Goal: Task Accomplishment & Management: Manage account settings

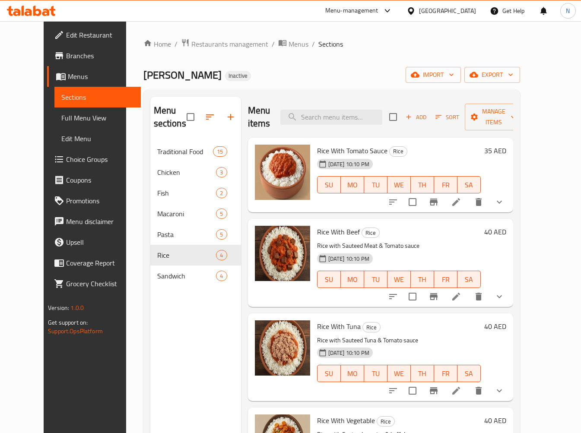
click at [463, 6] on div "[GEOGRAPHIC_DATA]" at bounding box center [447, 11] width 57 height 10
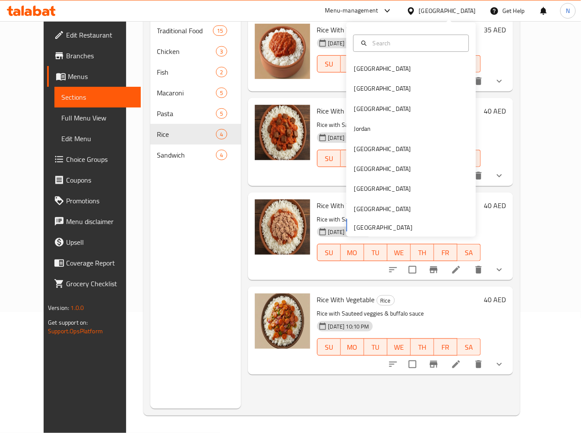
click at [463, 6] on div "[GEOGRAPHIC_DATA]" at bounding box center [447, 11] width 57 height 10
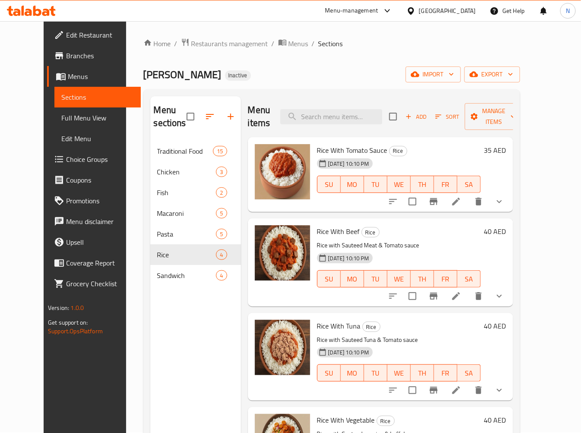
scroll to position [0, 0]
click at [191, 46] on span "Restaurants management" at bounding box center [229, 44] width 77 height 10
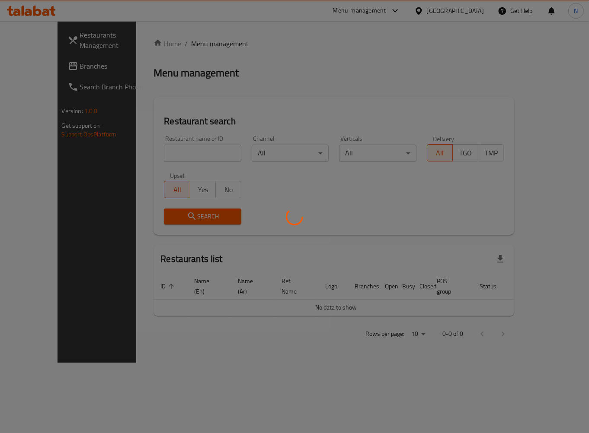
click at [57, 68] on div at bounding box center [294, 216] width 589 height 433
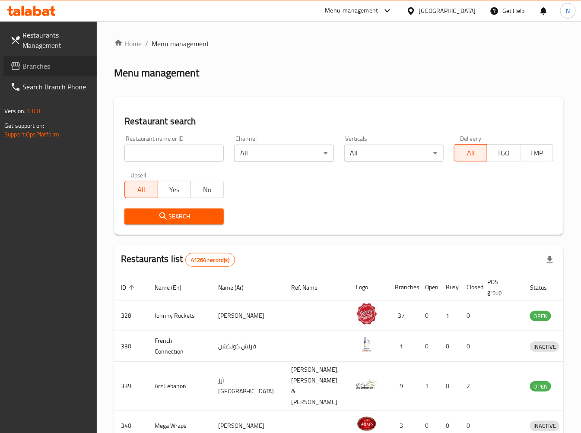
click at [55, 66] on span "Branches" at bounding box center [56, 66] width 68 height 10
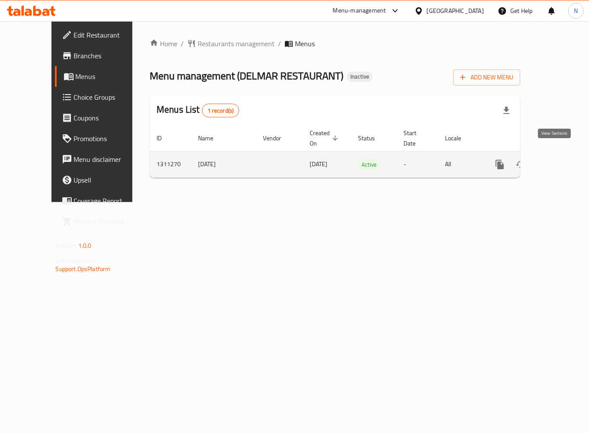
click at [557, 159] on icon "enhanced table" at bounding box center [562, 164] width 10 height 10
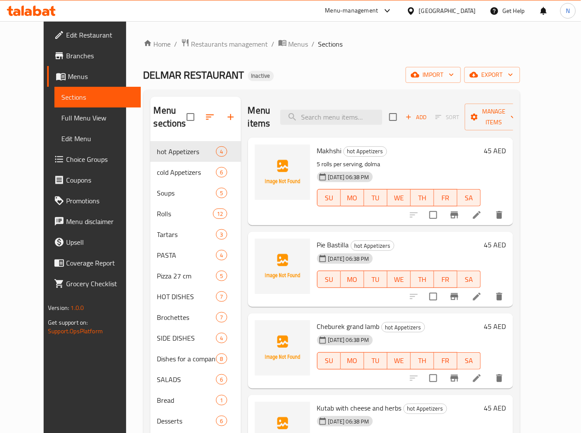
click at [326, 144] on span "Makhshi" at bounding box center [329, 150] width 25 height 13
copy h6 "Makhshi"
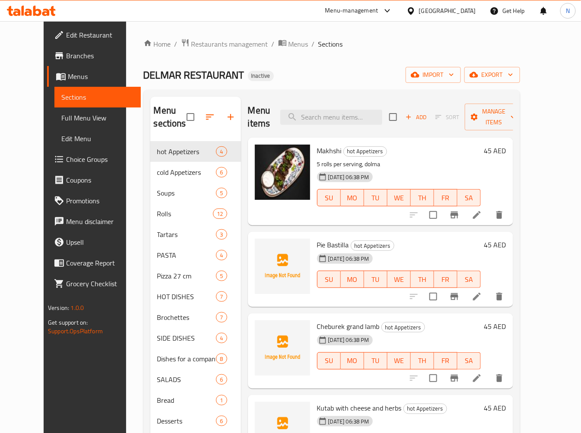
drag, startPoint x: 234, startPoint y: 331, endPoint x: 324, endPoint y: 198, distance: 160.8
click at [324, 198] on div "[DATE] 06:38 PM SU MO TU WE TH FR SA" at bounding box center [399, 192] width 171 height 47
click at [317, 239] on span "Pie Bastilla" at bounding box center [333, 245] width 32 height 13
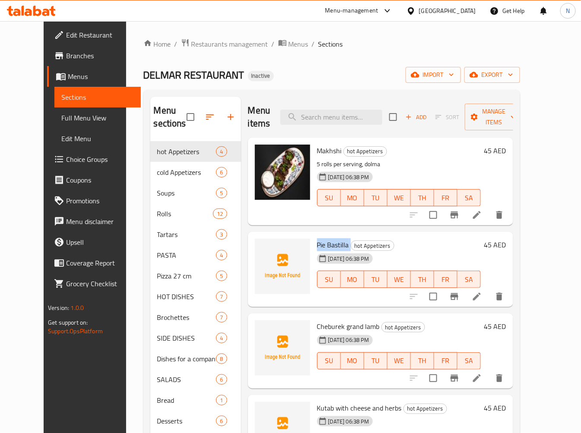
copy h6 "Pie Bastilla"
click at [324, 320] on span "Cheburek grand lamb" at bounding box center [348, 326] width 63 height 13
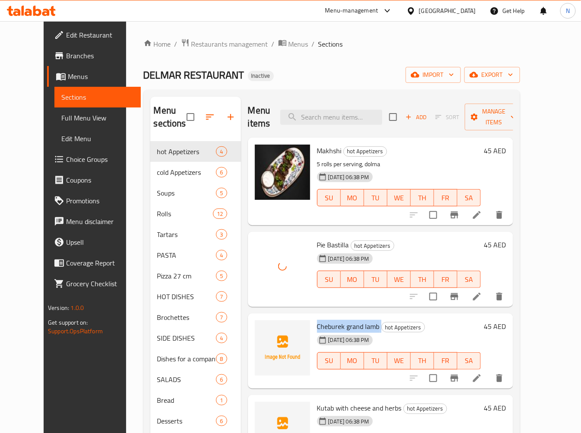
click at [324, 320] on span "Cheburek grand lamb" at bounding box center [348, 326] width 63 height 13
copy h6 "Cheburek grand lamb"
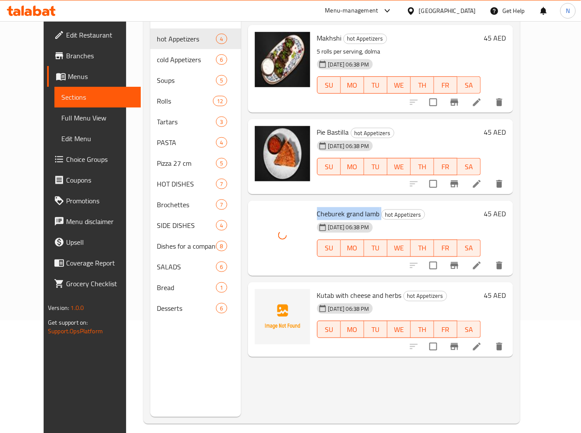
scroll to position [121, 0]
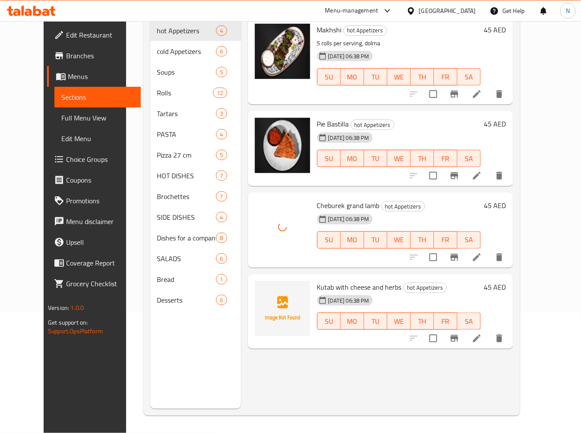
click at [327, 281] on span "Kutab with cheese and herbs" at bounding box center [359, 287] width 85 height 13
drag, startPoint x: 327, startPoint y: 273, endPoint x: 286, endPoint y: 262, distance: 42.4
click at [327, 281] on span "Kutab with cheese and herbs" at bounding box center [359, 287] width 85 height 13
copy h6 "Kutab with cheese and herbs"
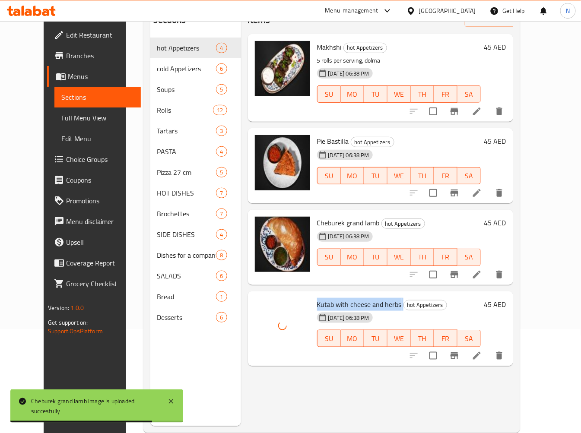
scroll to position [73, 0]
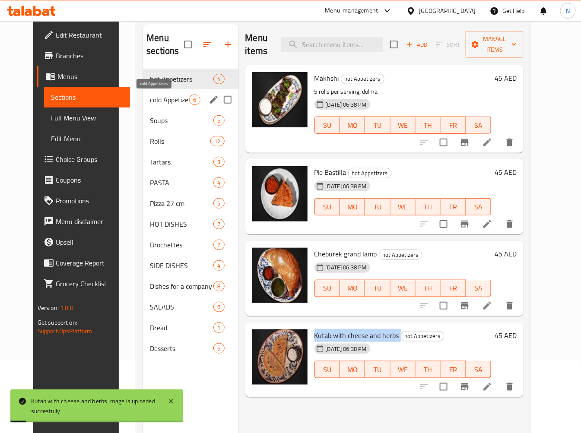
click at [161, 101] on span "cold Appetizers" at bounding box center [169, 100] width 39 height 10
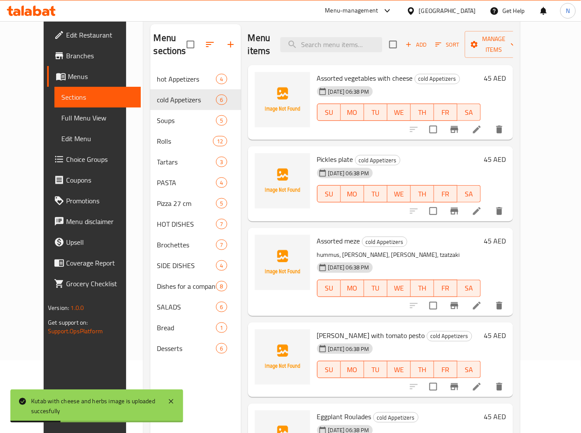
click at [317, 78] on span "Assorted vegetables with cheese" at bounding box center [365, 78] width 96 height 13
copy h6 "Assorted vegetables with cheese"
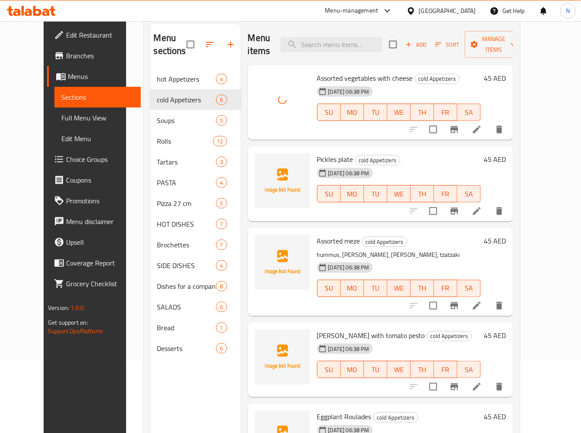
click at [317, 163] on span "Pickles plate" at bounding box center [335, 159] width 36 height 13
copy h6 "Pickles plate"
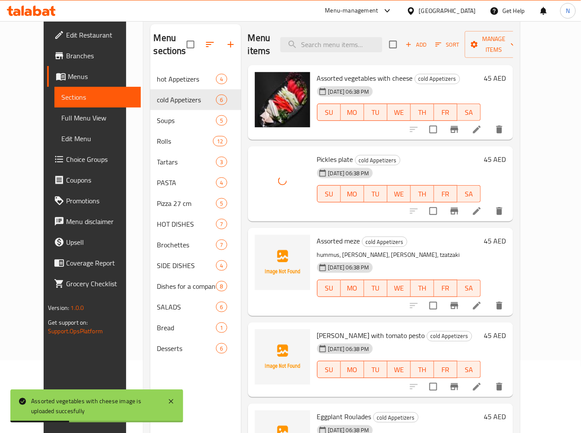
click at [326, 247] on span "Assorted meze" at bounding box center [338, 241] width 43 height 13
copy h6 "Assorted meze"
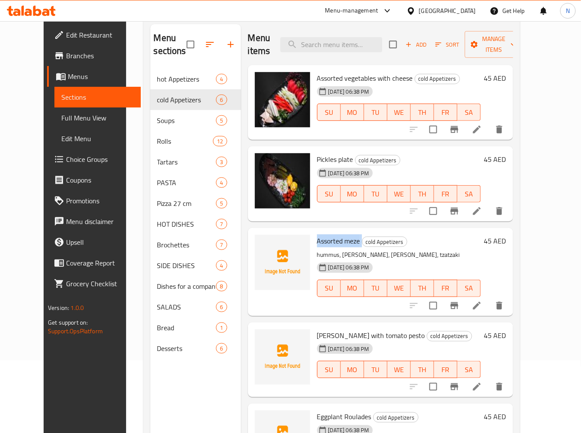
click at [341, 237] on span "Assorted meze" at bounding box center [338, 241] width 43 height 13
click at [327, 241] on span "Assorted meze" at bounding box center [338, 241] width 43 height 13
copy span "Assorted"
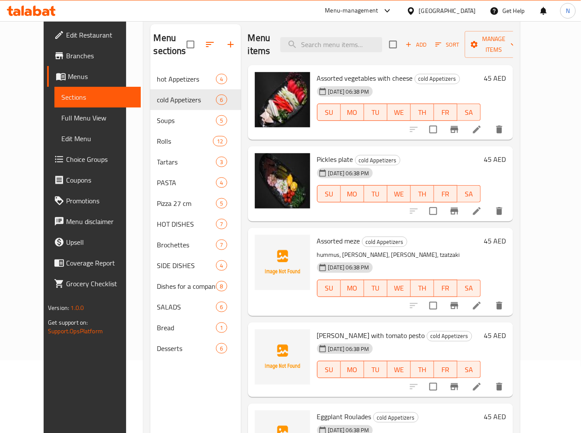
click at [320, 339] on span "Ramiro peppers with tomato pesto" at bounding box center [371, 335] width 108 height 13
copy h6 "Ramiro peppers with tomato pesto"
click at [317, 239] on span "Assorted meze" at bounding box center [338, 241] width 43 height 13
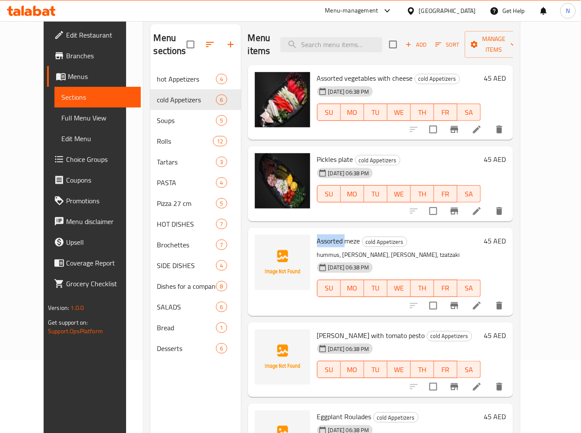
click at [317, 239] on span "Assorted meze" at bounding box center [338, 241] width 43 height 13
copy h6 "Assorted meze"
click at [329, 331] on span "Ramiro peppers with tomato pesto" at bounding box center [371, 335] width 108 height 13
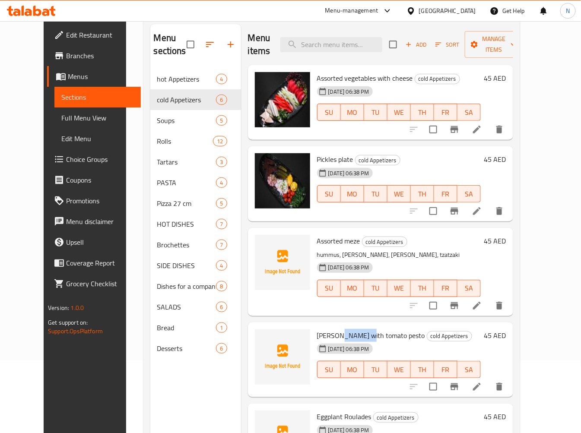
click at [329, 331] on span "Ramiro peppers with tomato pesto" at bounding box center [371, 335] width 108 height 13
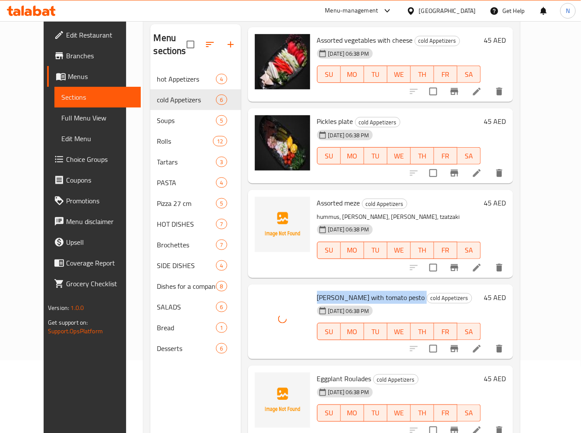
scroll to position [102, 0]
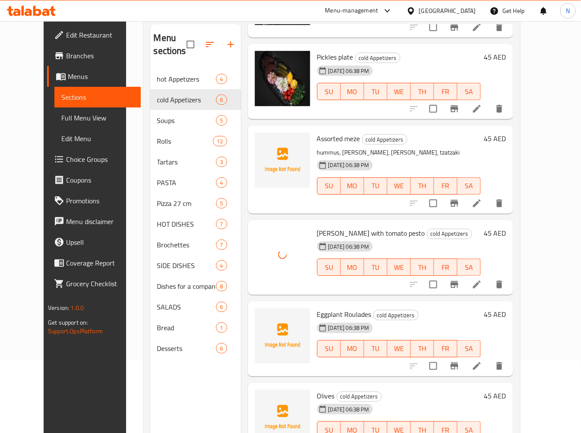
click at [323, 306] on div "Eggplant Roulades cold Appetizers 11-09-2025 06:38 PM SU MO TU WE TH FR SA" at bounding box center [399, 339] width 171 height 68
click at [317, 296] on div at bounding box center [317, 296] width 0 height 0
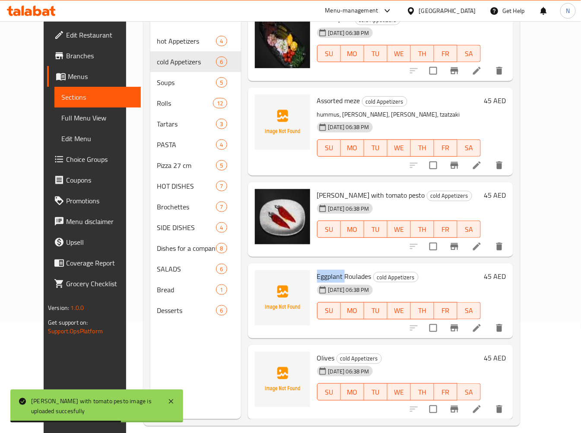
scroll to position [121, 0]
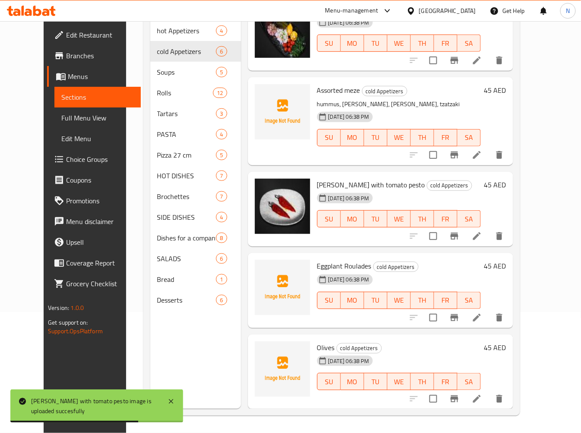
click at [317, 348] on span "Olives" at bounding box center [326, 347] width 18 height 13
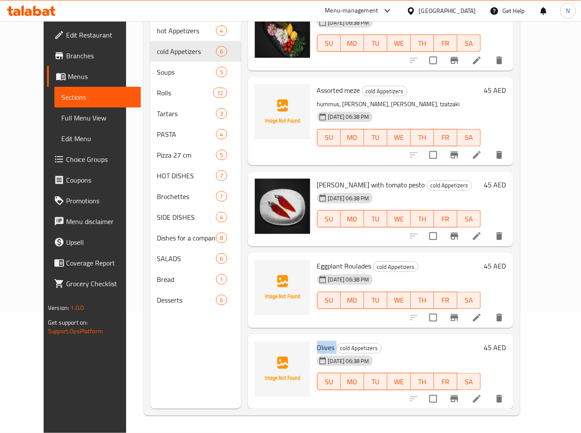
click at [317, 343] on span "Olives" at bounding box center [326, 347] width 18 height 13
click at [255, 105] on img at bounding box center [282, 111] width 55 height 55
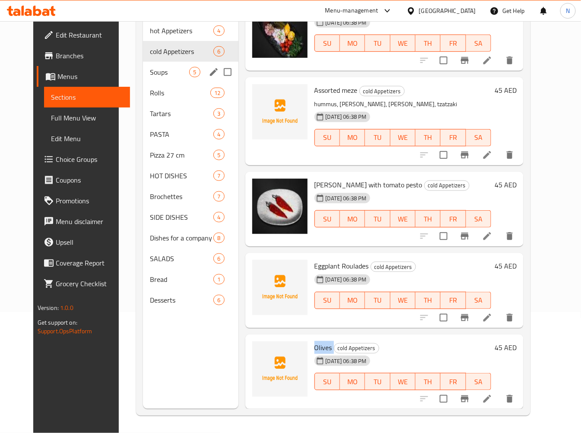
click at [150, 68] on span "Soups" at bounding box center [169, 72] width 39 height 10
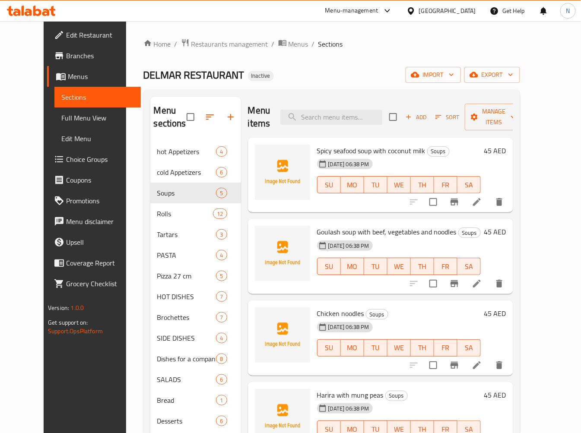
click at [318, 149] on span "Spicy seafood soup with coconut milk" at bounding box center [371, 150] width 108 height 13
click at [331, 231] on span "Goulash soup with beef, vegetables and noodles" at bounding box center [387, 232] width 140 height 13
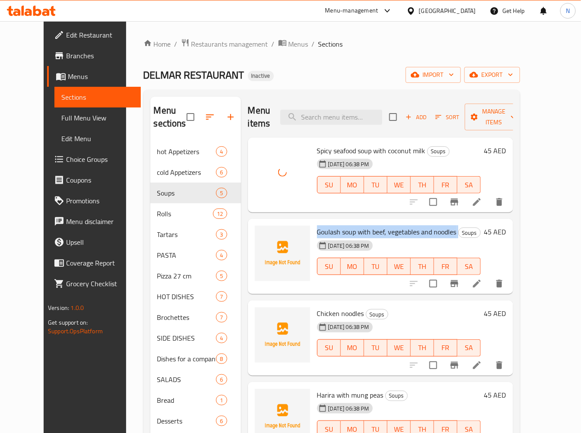
click at [331, 231] on span "Goulash soup with beef, vegetables and noodles" at bounding box center [387, 232] width 140 height 13
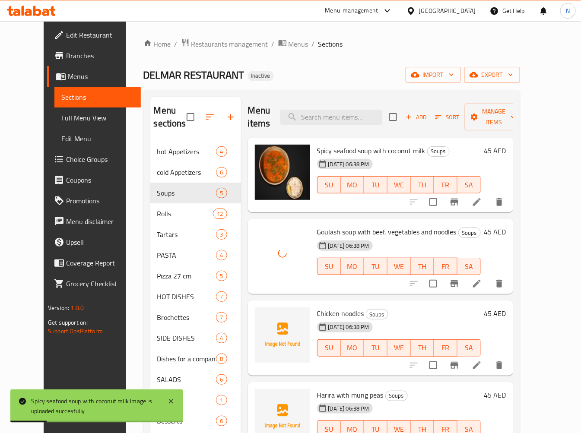
click at [328, 315] on span "Chicken noodles" at bounding box center [340, 313] width 47 height 13
click at [328, 314] on span "Chicken noodles" at bounding box center [340, 313] width 47 height 13
click at [328, 313] on span "Chicken noodles" at bounding box center [340, 313] width 47 height 13
click at [323, 312] on span "Chicken noodles" at bounding box center [340, 313] width 47 height 13
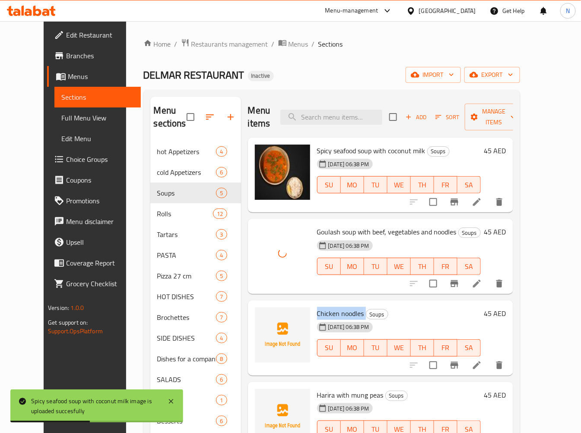
click at [323, 312] on span "Chicken noodles" at bounding box center [340, 313] width 47 height 13
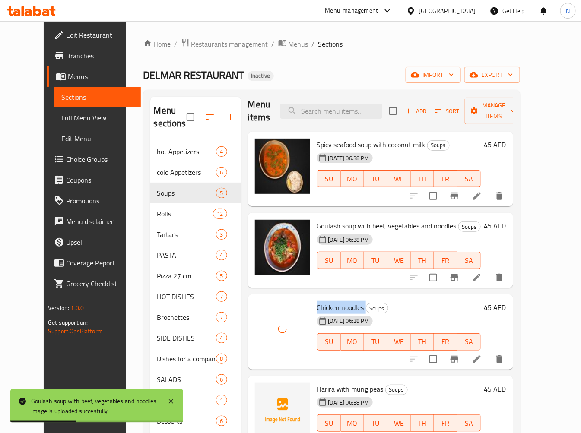
scroll to position [8, 0]
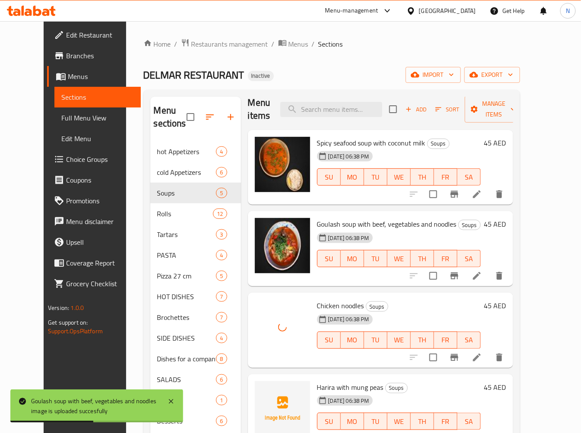
click at [322, 389] on span "Harira with mung peas" at bounding box center [350, 387] width 67 height 13
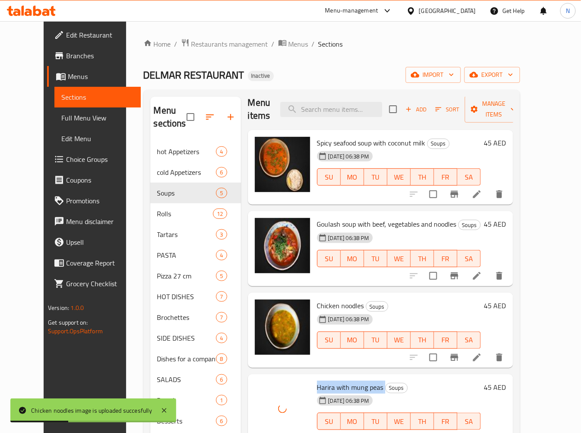
scroll to position [121, 0]
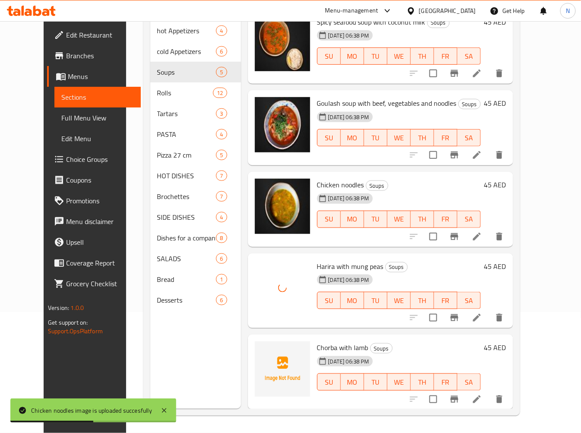
click at [318, 348] on span "Chorba with lamb" at bounding box center [342, 347] width 51 height 13
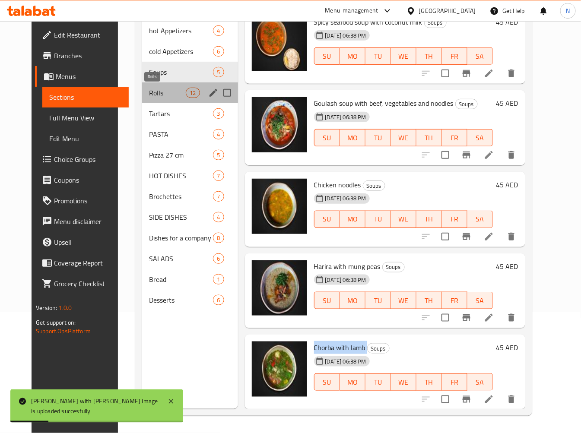
click at [149, 97] on span "Rolls" at bounding box center [167, 93] width 37 height 10
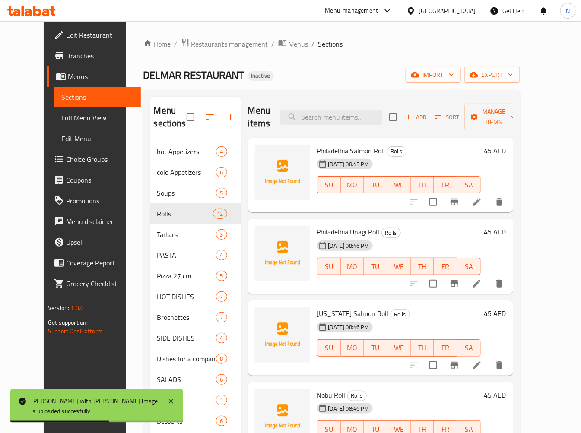
click at [331, 147] on span "Philadelhia Salmon Roll" at bounding box center [351, 150] width 68 height 13
drag, startPoint x: 331, startPoint y: 147, endPoint x: 303, endPoint y: 147, distance: 27.7
click at [331, 147] on span "Philadelhia Salmon Roll" at bounding box center [351, 150] width 68 height 13
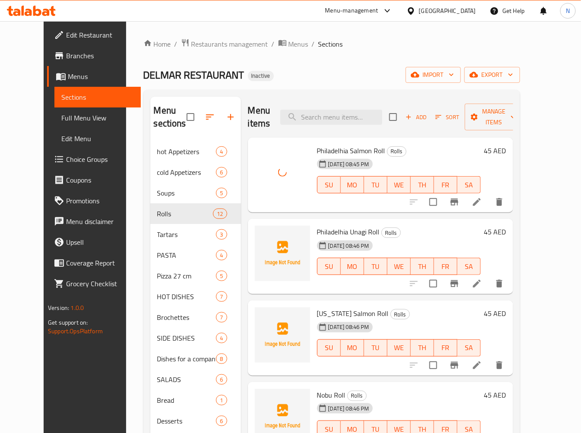
click at [331, 228] on span "Philadelhia Unagi Roll" at bounding box center [348, 232] width 63 height 13
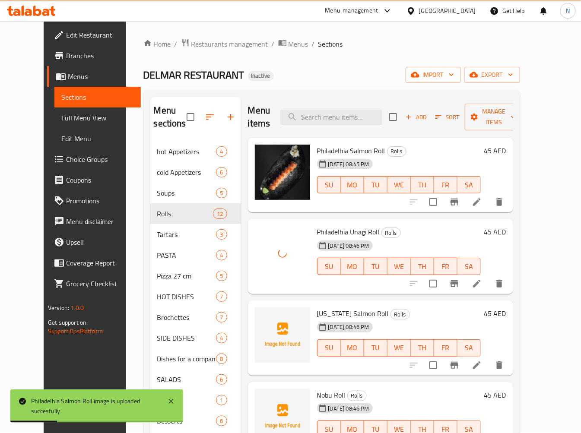
click at [329, 315] on span "California Salmon Roll" at bounding box center [353, 313] width 72 height 13
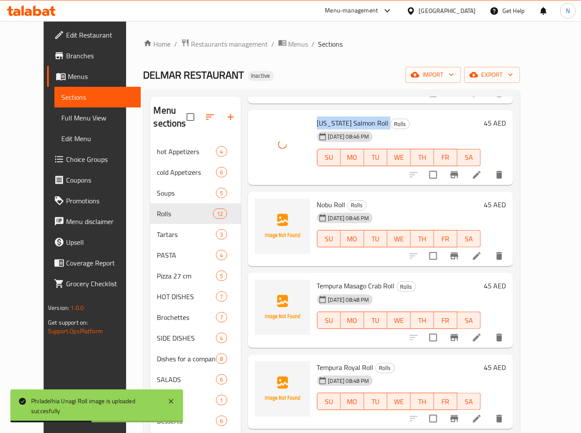
scroll to position [192, 0]
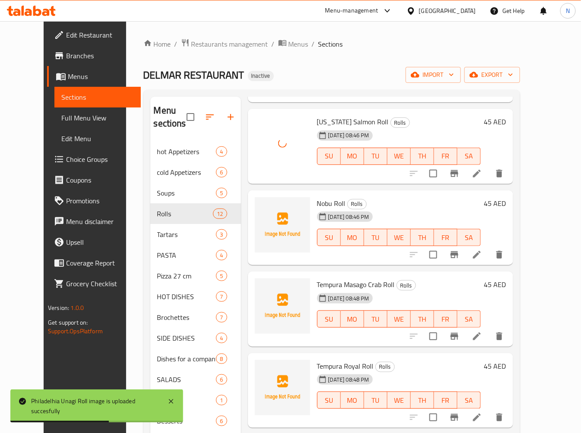
click at [317, 203] on span "Nobu Roll" at bounding box center [331, 203] width 29 height 13
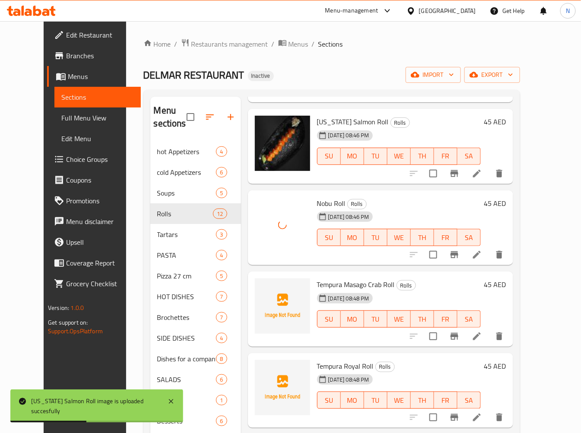
click at [341, 280] on span "Tempura Masago Crab Roll" at bounding box center [356, 284] width 78 height 13
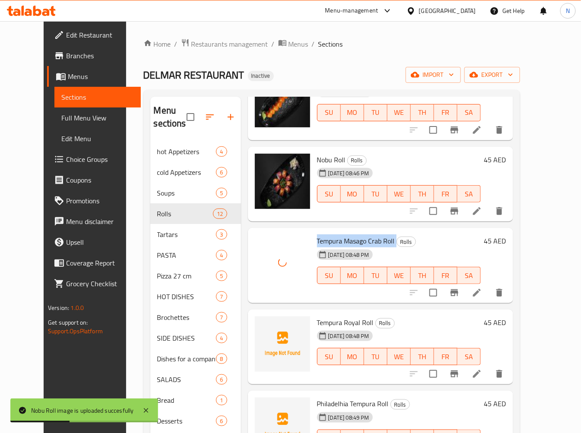
scroll to position [288, 0]
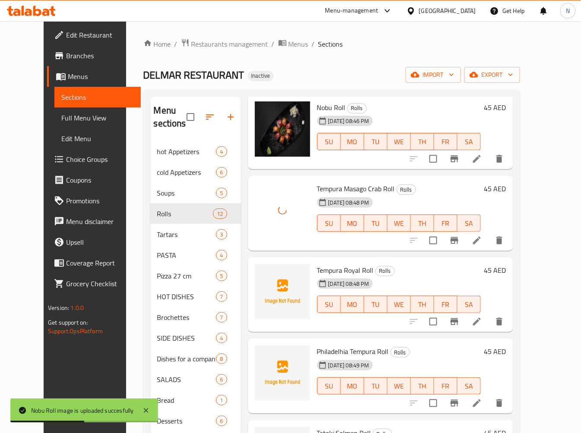
click at [322, 266] on span "Tempura Royal Roll" at bounding box center [345, 270] width 57 height 13
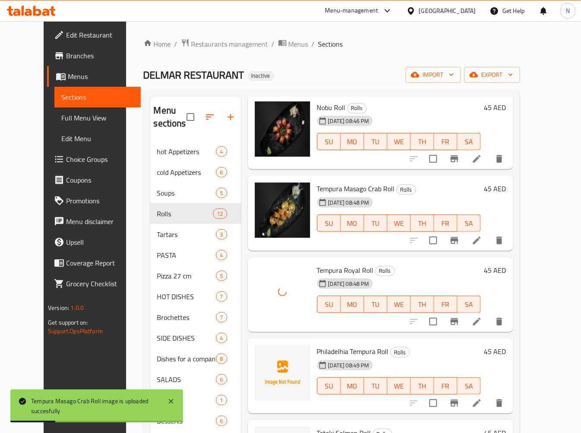
click at [334, 354] on span "Philadelhia Tempura Roll" at bounding box center [353, 351] width 72 height 13
click at [334, 355] on span "Philadelhia Tempura Roll" at bounding box center [353, 351] width 72 height 13
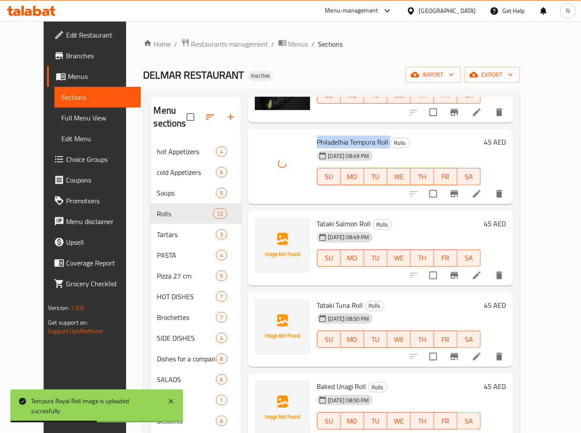
scroll to position [528, 0]
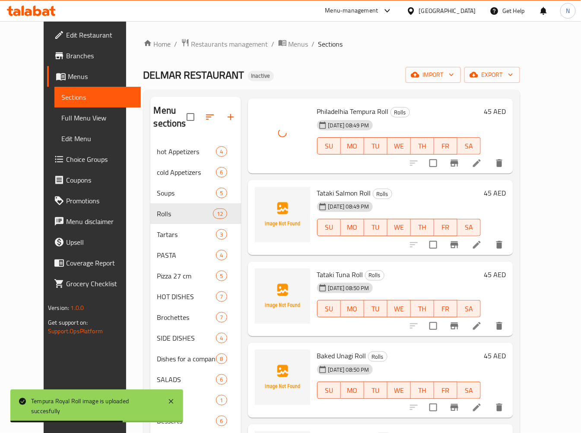
click at [323, 187] on span "Tataki Salmon Roll" at bounding box center [344, 193] width 54 height 13
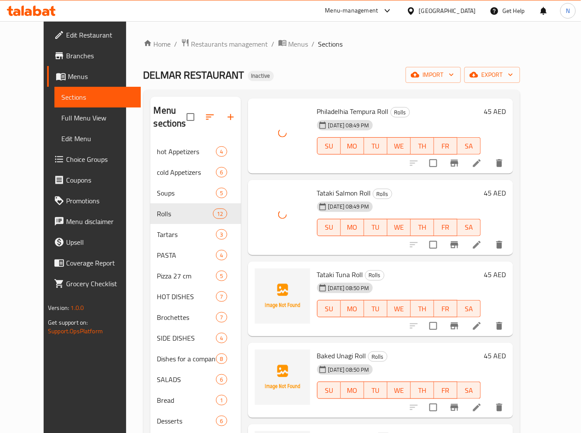
click at [328, 275] on span "Tataki Tuna Roll" at bounding box center [340, 274] width 46 height 13
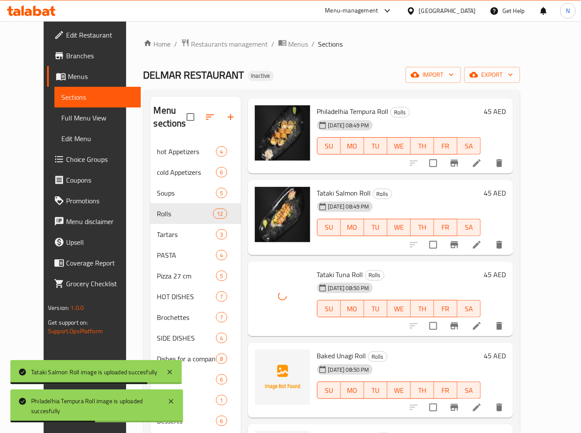
click at [328, 353] on span "Baked Unagi Roll" at bounding box center [341, 356] width 49 height 13
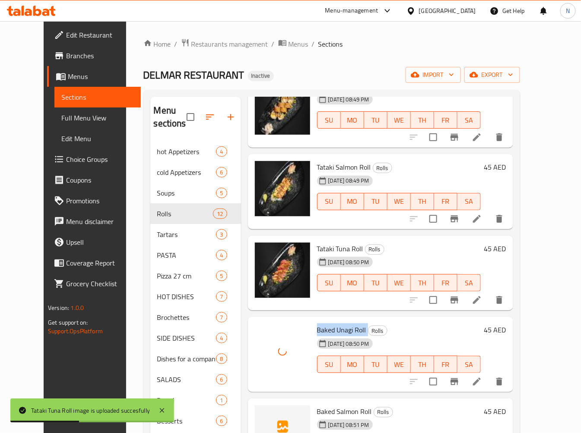
scroll to position [578, 0]
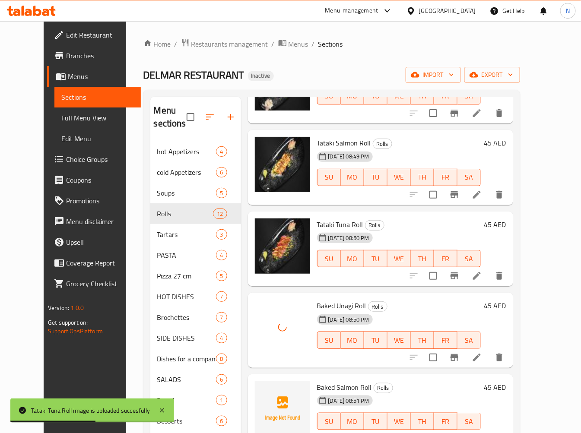
click at [331, 383] on span "Baked Salmon Roll" at bounding box center [344, 387] width 55 height 13
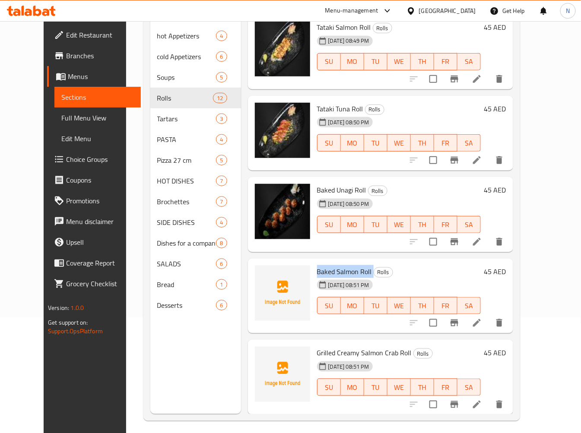
scroll to position [121, 0]
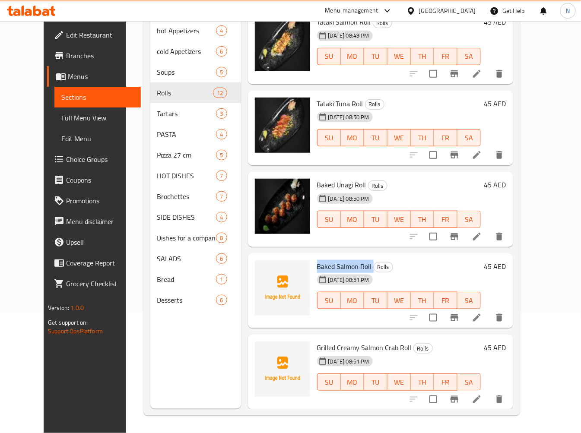
click at [324, 264] on span "Baked Salmon Roll" at bounding box center [344, 266] width 55 height 13
click at [322, 261] on span "Baked Salmon Roll" at bounding box center [344, 266] width 55 height 13
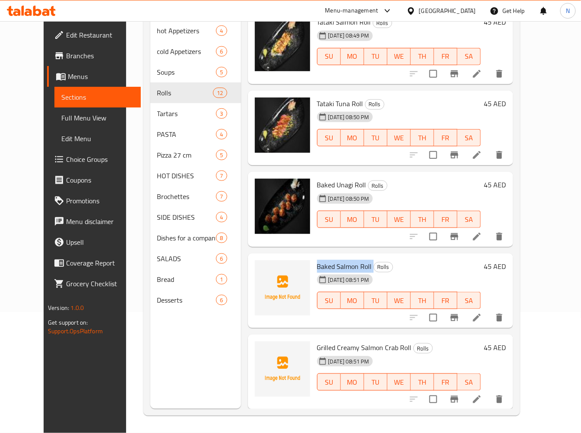
click at [322, 261] on span "Baked Salmon Roll" at bounding box center [344, 266] width 55 height 13
click at [326, 346] on span "Grilled Creamy Salmon Crab Roll" at bounding box center [364, 347] width 95 height 13
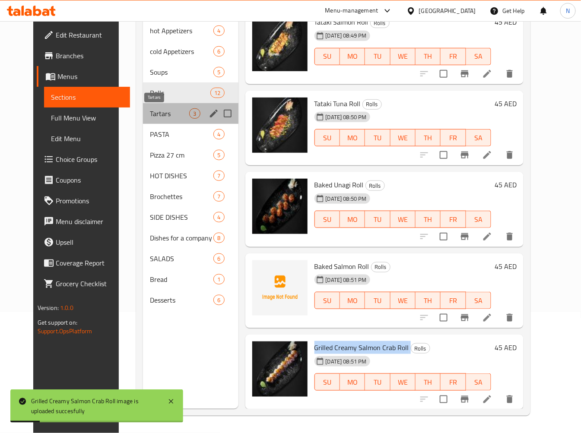
click at [150, 114] on span "Tartars" at bounding box center [169, 113] width 39 height 10
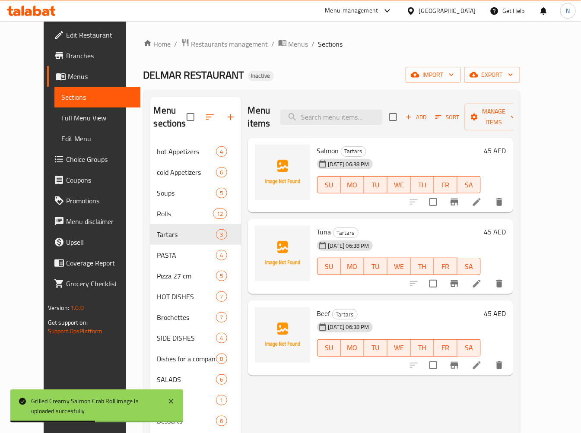
click at [317, 144] on span "Salmon" at bounding box center [328, 150] width 22 height 13
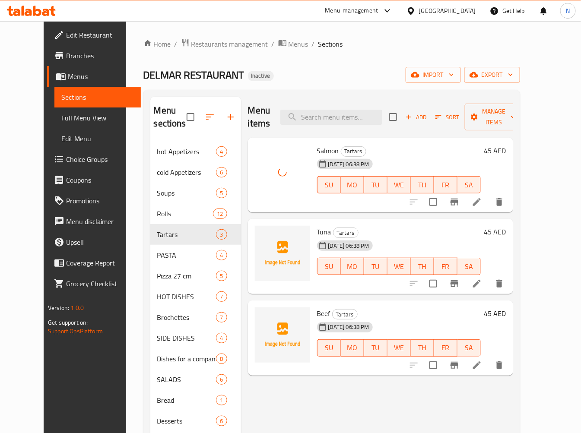
click at [317, 226] on span "Tuna" at bounding box center [324, 232] width 14 height 13
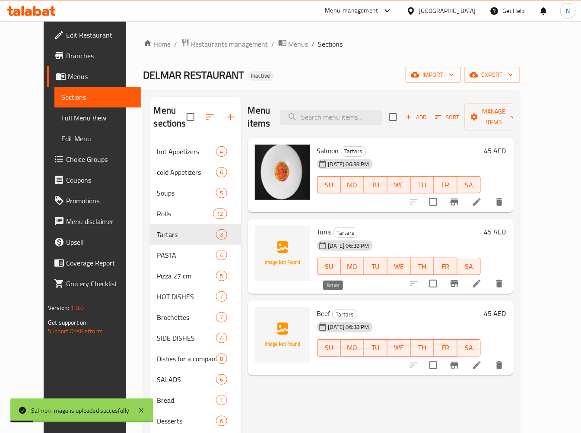
click at [333, 310] on span "Tartars" at bounding box center [345, 315] width 25 height 10
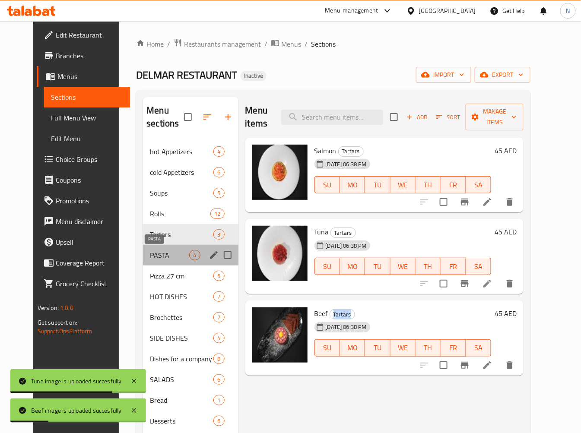
click at [150, 254] on span "PASTA" at bounding box center [169, 255] width 39 height 10
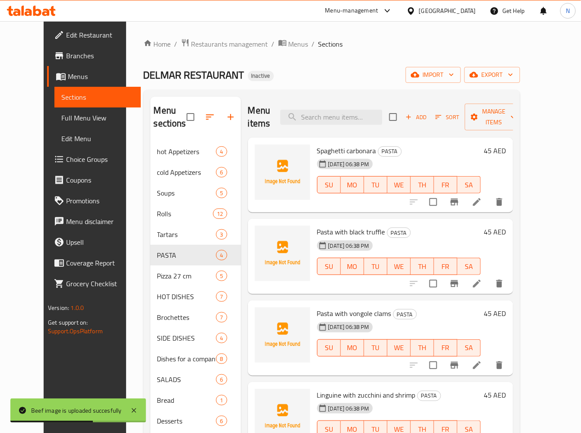
click at [331, 138] on div "Spaghetti carbonara PASTA 11-09-2025 06:38 PM SU MO TU WE TH FR SA 45 AED" at bounding box center [380, 175] width 265 height 75
click at [326, 119] on div at bounding box center [326, 119] width 0 height 0
click at [325, 144] on span "Spaghetti carbonara" at bounding box center [346, 150] width 59 height 13
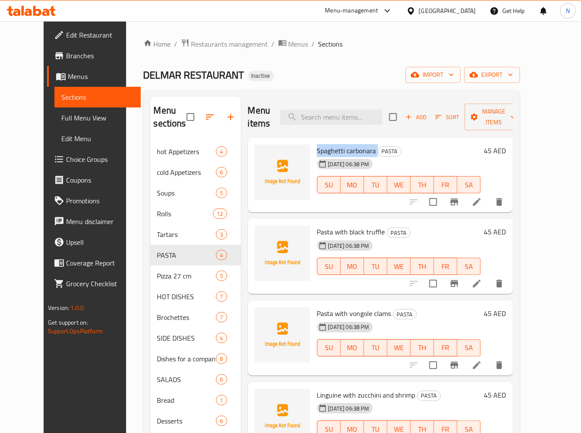
click at [325, 144] on span "Spaghetti carbonara" at bounding box center [346, 150] width 59 height 13
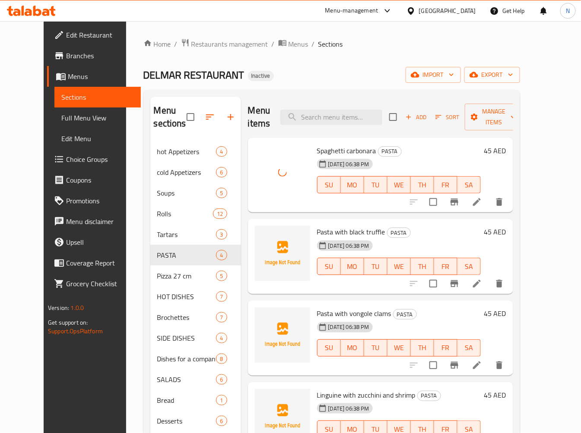
click at [320, 237] on div "11-09-2025 06:38 PM" at bounding box center [335, 245] width 43 height 17
click at [319, 237] on div "11-09-2025 06:38 PM" at bounding box center [335, 245] width 43 height 17
click at [328, 226] on span "Pasta with black truffle" at bounding box center [351, 232] width 68 height 13
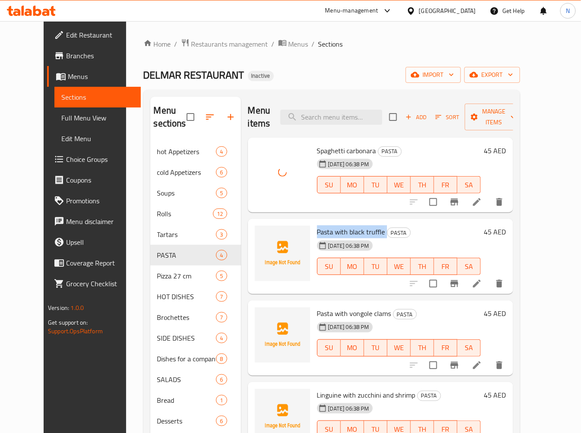
click at [328, 226] on span "Pasta with black truffle" at bounding box center [351, 232] width 68 height 13
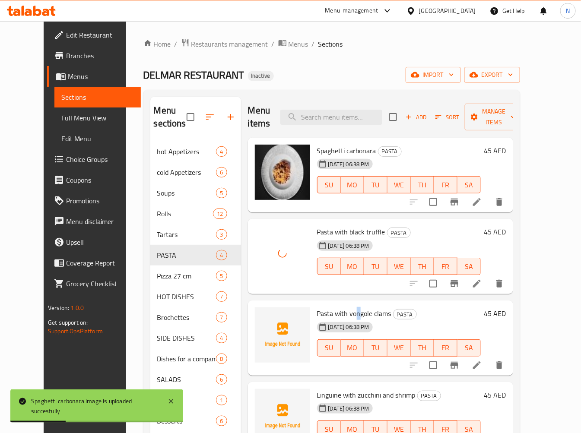
click at [347, 307] on span "Pasta with vongole clams" at bounding box center [354, 313] width 74 height 13
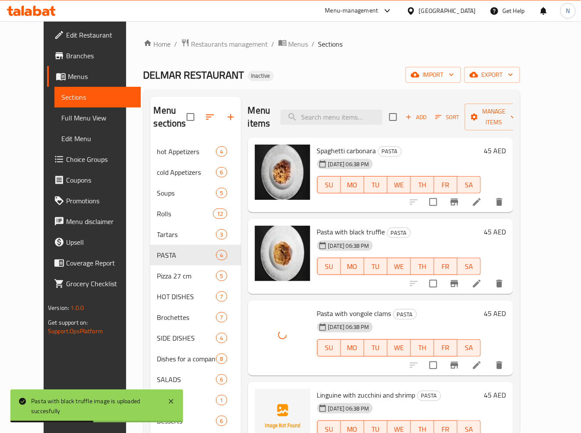
click at [329, 389] on span "Linguine with zucchini and shrimp" at bounding box center [366, 395] width 99 height 13
click at [328, 389] on span "Linguine with zucchini and shrimp" at bounding box center [366, 395] width 99 height 13
click at [327, 389] on span "Linguine with zucchini and shrimp" at bounding box center [366, 395] width 99 height 13
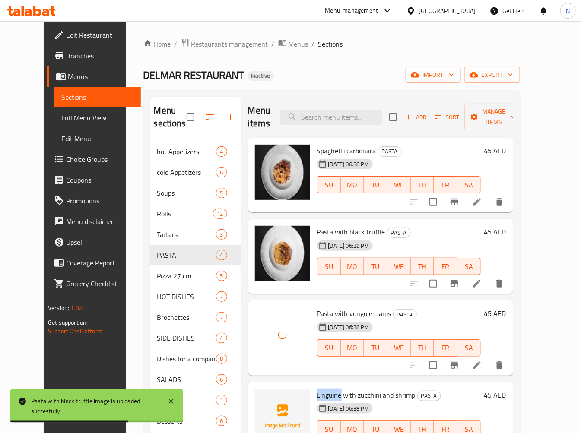
click at [326, 389] on span "Linguine with zucchini and shrimp" at bounding box center [366, 395] width 99 height 13
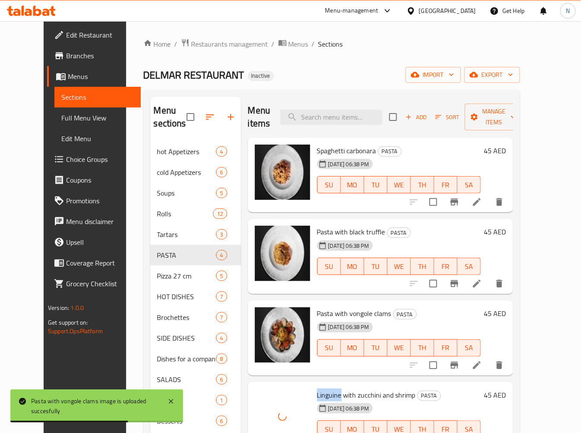
scroll to position [121, 0]
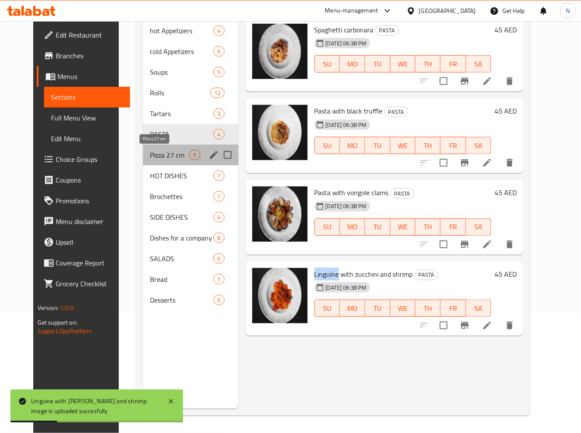
click at [165, 153] on span "Pizza 27 cm" at bounding box center [169, 155] width 39 height 10
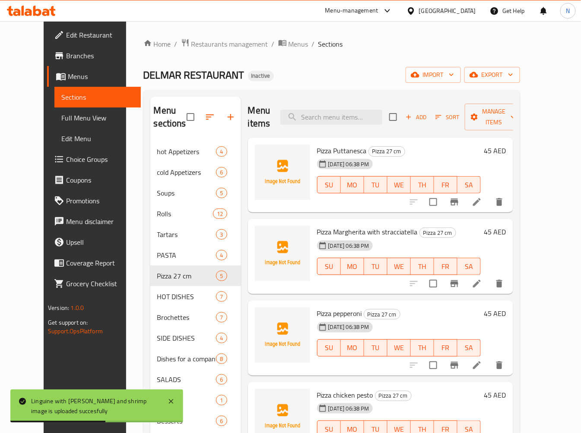
click at [314, 147] on div "Pizza Puttanesca Pizza 27 cm 11-09-2025 06:38 PM SU MO TU WE TH FR SA" at bounding box center [399, 175] width 171 height 68
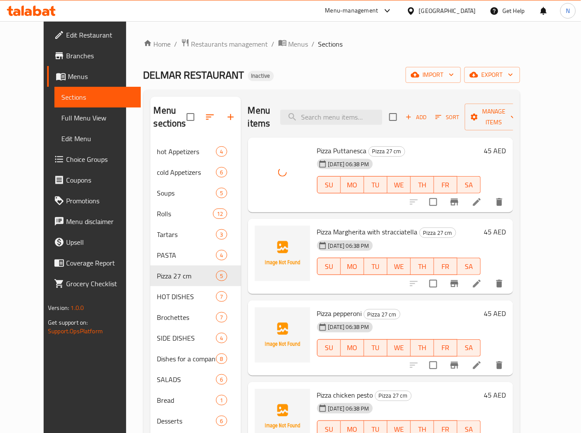
click at [318, 233] on span "Pizza Margherita with stracciatella" at bounding box center [367, 232] width 101 height 13
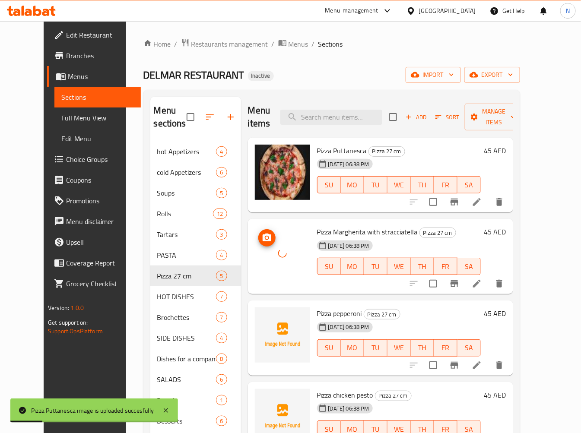
click at [336, 311] on span "Pizza pepperoni" at bounding box center [339, 313] width 45 height 13
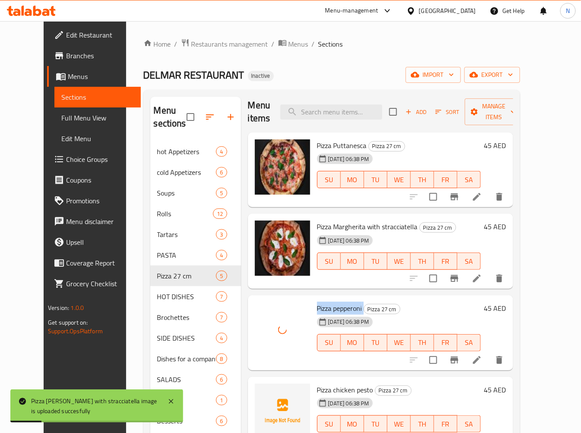
scroll to position [8, 0]
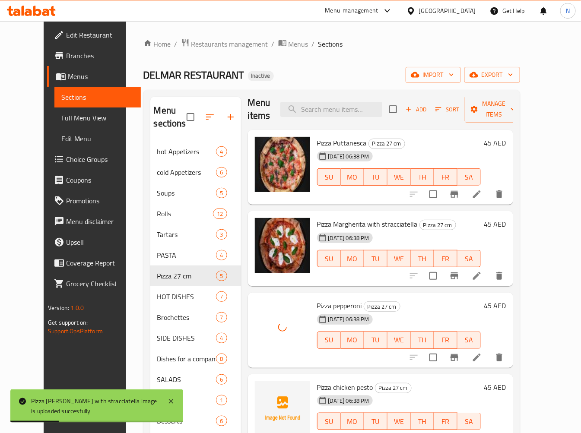
click at [322, 385] on span "Pizza chicken pesto" at bounding box center [345, 387] width 56 height 13
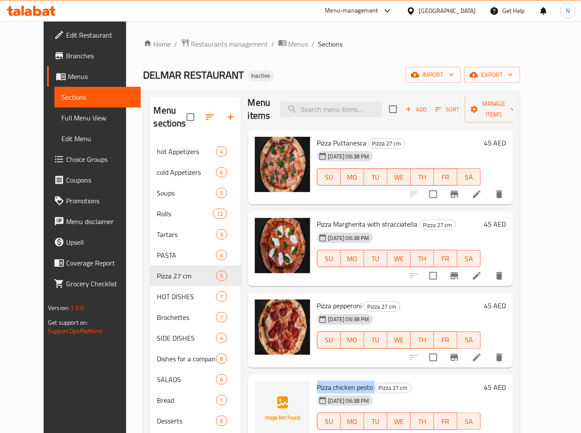
click at [357, 387] on span "Pizza chicken pesto" at bounding box center [345, 387] width 56 height 13
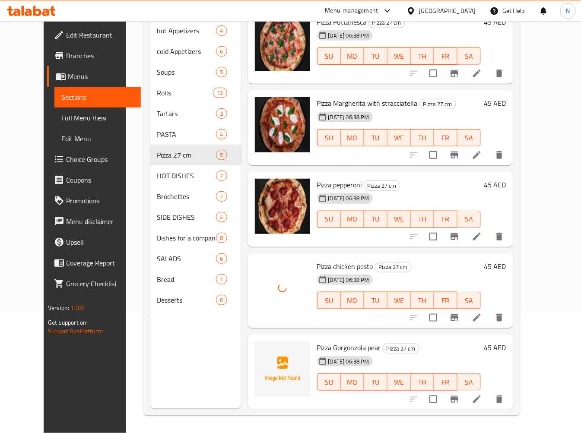
click at [317, 344] on span "Pizza Gorgonzola pear" at bounding box center [349, 347] width 64 height 13
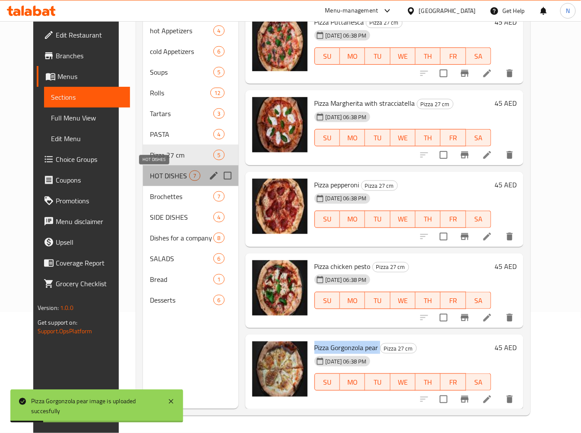
click at [162, 178] on span "HOT DISHES" at bounding box center [169, 176] width 39 height 10
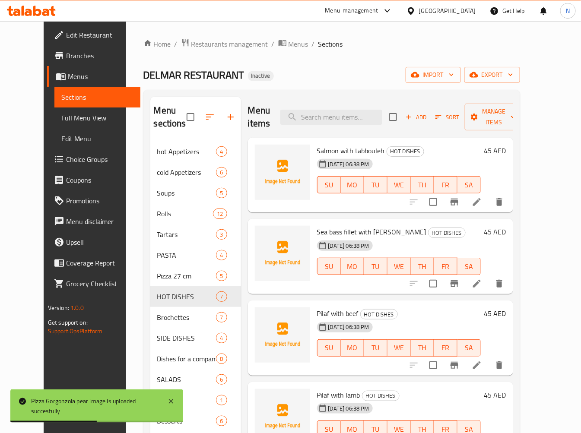
click at [323, 140] on div "Salmon with tabbouleh HOT DISHES 11-09-2025 06:38 PM SU MO TU WE TH FR SA 45 AED" at bounding box center [380, 175] width 265 height 75
click at [323, 147] on span "Salmon with tabbouleh" at bounding box center [351, 150] width 68 height 13
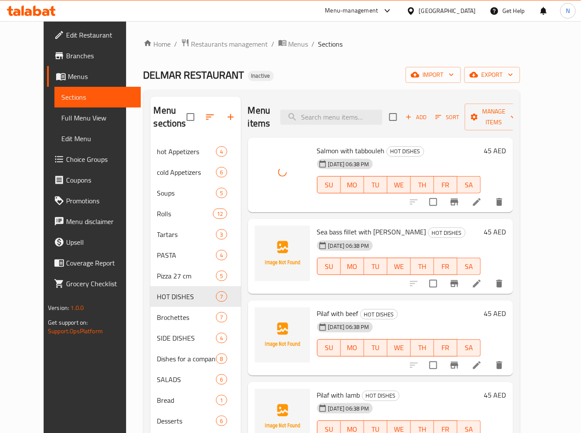
click at [317, 227] on span "Sea bass fillet with asparagus" at bounding box center [371, 232] width 109 height 13
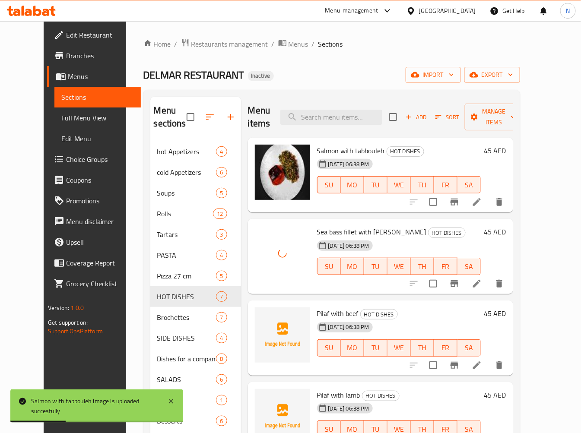
click at [325, 313] on span "Pilaf with beef" at bounding box center [337, 313] width 41 height 13
click at [324, 313] on span "Pilaf with beef" at bounding box center [337, 313] width 41 height 13
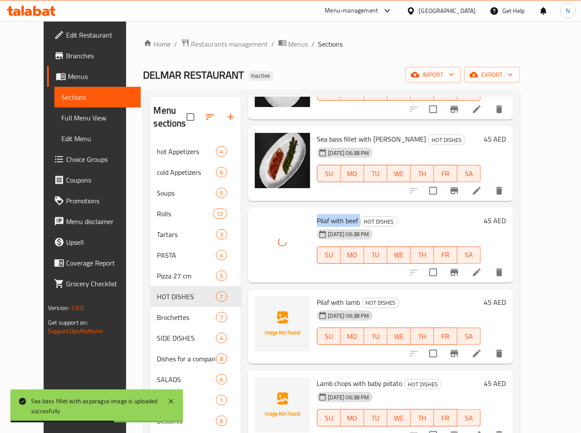
scroll to position [96, 0]
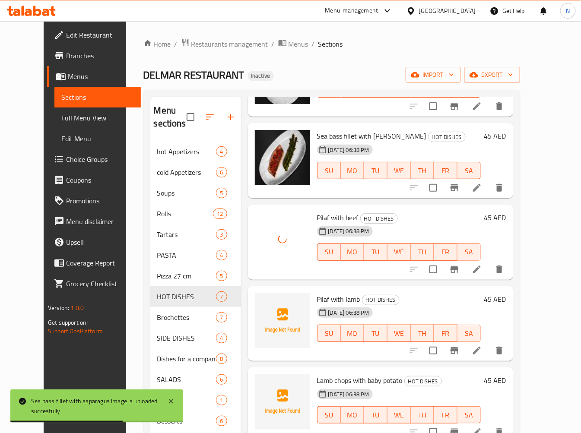
click at [340, 295] on span "Pilaf with lamb" at bounding box center [338, 299] width 43 height 13
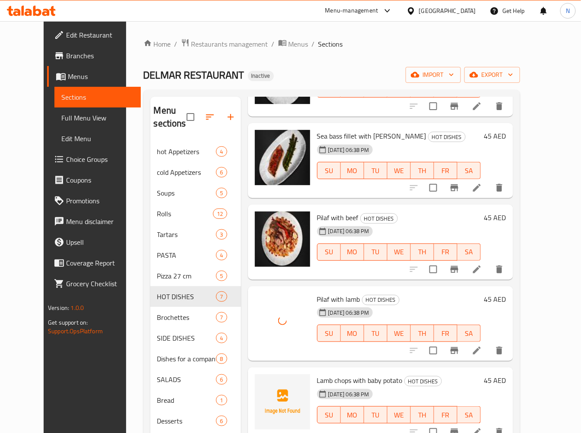
click at [324, 379] on span "Lamb chops with baby potato" at bounding box center [360, 380] width 86 height 13
click at [325, 379] on span "Lamb chops with baby potato" at bounding box center [360, 380] width 86 height 13
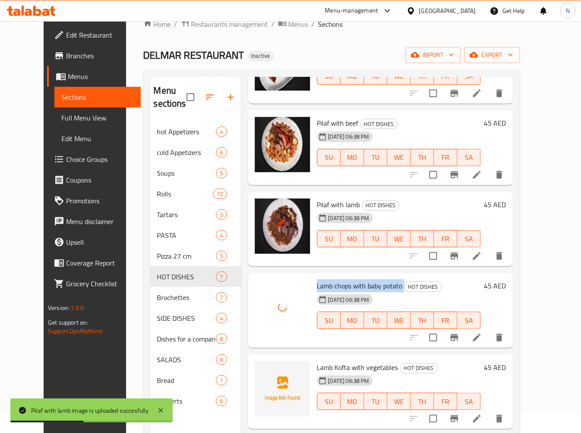
scroll to position [121, 0]
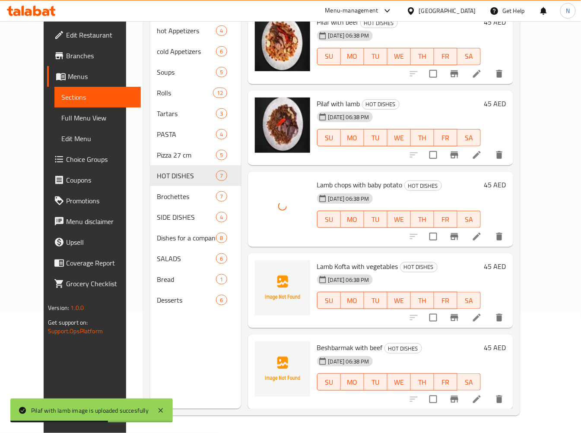
click at [340, 264] on span "Lamb Kofta with vegetables" at bounding box center [357, 266] width 81 height 13
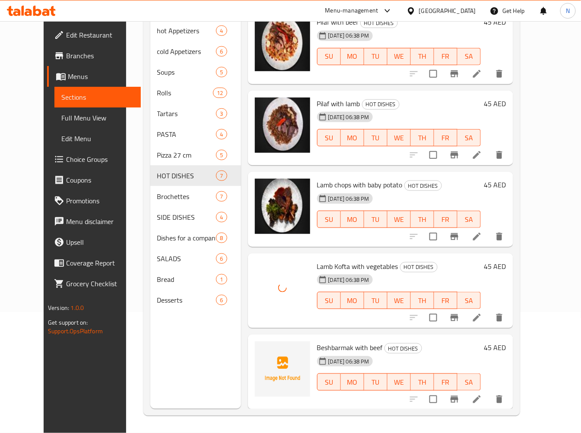
click at [326, 347] on span "Beshbarmak with beef" at bounding box center [350, 347] width 66 height 13
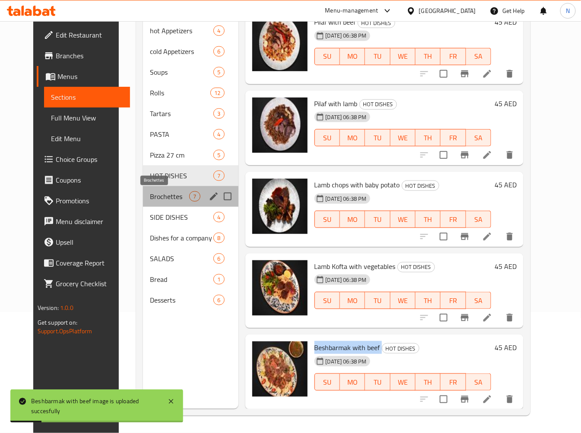
click at [176, 197] on span "Brochettes" at bounding box center [169, 196] width 39 height 10
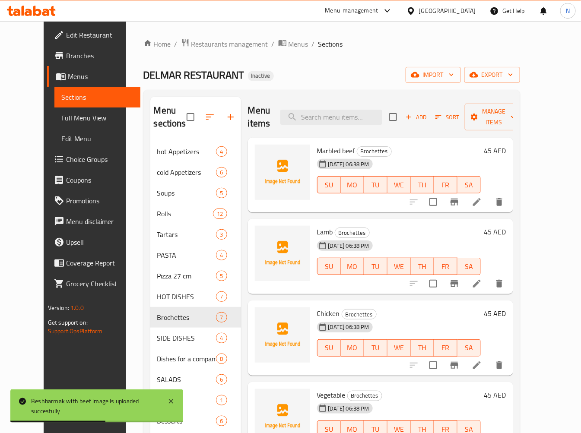
click at [317, 152] on span "Marbled beef" at bounding box center [336, 150] width 38 height 13
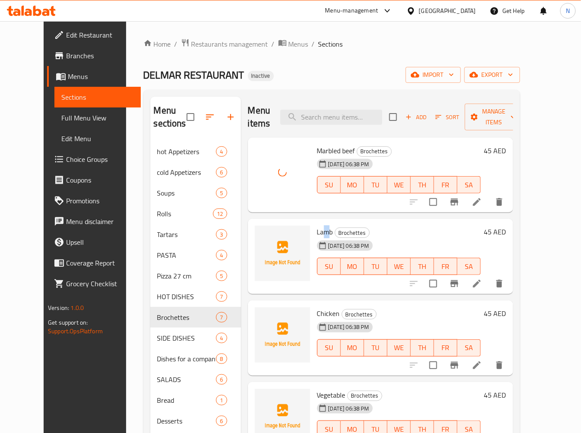
click at [317, 231] on span "Lamb" at bounding box center [325, 232] width 16 height 13
click at [317, 230] on span "Lamb" at bounding box center [325, 232] width 16 height 13
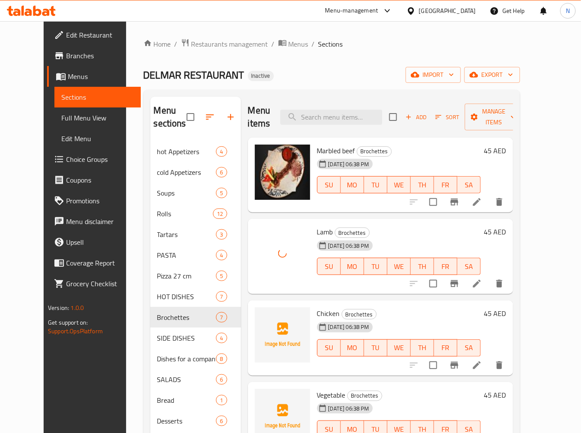
click at [321, 312] on span "Chicken" at bounding box center [328, 313] width 23 height 13
click at [335, 235] on span "Brochettes" at bounding box center [352, 233] width 34 height 10
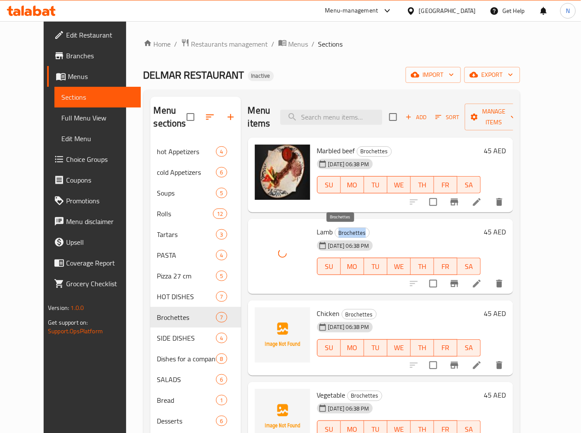
click at [335, 235] on span "Brochettes" at bounding box center [352, 233] width 34 height 10
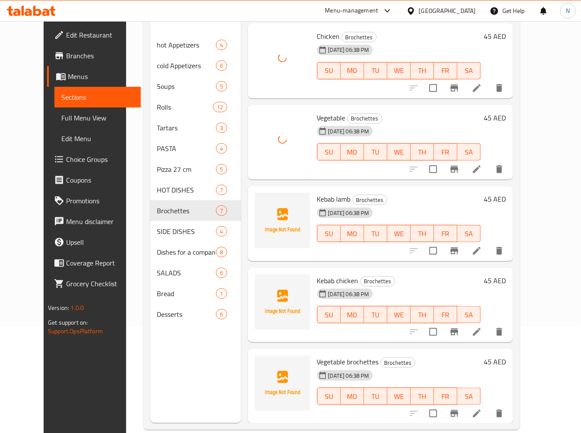
scroll to position [121, 0]
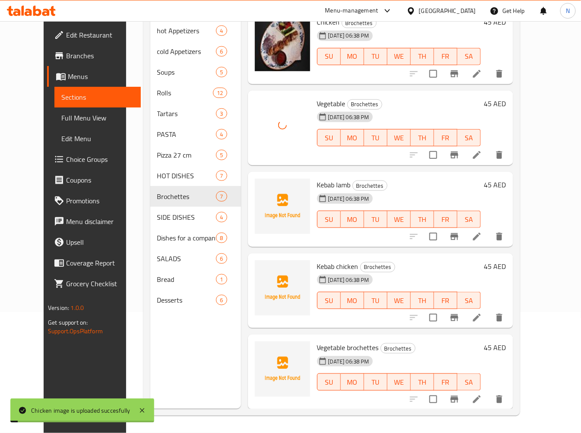
click at [317, 181] on span "Kebab lamb" at bounding box center [334, 184] width 34 height 13
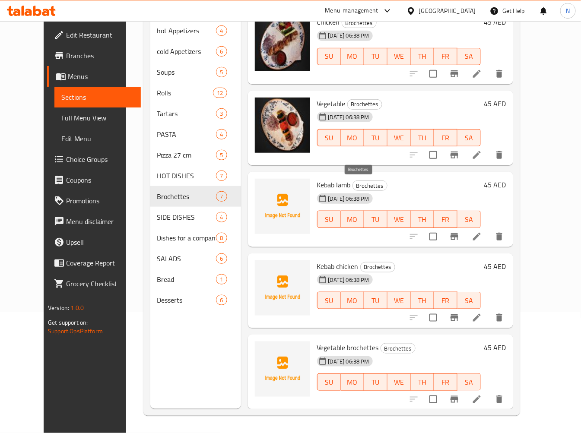
click at [356, 183] on span "Brochettes" at bounding box center [370, 186] width 34 height 10
click at [409, 39] on div "11-09-2025 06:38 PM SU MO TU WE TH FR SA" at bounding box center [399, 50] width 171 height 47
click at [356, 184] on span "Brochettes" at bounding box center [370, 186] width 34 height 10
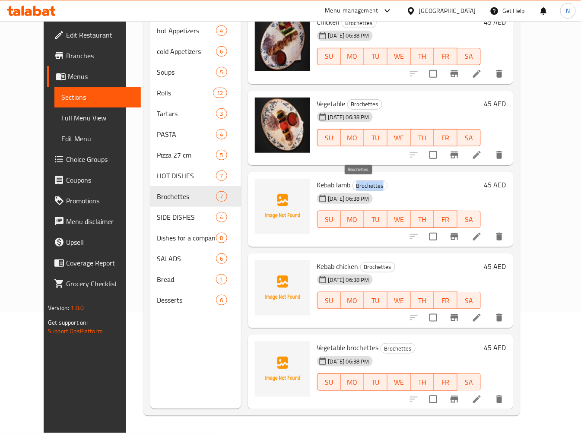
click at [356, 184] on span "Brochettes" at bounding box center [370, 186] width 34 height 10
click at [351, 168] on div at bounding box center [351, 168] width 0 height 0
click at [390, 176] on div "Kebab lamb Brochettes 11-09-2025 06:38 PM SU MO TU WE TH FR SA" at bounding box center [399, 209] width 171 height 68
click at [317, 183] on span "Kebab lamb" at bounding box center [334, 184] width 34 height 13
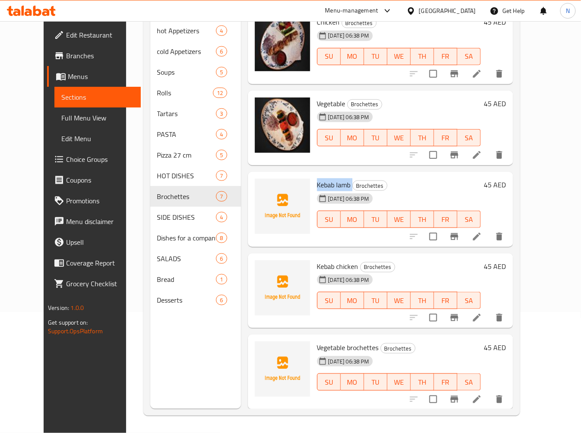
click at [317, 183] on span "Kebab lamb" at bounding box center [334, 184] width 34 height 13
click at [329, 268] on span "Kebab chicken" at bounding box center [337, 266] width 41 height 13
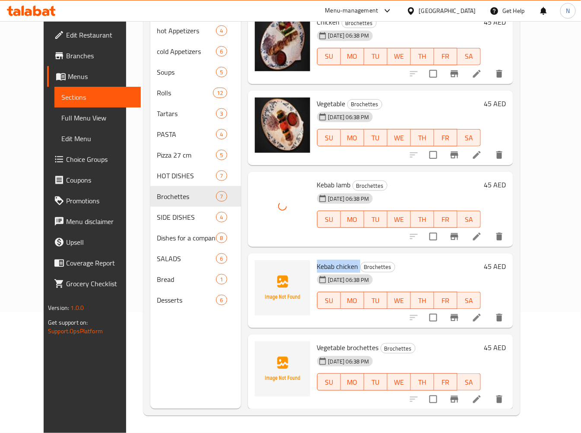
click at [329, 268] on span "Kebab chicken" at bounding box center [337, 266] width 41 height 13
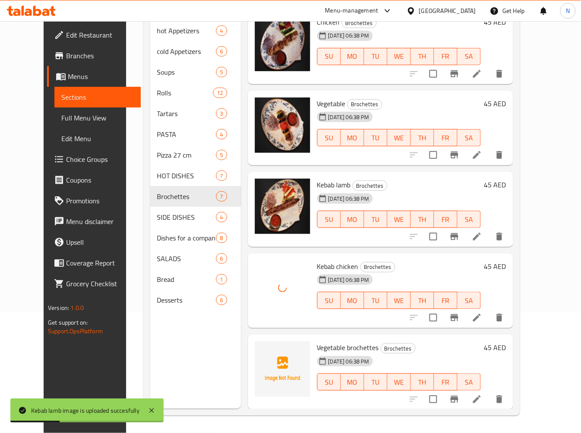
click at [347, 346] on span "Vegetable brochettes" at bounding box center [348, 347] width 62 height 13
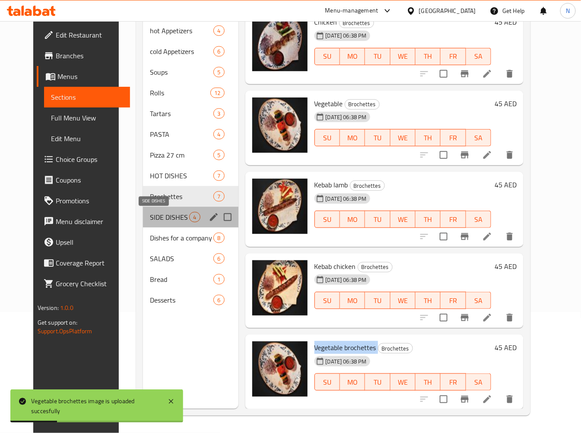
click at [165, 217] on span "SIDE DISHES" at bounding box center [169, 217] width 39 height 10
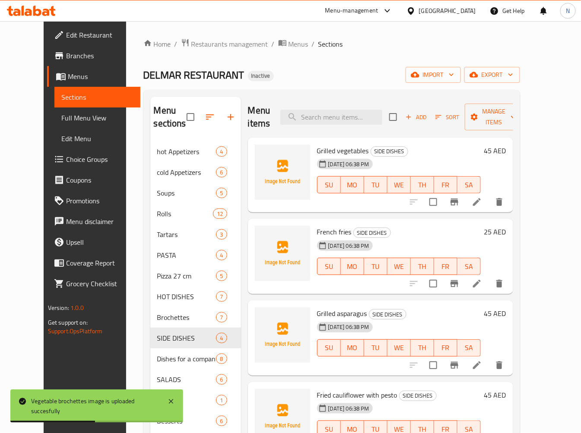
click at [317, 144] on span "Grilled vegetables" at bounding box center [343, 150] width 52 height 13
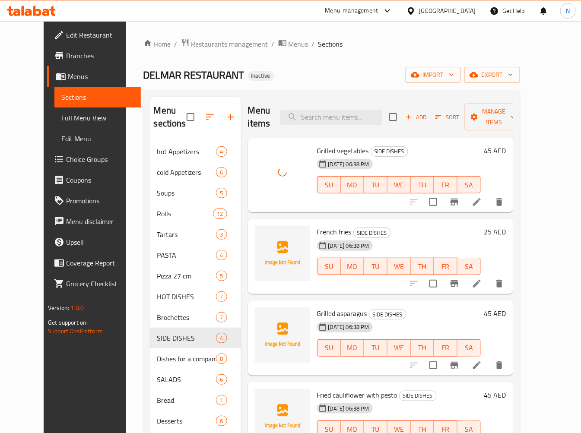
click at [329, 226] on span "French fries" at bounding box center [334, 232] width 35 height 13
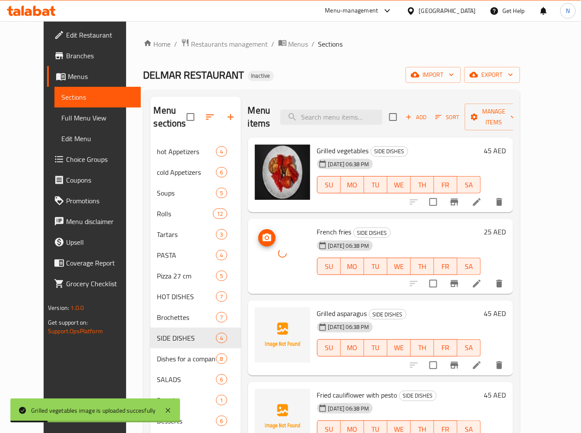
click at [331, 307] on span "Grilled asparagus" at bounding box center [342, 313] width 50 height 13
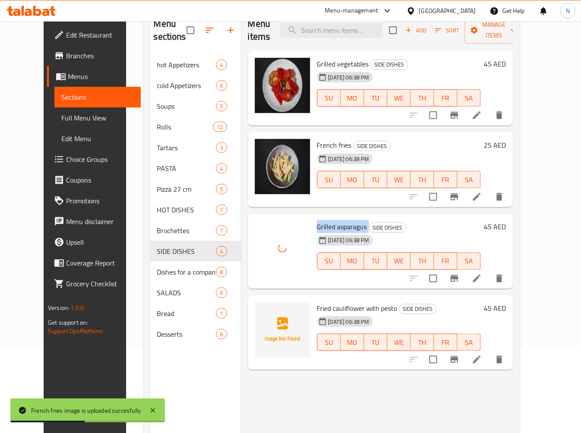
scroll to position [96, 0]
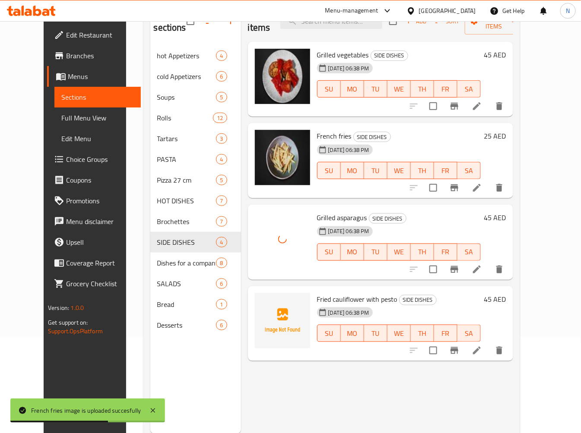
click at [330, 293] on span "Fried cauliflower with pesto" at bounding box center [357, 299] width 80 height 13
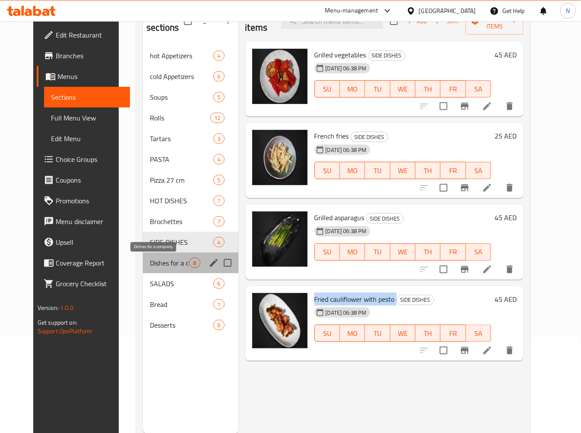
click at [156, 265] on span "Dishes for a company" at bounding box center [169, 263] width 39 height 10
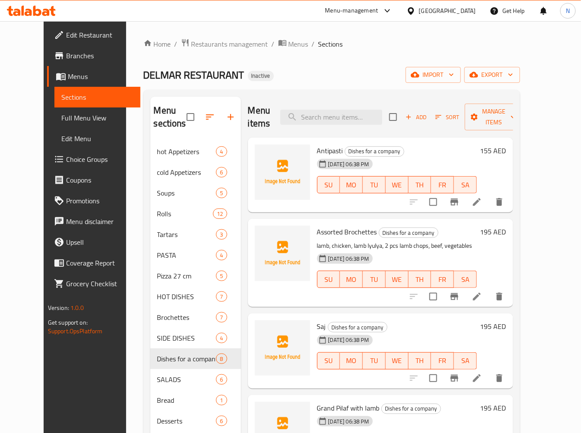
click at [317, 153] on span "Antipasti" at bounding box center [330, 150] width 26 height 13
click at [327, 231] on span "Assorted Brochettes" at bounding box center [347, 232] width 60 height 13
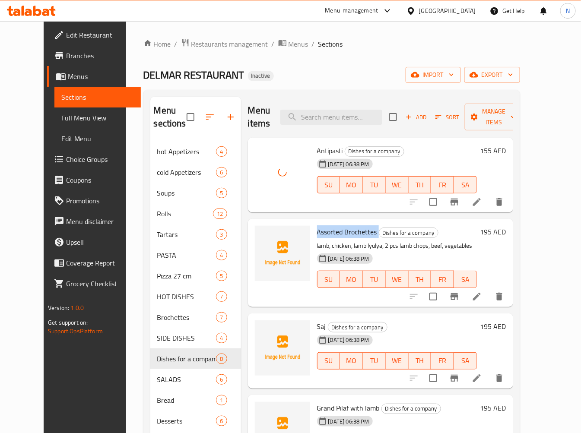
click at [327, 231] on span "Assorted Brochettes" at bounding box center [347, 232] width 60 height 13
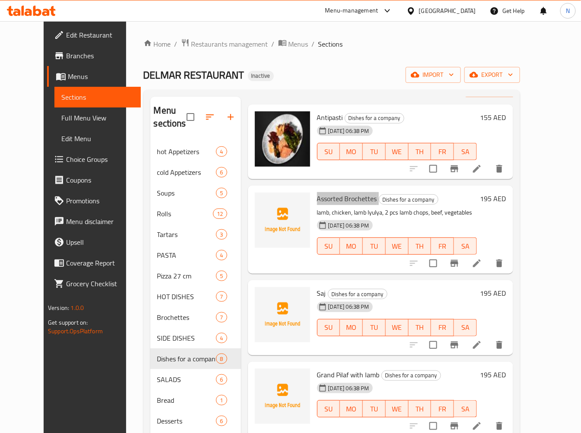
scroll to position [48, 0]
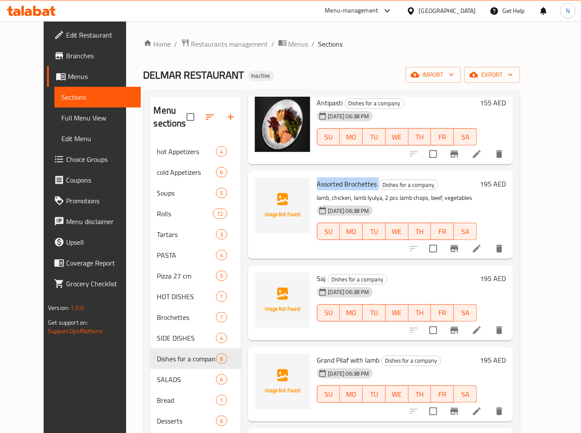
click at [321, 184] on span "Assorted Brochettes" at bounding box center [347, 184] width 60 height 13
click at [317, 281] on span "Saj" at bounding box center [321, 278] width 9 height 13
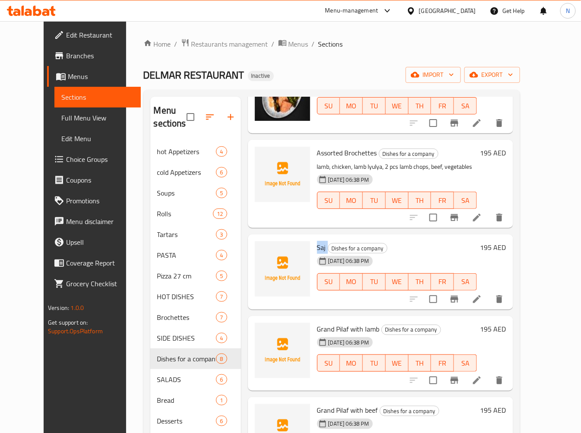
scroll to position [192, 0]
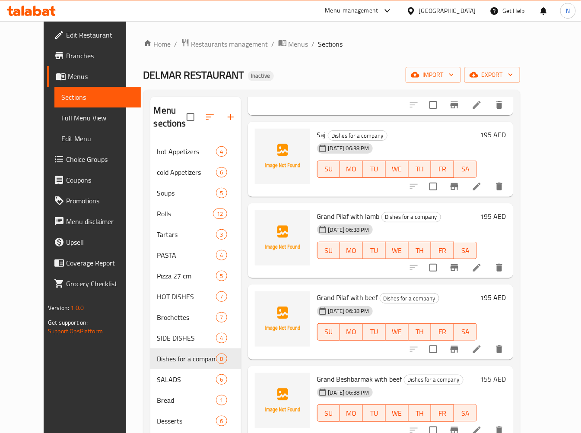
click at [324, 214] on span "Grand Pilaf with lamb" at bounding box center [348, 216] width 63 height 13
click at [336, 297] on span "Grand Pilaf with beef" at bounding box center [347, 297] width 61 height 13
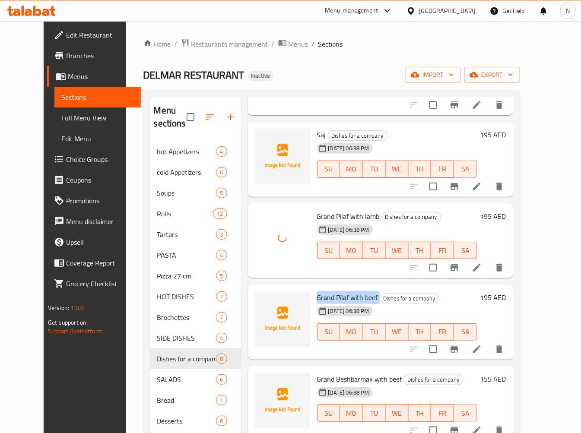
click at [336, 297] on span "Grand Pilaf with beef" at bounding box center [347, 297] width 61 height 13
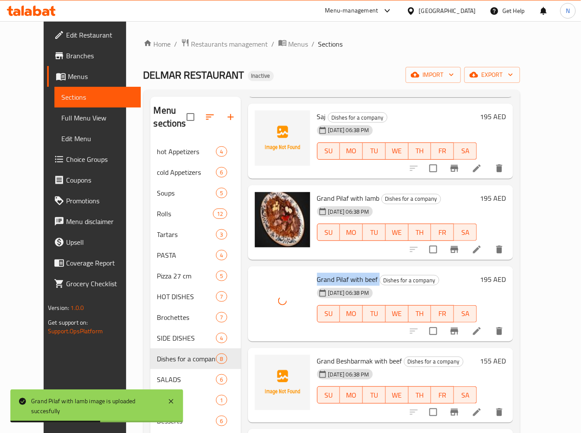
scroll to position [265, 0]
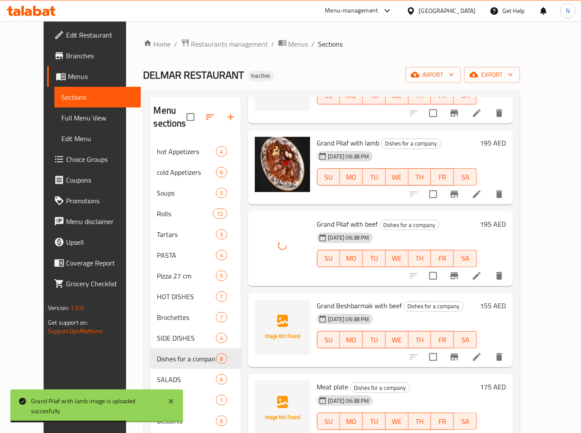
click at [337, 311] on div "11-09-2025 06:38 PM" at bounding box center [335, 319] width 42 height 17
click at [336, 311] on div "11-09-2025 06:38 PM" at bounding box center [335, 319] width 42 height 17
click at [331, 302] on div at bounding box center [331, 302] width 0 height 0
click at [340, 305] on span "Grand Beshbarmak with beef" at bounding box center [359, 305] width 85 height 13
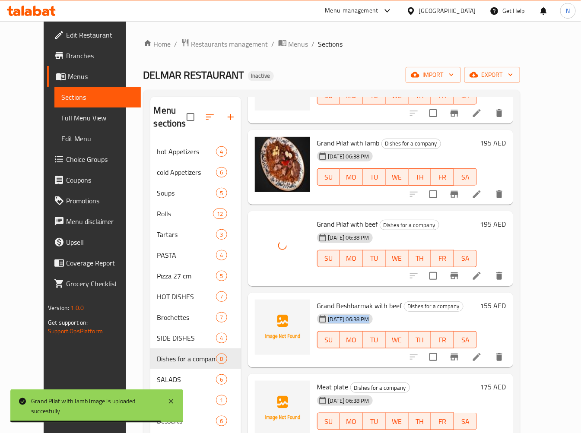
click at [334, 302] on div at bounding box center [334, 302] width 0 height 0
click at [340, 305] on span "Grand Beshbarmak with beef" at bounding box center [359, 305] width 85 height 13
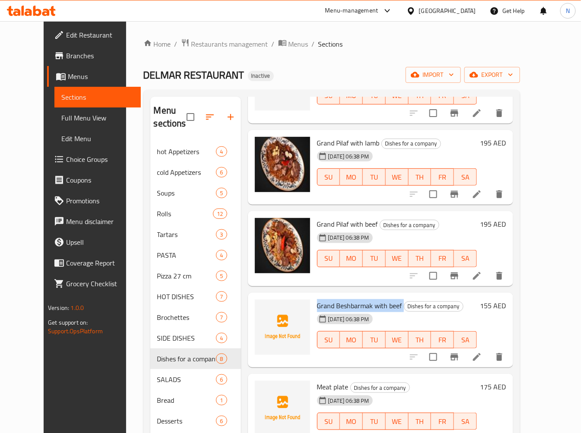
click at [344, 308] on span "Grand Beshbarmak with beef" at bounding box center [359, 305] width 85 height 13
click at [339, 297] on div "Grand Beshbarmak with beef Dishes for a company 11-09-2025 06:38 PM SU MO TU WE…" at bounding box center [397, 330] width 167 height 68
drag, startPoint x: 325, startPoint y: 302, endPoint x: 391, endPoint y: 310, distance: 66.2
click at [391, 310] on h6 "Grand Beshbarmak with beef Dishes for a company" at bounding box center [397, 306] width 160 height 12
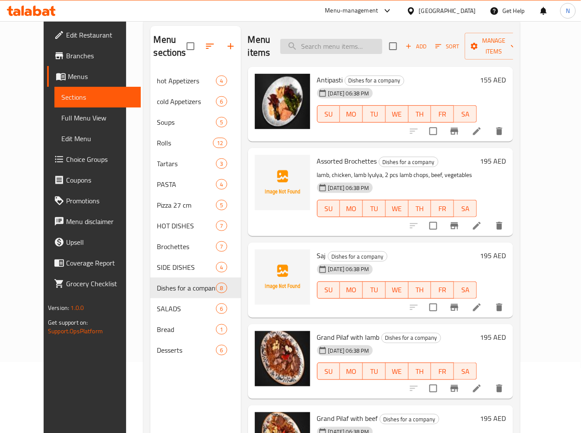
scroll to position [0, 0]
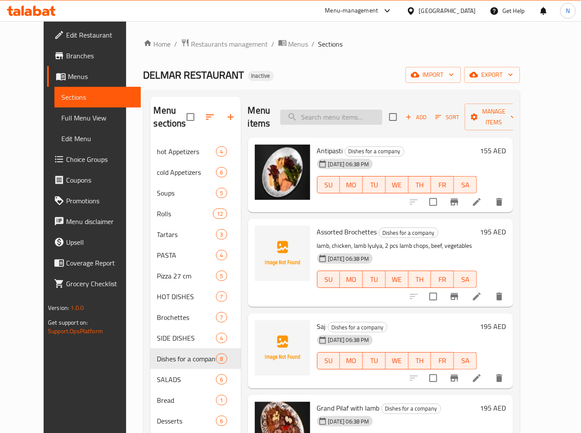
click at [349, 115] on input "search" at bounding box center [331, 117] width 102 height 15
paste input "Beshbarmak with beef"
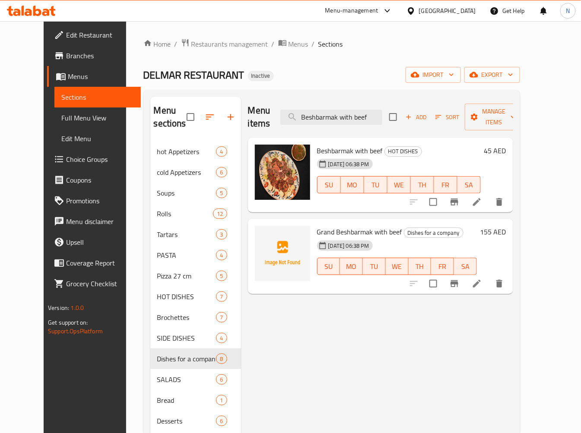
type input "Beshbarmak with beef"
click at [317, 226] on span "Grand Beshbarmak with beef" at bounding box center [359, 232] width 85 height 13
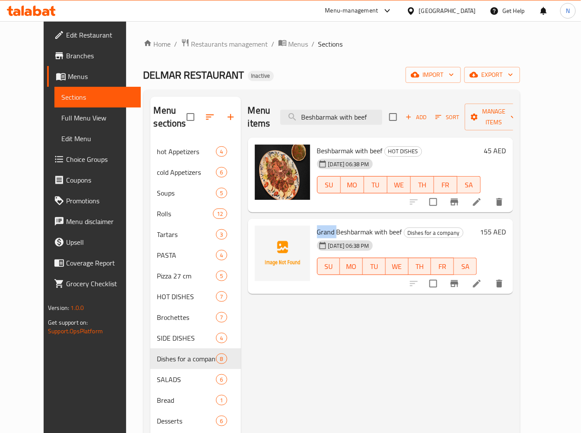
click at [317, 226] on span "Grand Beshbarmak with beef" at bounding box center [359, 232] width 85 height 13
click at [340, 318] on div "Menu items Beshbarmak with beef Add Sort Manage items Beshbarmak with beef HOT …" at bounding box center [377, 313] width 272 height 433
click at [382, 111] on input "Beshbarmak with beef" at bounding box center [331, 117] width 102 height 15
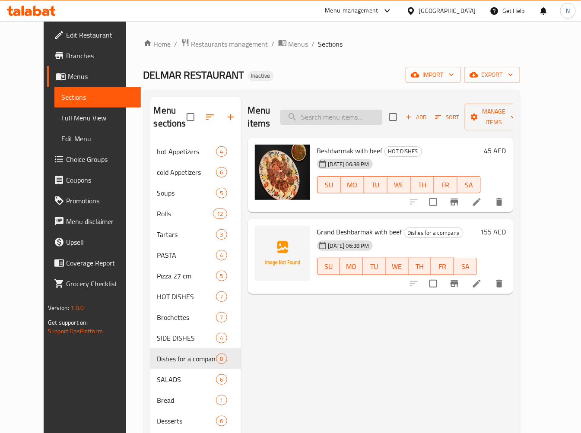
type input "\"
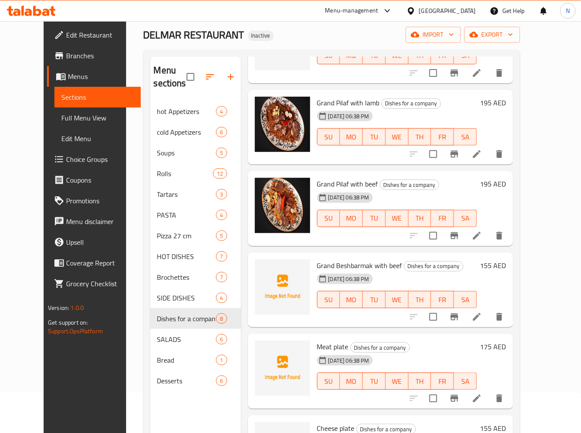
scroll to position [121, 0]
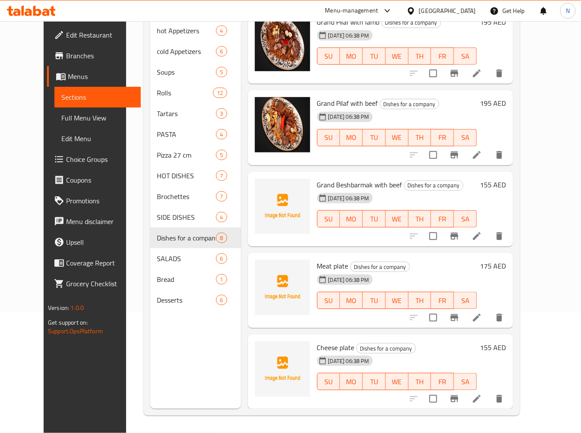
click at [317, 267] on span "Meat plate" at bounding box center [333, 266] width 32 height 13
click at [317, 346] on span "Cheese plate" at bounding box center [336, 347] width 38 height 13
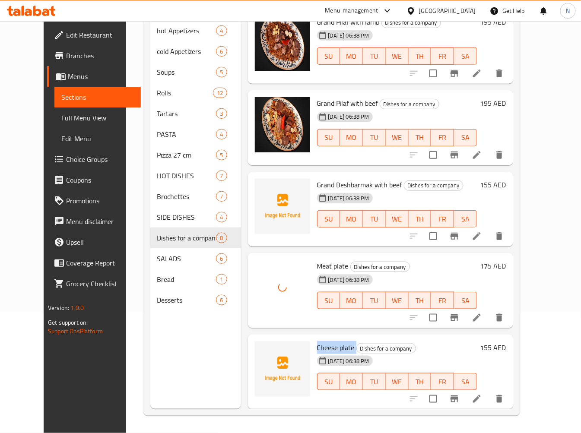
click at [317, 346] on span "Cheese plate" at bounding box center [336, 347] width 38 height 13
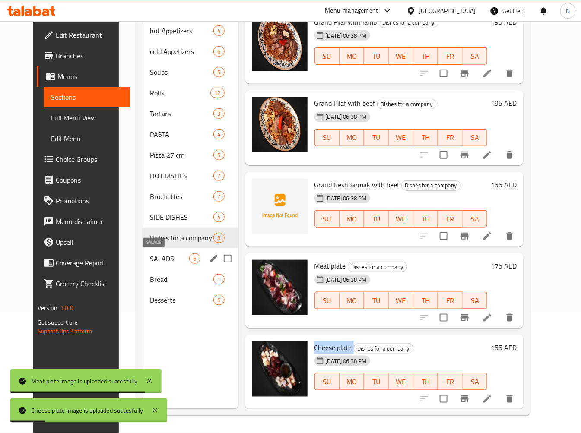
drag, startPoint x: 172, startPoint y: 259, endPoint x: 202, endPoint y: 259, distance: 30.7
click at [171, 259] on span "SALADS" at bounding box center [169, 259] width 39 height 10
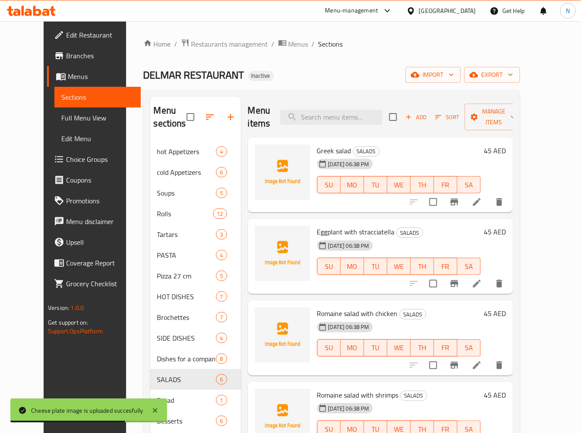
click at [319, 144] on span "Greek salad" at bounding box center [334, 150] width 34 height 13
click at [319, 150] on span "Greek salad" at bounding box center [334, 150] width 34 height 13
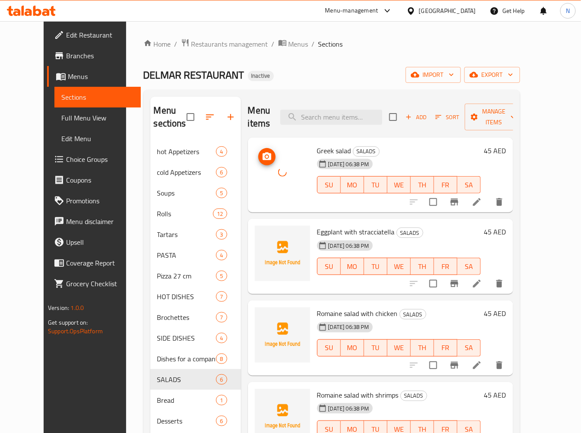
click at [347, 234] on span "Eggplant with stracciatella" at bounding box center [356, 232] width 78 height 13
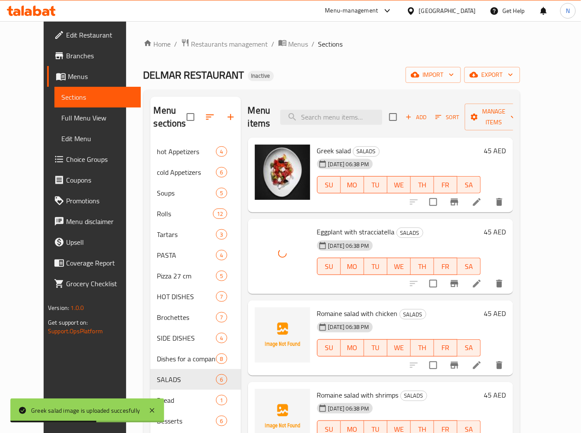
click at [323, 314] on span "Romaine salad with chicken" at bounding box center [357, 313] width 81 height 13
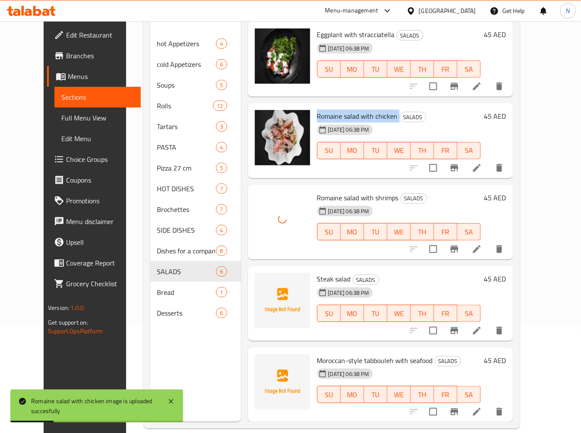
scroll to position [121, 0]
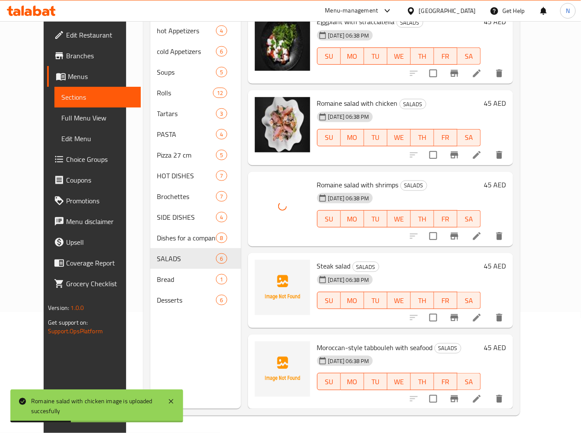
click at [317, 264] on span "Steak salad" at bounding box center [334, 266] width 34 height 13
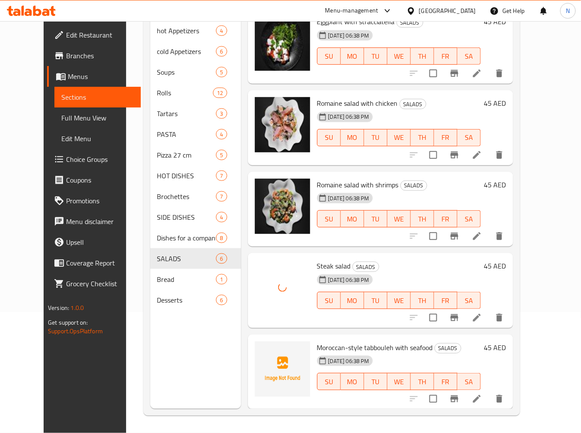
click at [331, 346] on span "Moroccan-style tabbouleh with seafood" at bounding box center [375, 347] width 116 height 13
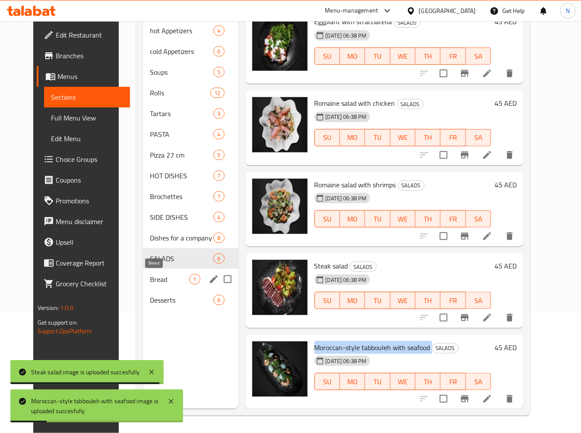
click at [167, 283] on span "Bread" at bounding box center [169, 279] width 39 height 10
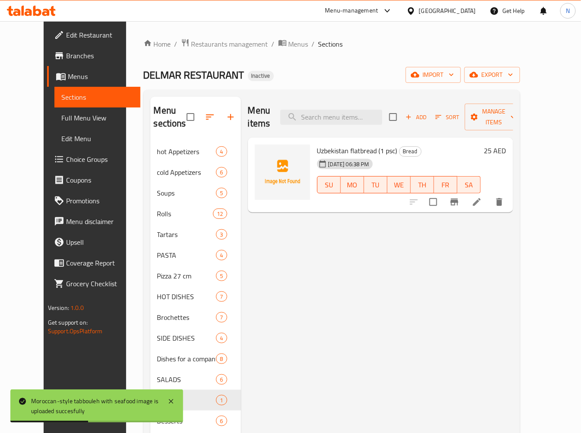
click at [338, 156] on div "11-09-2025 06:38 PM" at bounding box center [335, 164] width 43 height 17
click at [340, 144] on span "Uzbekistan flatbread (1 psc)" at bounding box center [357, 150] width 80 height 13
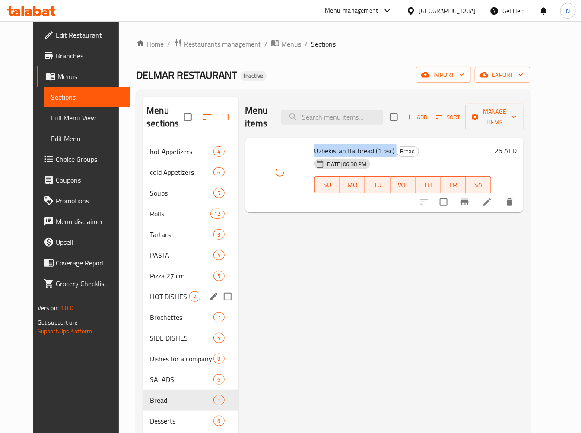
scroll to position [121, 0]
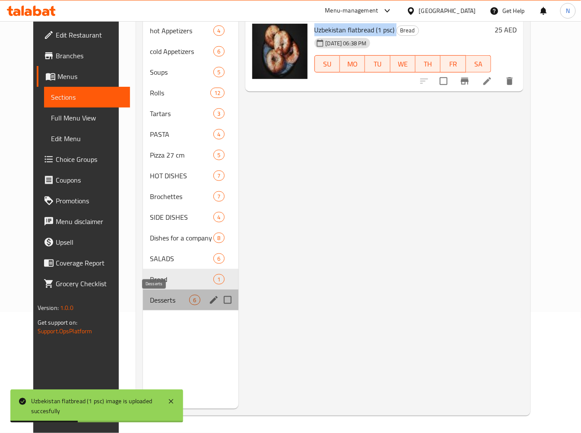
click at [161, 300] on span "Desserts" at bounding box center [169, 300] width 39 height 10
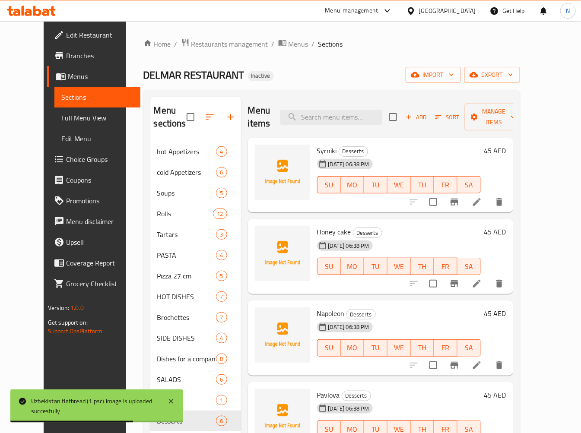
click at [317, 150] on span "Syrniki" at bounding box center [327, 150] width 20 height 13
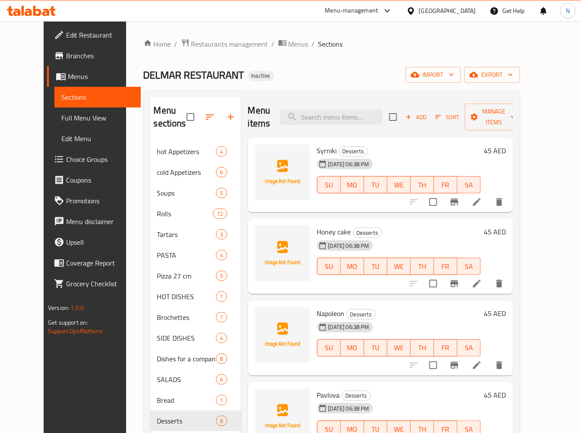
click at [321, 229] on span "Honey cake" at bounding box center [334, 232] width 34 height 13
click at [318, 154] on span "Syrniki" at bounding box center [327, 150] width 20 height 13
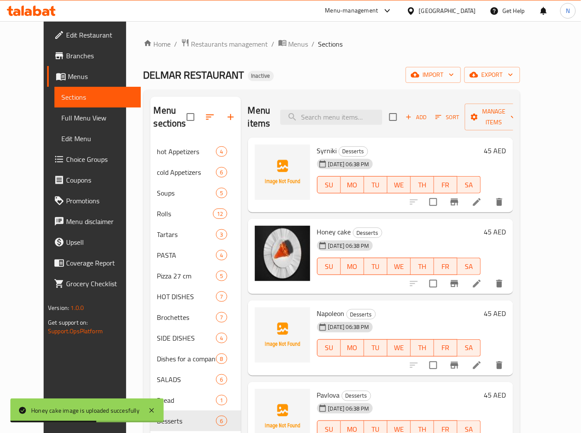
click at [317, 309] on span "Napoleon" at bounding box center [331, 313] width 28 height 13
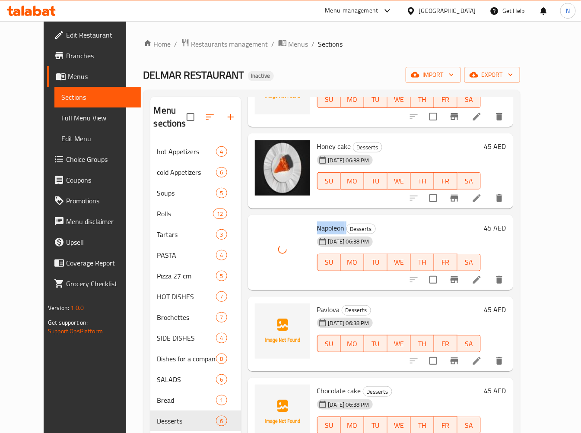
scroll to position [89, 0]
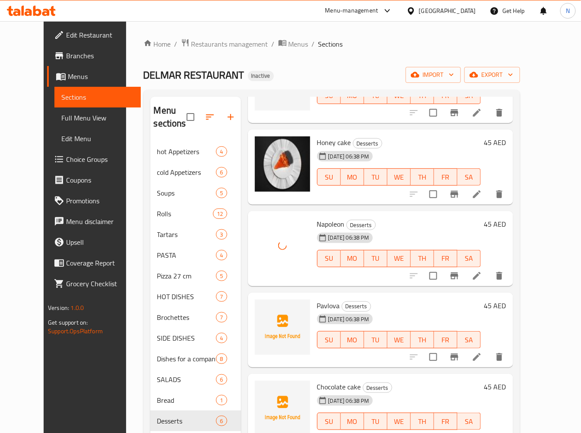
click at [321, 311] on div "11-09-2025 06:38 PM" at bounding box center [335, 319] width 43 height 17
click at [320, 311] on div "11-09-2025 06:38 PM" at bounding box center [335, 319] width 43 height 17
click at [323, 305] on span "Pavlova" at bounding box center [328, 305] width 23 height 13
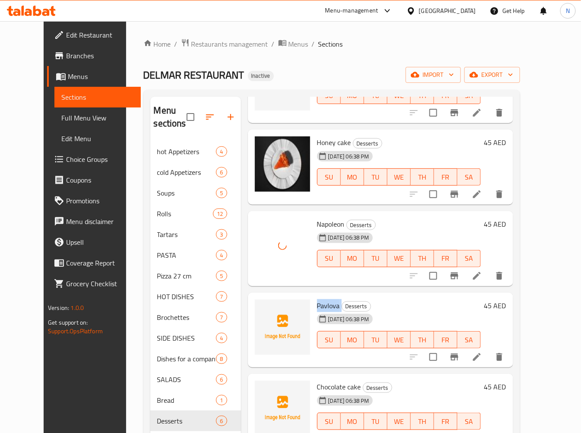
click at [323, 305] on span "Pavlova" at bounding box center [328, 305] width 23 height 13
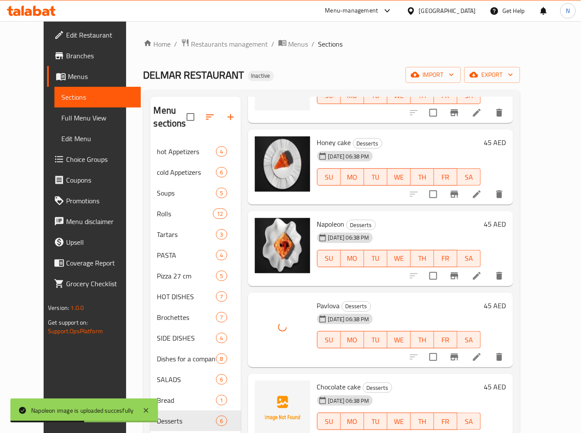
click at [314, 395] on div "11-09-2025 06:38 PM" at bounding box center [335, 400] width 43 height 17
click at [329, 383] on span "Chocolate cake" at bounding box center [339, 387] width 44 height 13
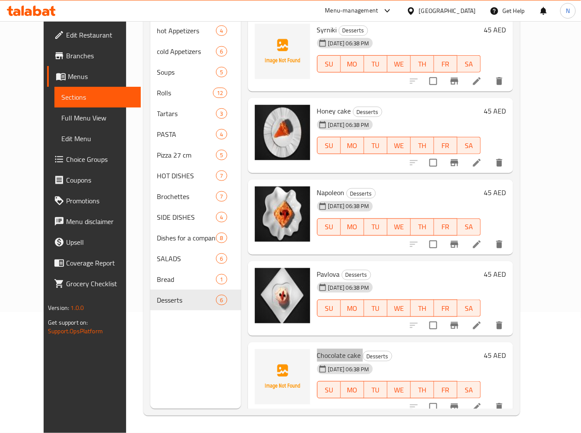
scroll to position [0, 0]
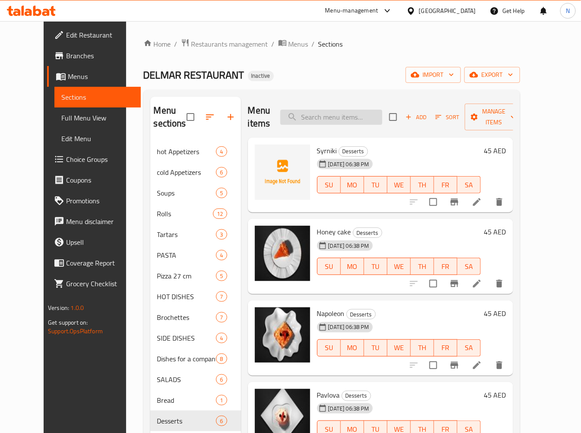
click at [335, 119] on input "search" at bounding box center [331, 117] width 102 height 15
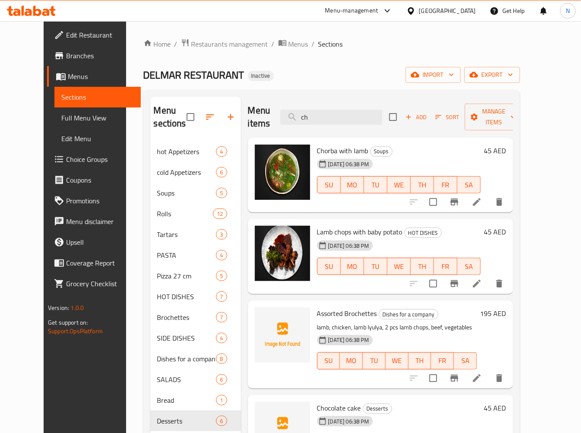
type input "c"
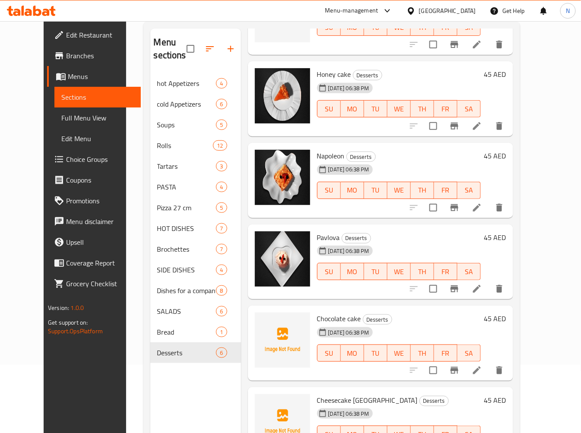
scroll to position [121, 0]
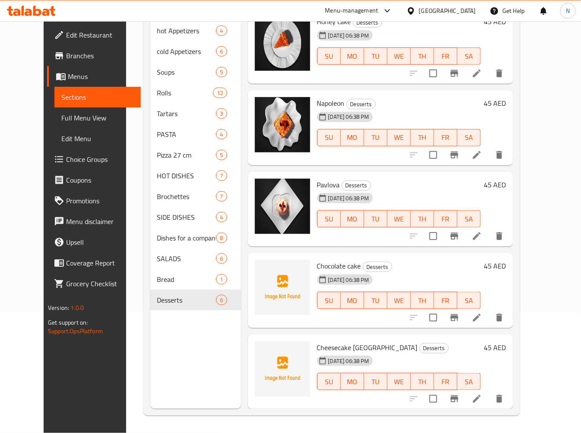
click at [328, 344] on span "Cheesecake San Sebastian" at bounding box center [367, 347] width 101 height 13
click at [324, 262] on span "Chocolate cake" at bounding box center [339, 266] width 44 height 13
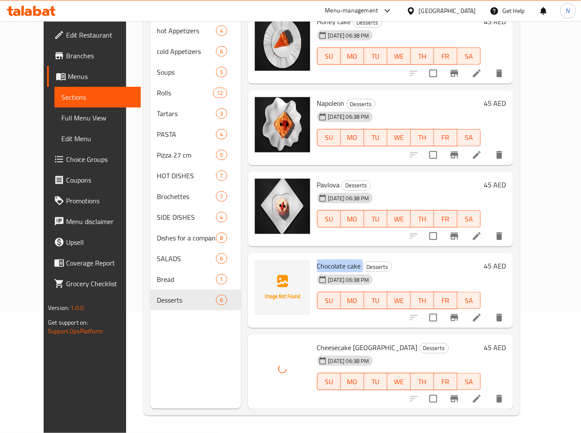
click at [324, 262] on span "Chocolate cake" at bounding box center [339, 266] width 44 height 13
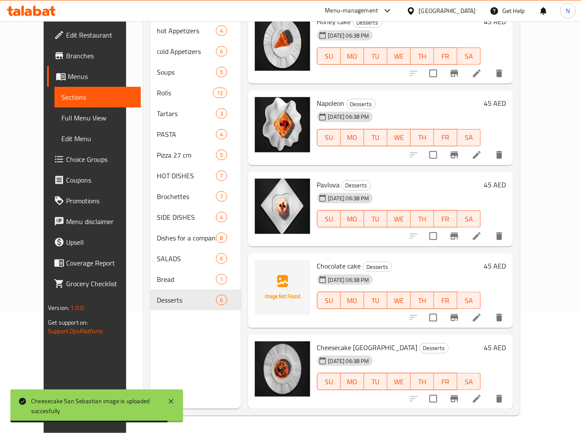
click at [220, 332] on div "Menu sections hot Appetizers 4 cold Appetizers 6 Soups 5 Rolls 12 Tartars 3 PAS…" at bounding box center [195, 192] width 91 height 433
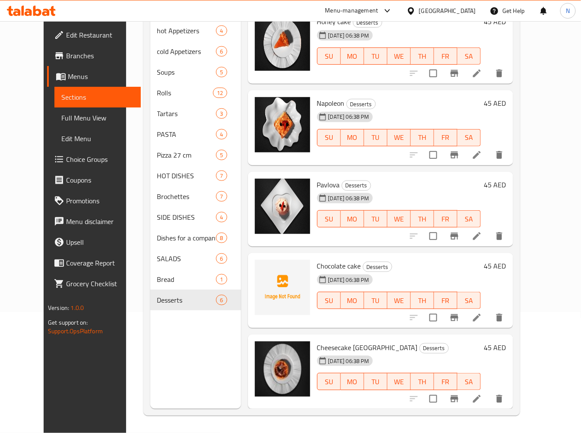
click at [386, 325] on div "Chocolate cake Desserts 11-09-2025 06:38 PM SU MO TU WE TH FR SA 45 AED" at bounding box center [380, 290] width 265 height 75
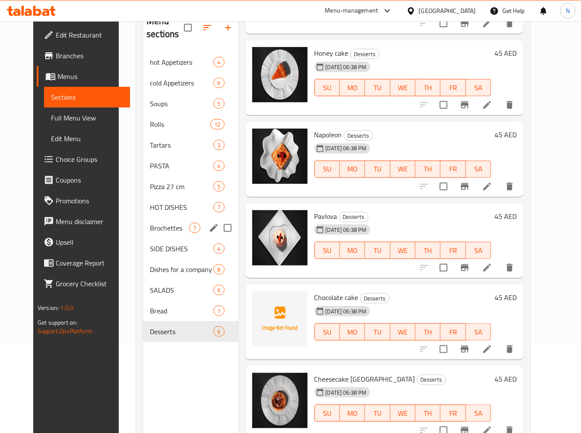
scroll to position [0, 0]
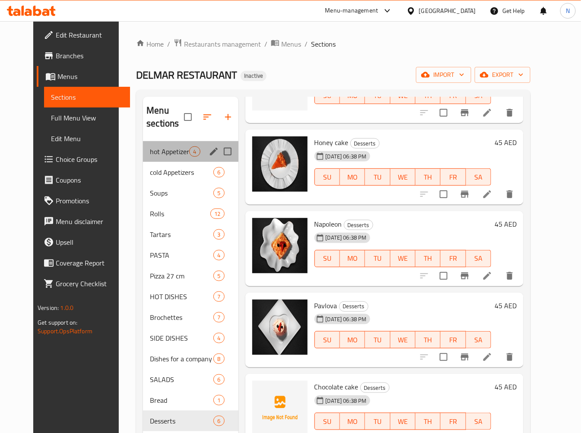
click at [143, 157] on div "hot Appetizers 4" at bounding box center [190, 151] width 95 height 21
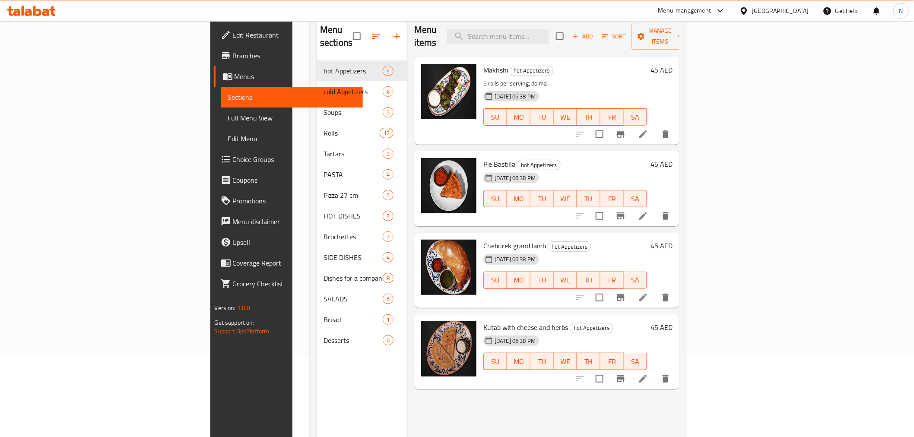
scroll to position [121, 0]
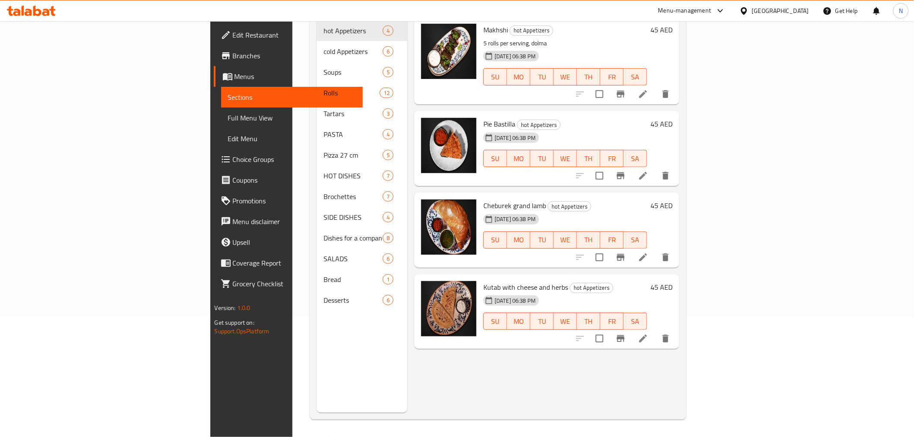
click at [484, 281] on span "Kutab with cheese and herbs" at bounding box center [526, 287] width 85 height 13
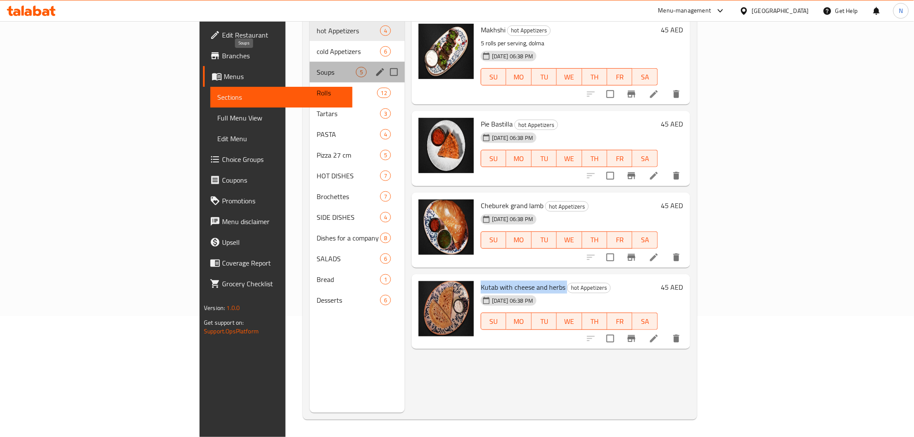
click at [317, 67] on span "Soups" at bounding box center [336, 72] width 39 height 10
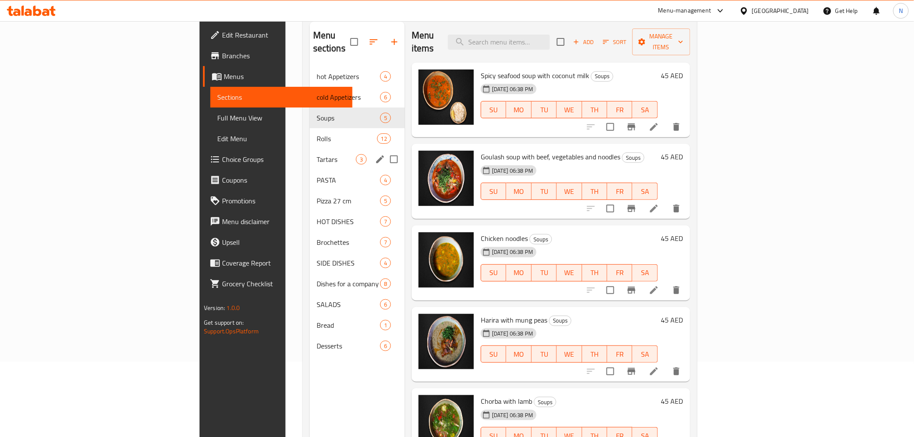
scroll to position [25, 0]
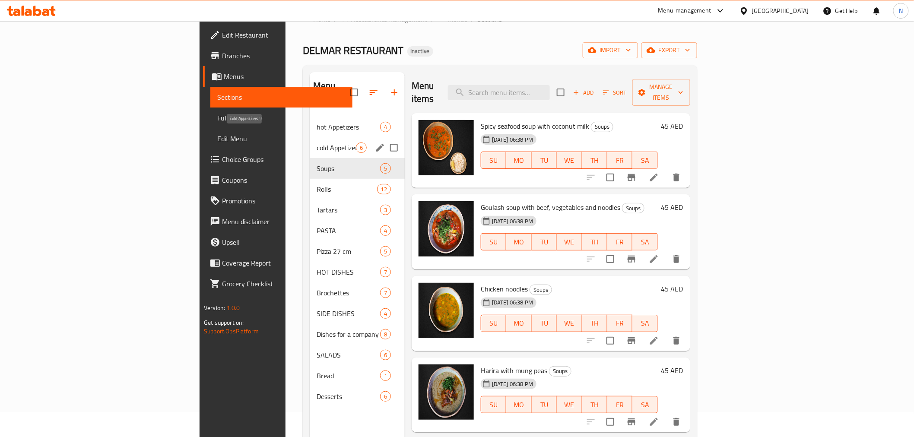
click at [317, 143] on span "cold Appetizers" at bounding box center [336, 148] width 39 height 10
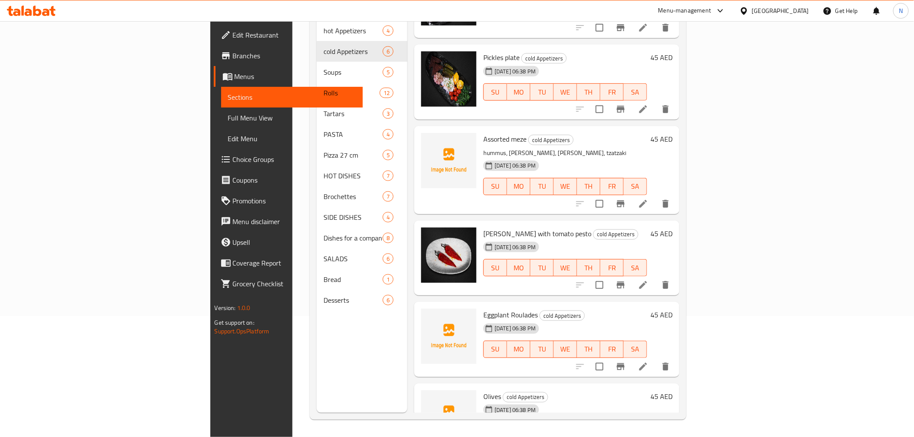
scroll to position [38, 0]
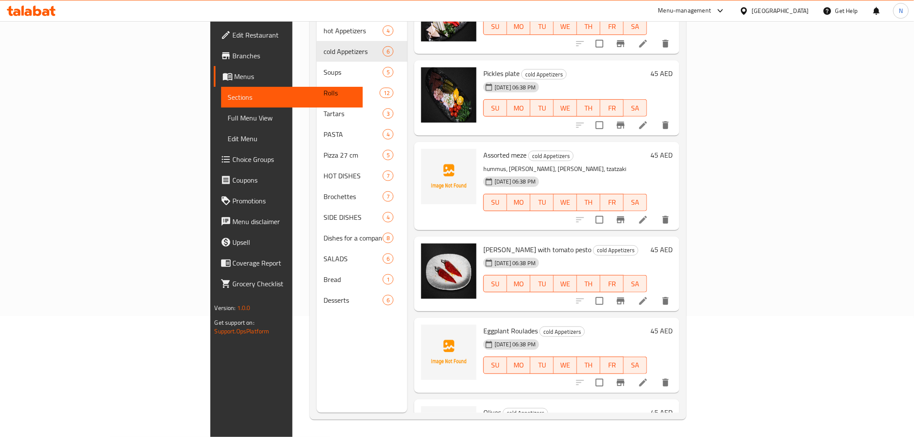
click at [484, 325] on span "Eggplant Roulades" at bounding box center [511, 331] width 54 height 13
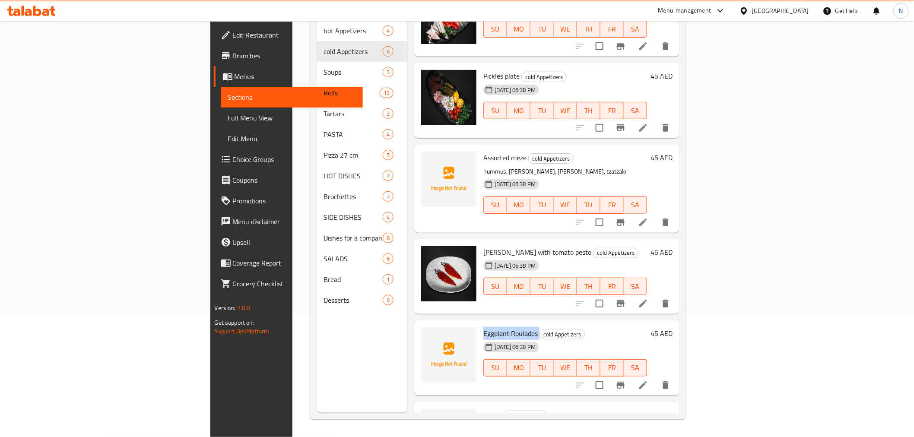
scroll to position [86, 0]
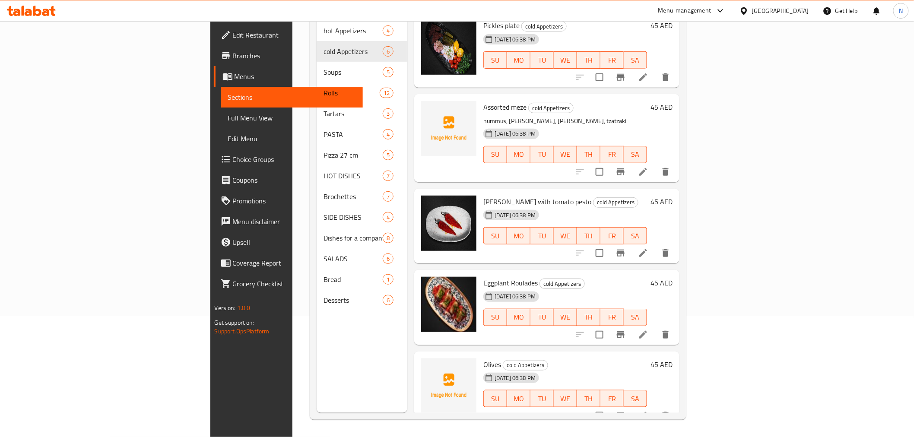
click at [484, 358] on span "Olives" at bounding box center [493, 364] width 18 height 13
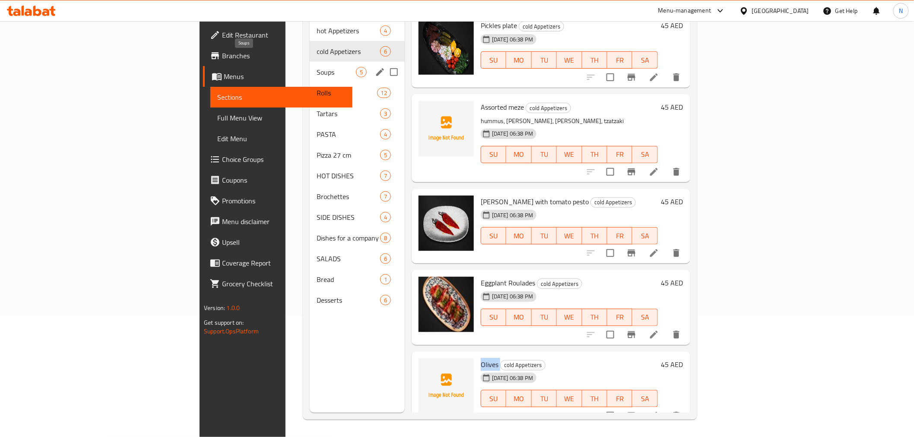
click at [317, 67] on span "Soups" at bounding box center [336, 72] width 39 height 10
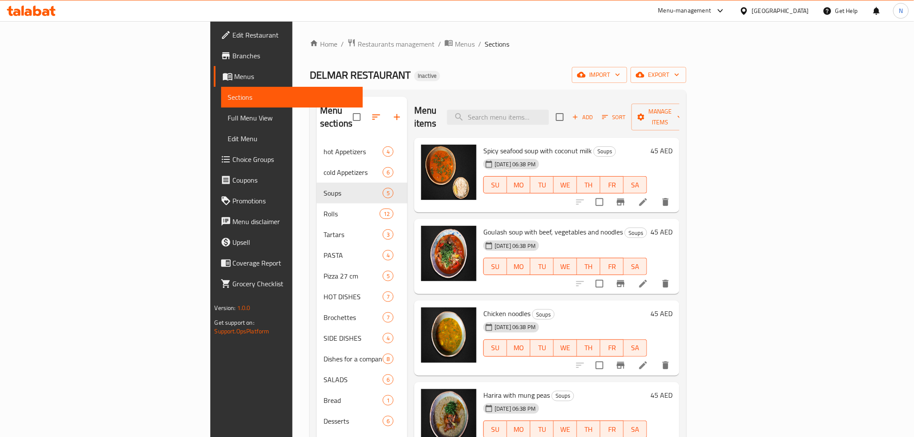
click at [484, 144] on span "Spicy seafood soup with coconut milk" at bounding box center [538, 150] width 108 height 13
click at [555, 194] on div "Spicy seafood soup with coconut milk Soups 11-09-2025 06:38 PM SU MO TU WE TH F…" at bounding box center [565, 175] width 171 height 68
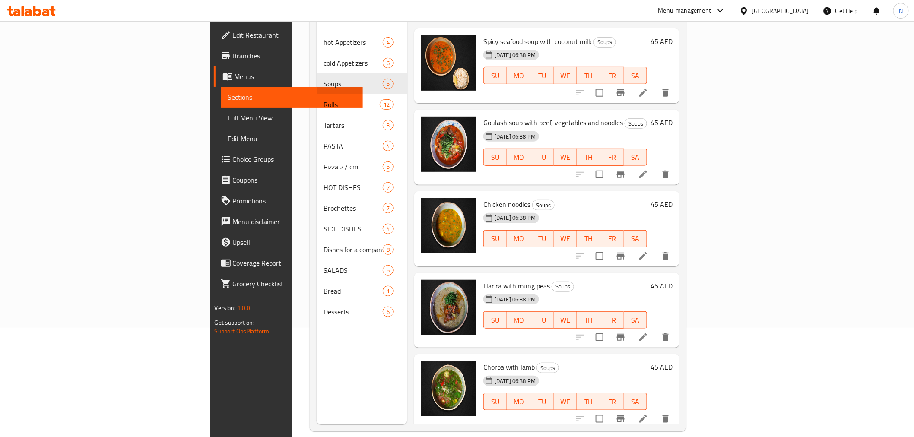
scroll to position [121, 0]
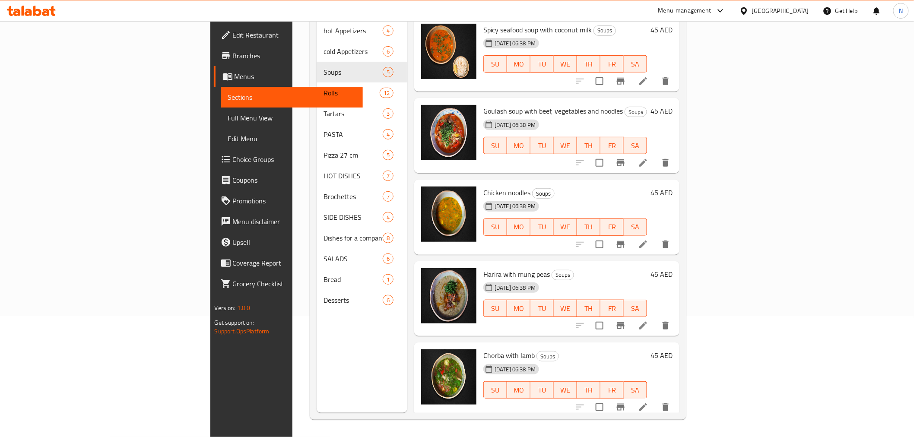
click at [484, 268] on span "Harira with mung peas" at bounding box center [517, 274] width 67 height 13
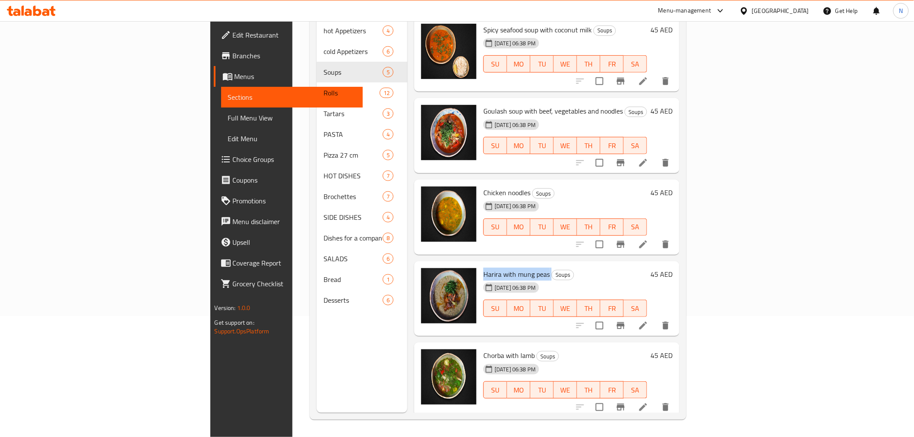
click at [484, 268] on span "Harira with mung peas" at bounding box center [517, 274] width 67 height 13
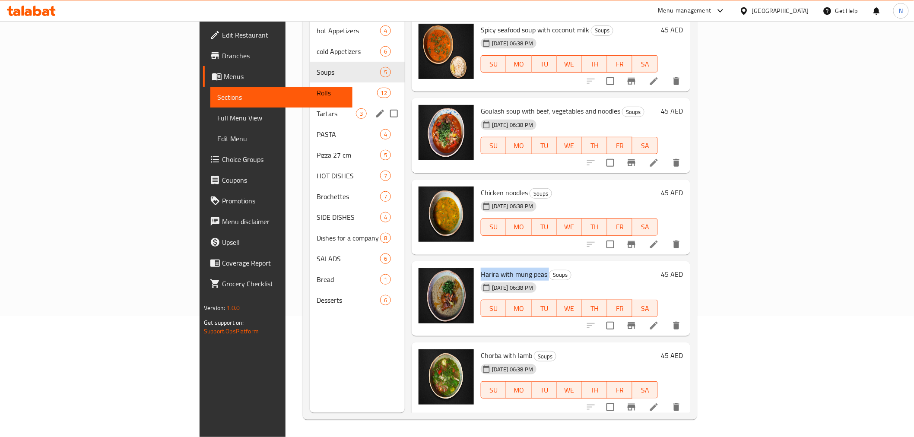
click at [317, 88] on span "Rolls" at bounding box center [347, 93] width 60 height 10
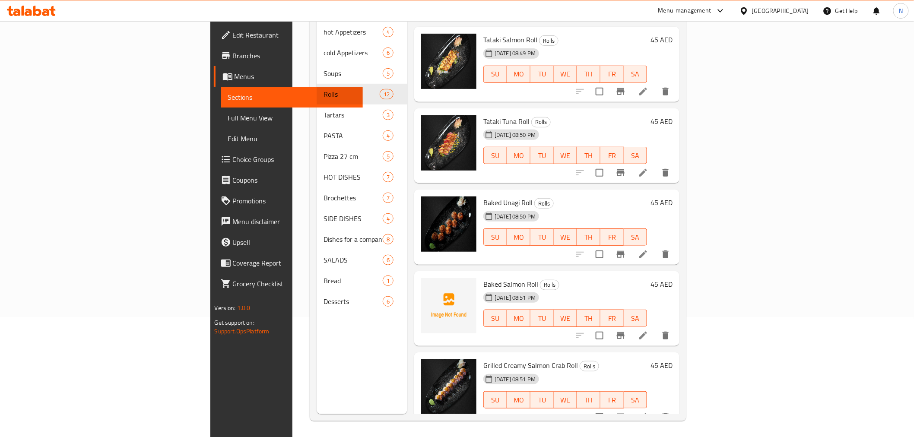
scroll to position [121, 0]
click at [484, 277] on span "Baked Salmon Roll" at bounding box center [511, 283] width 55 height 13
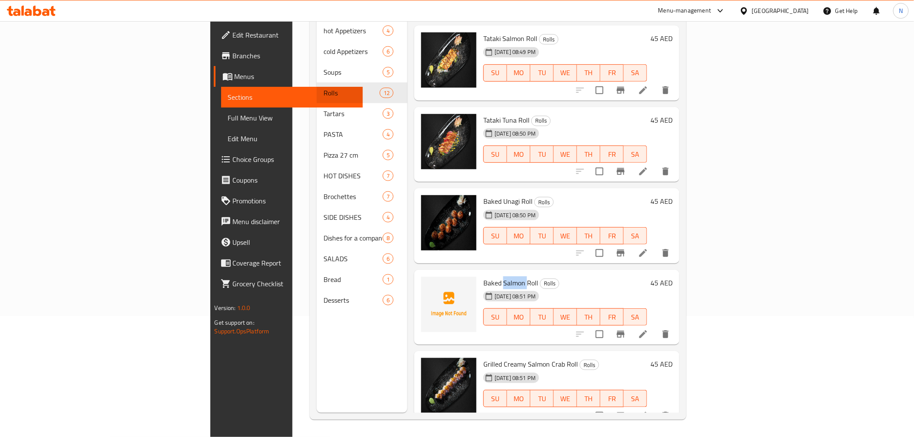
click at [484, 277] on span "Baked Salmon Roll" at bounding box center [511, 283] width 55 height 13
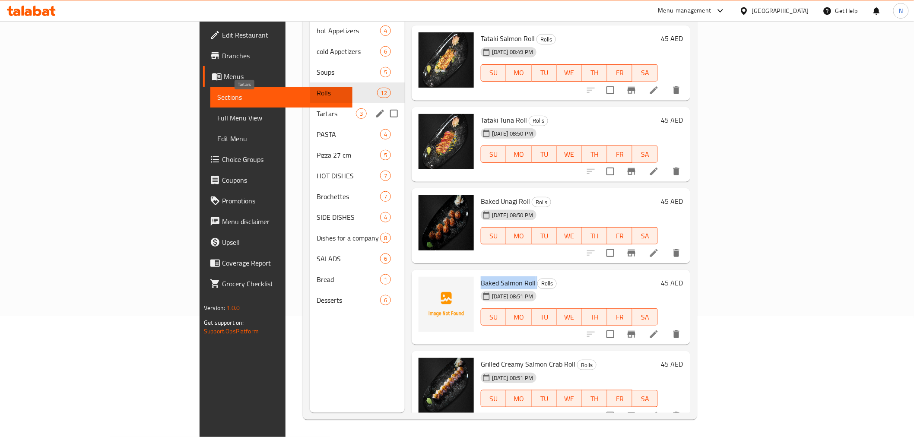
click at [317, 108] on span "Tartars" at bounding box center [336, 113] width 39 height 10
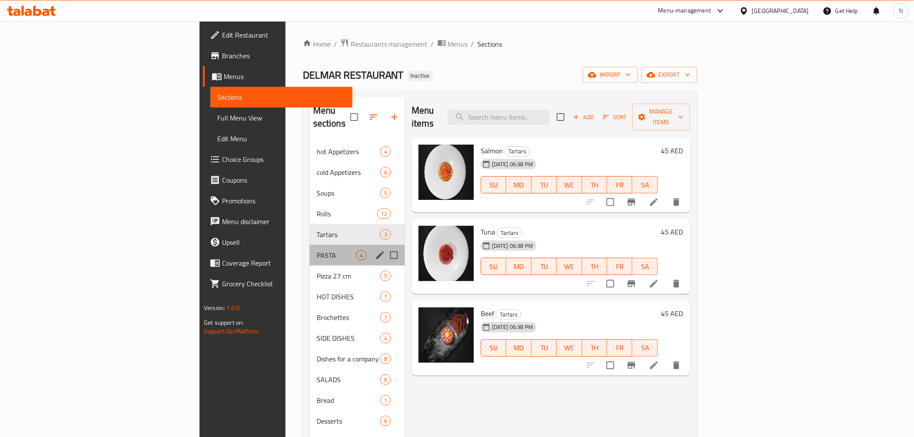
click at [310, 245] on div "PASTA 4" at bounding box center [357, 255] width 95 height 21
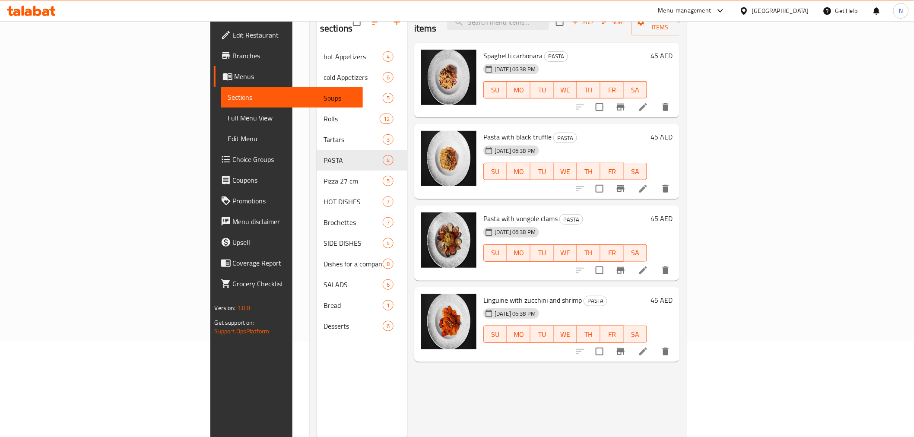
scroll to position [96, 0]
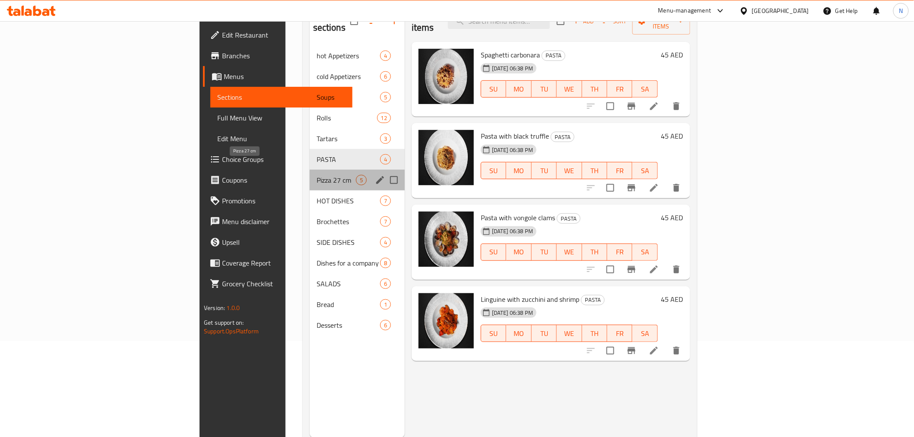
click at [317, 175] on span "Pizza 27 cm" at bounding box center [336, 180] width 39 height 10
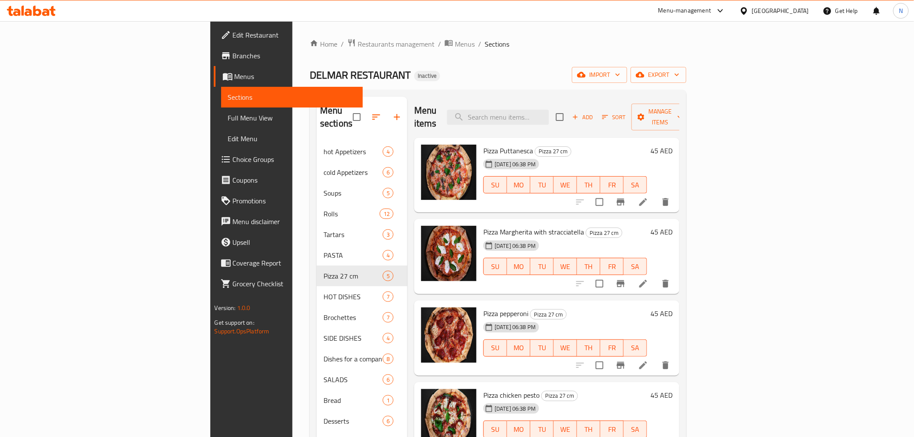
click at [484, 144] on span "Pizza Puttanesca" at bounding box center [509, 150] width 50 height 13
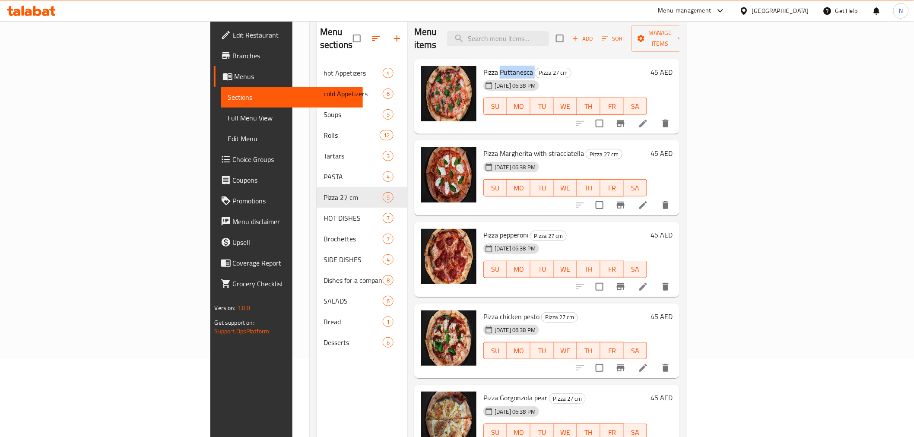
scroll to position [121, 0]
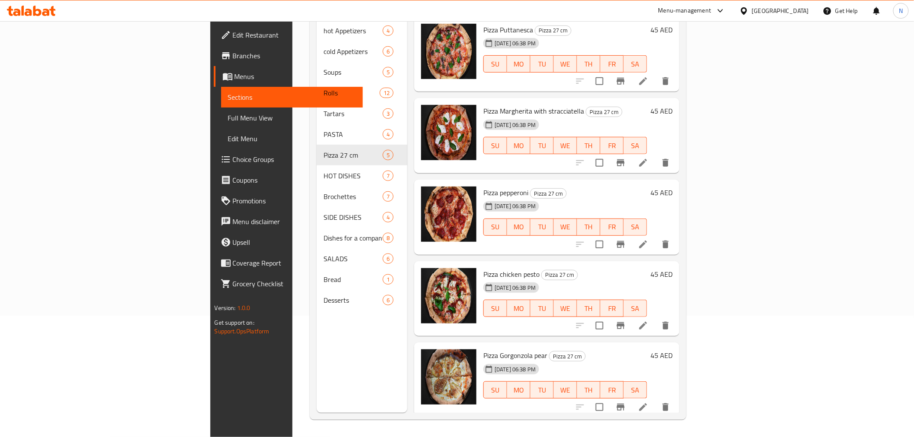
click at [484, 349] on span "Pizza Gorgonzola pear" at bounding box center [516, 355] width 64 height 13
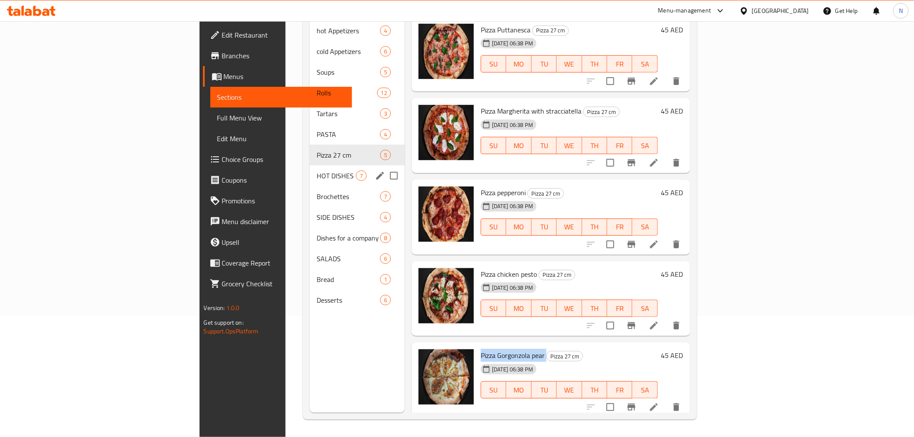
click at [317, 171] on span "HOT DISHES" at bounding box center [336, 176] width 39 height 10
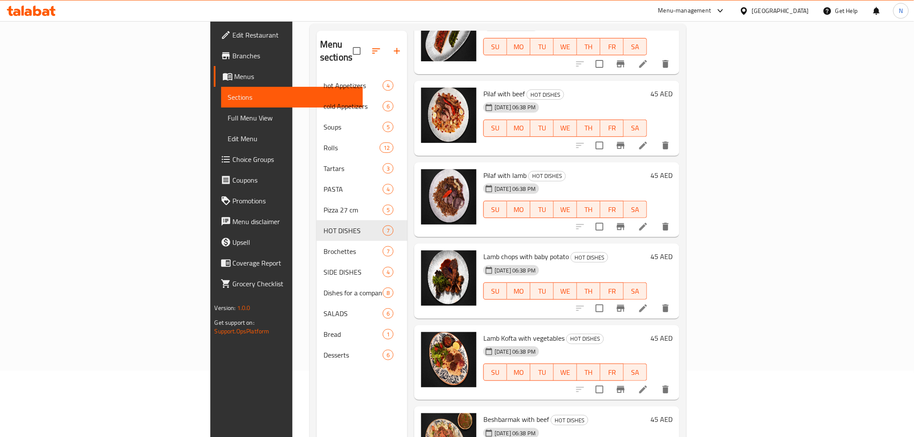
scroll to position [121, 0]
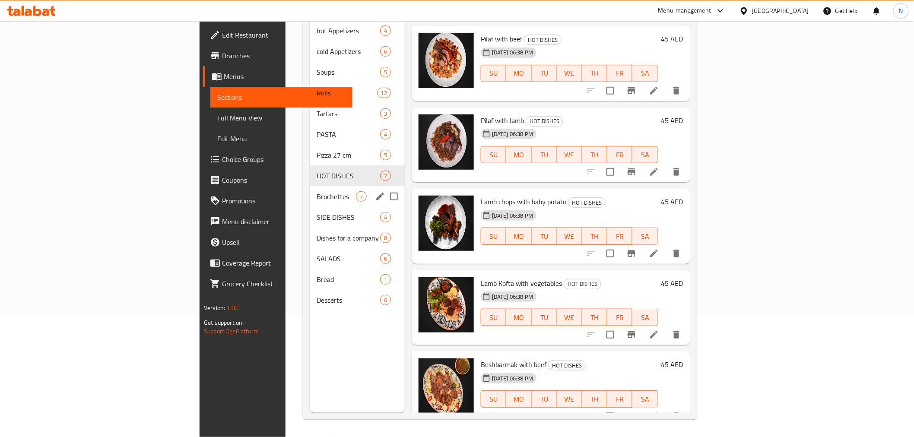
click at [317, 191] on span "Brochettes" at bounding box center [336, 196] width 39 height 10
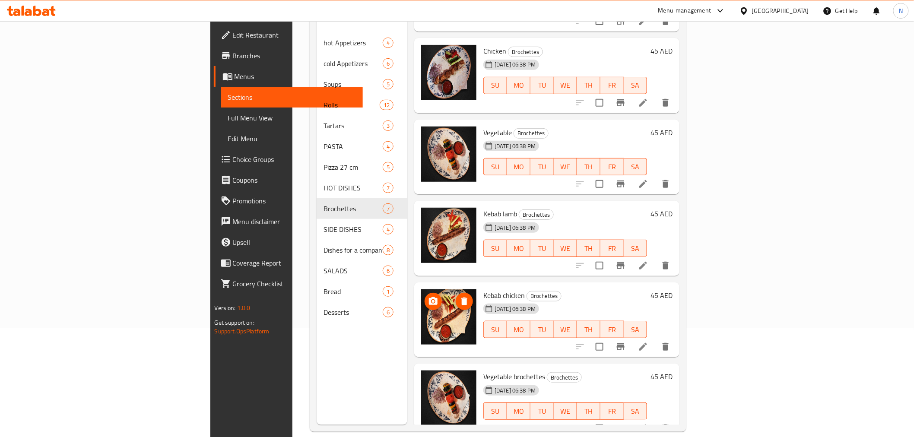
scroll to position [121, 0]
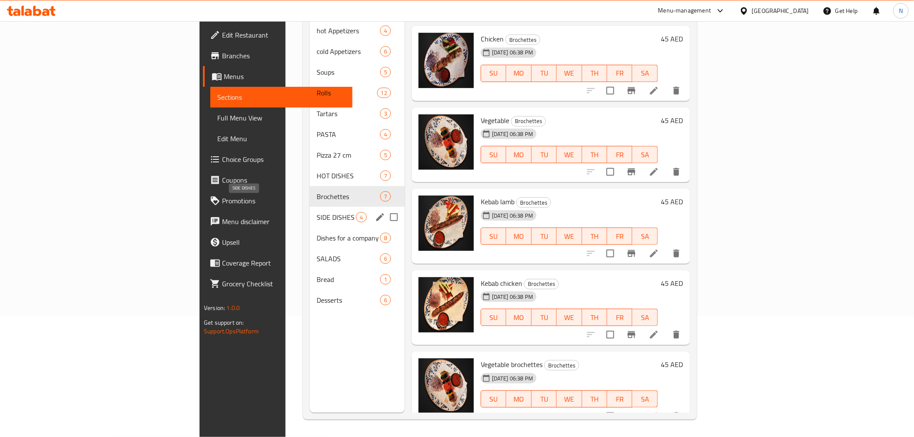
click at [317, 212] on span "SIDE DISHES" at bounding box center [336, 217] width 39 height 10
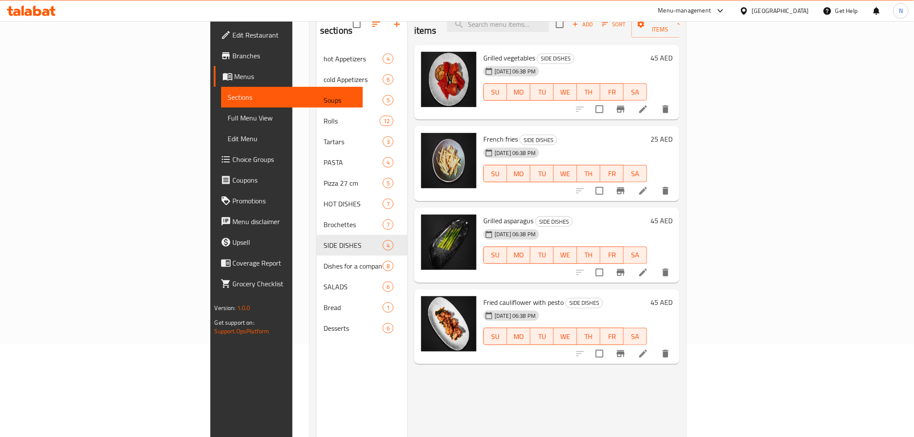
scroll to position [96, 0]
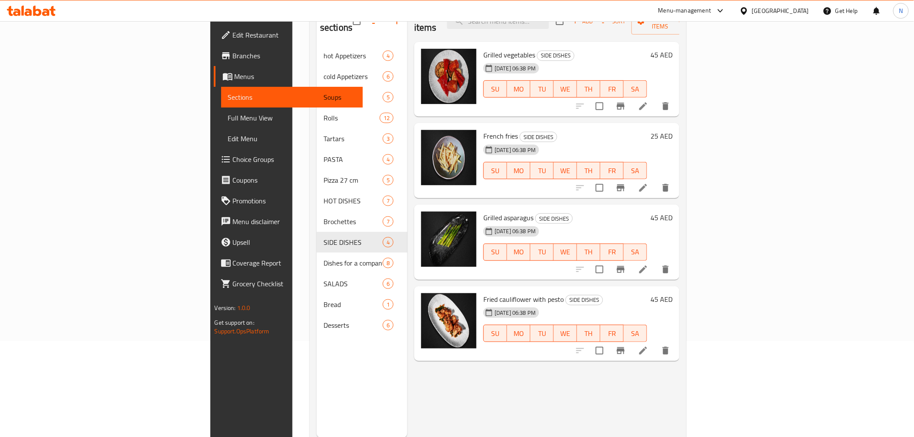
drag, startPoint x: 396, startPoint y: 322, endPoint x: 410, endPoint y: 357, distance: 37.6
click at [410, 357] on div "Menu items Add Sort Manage items Grilled vegetables SIDE DISHES 11-09-2025 06:3…" at bounding box center [543, 219] width 272 height 437
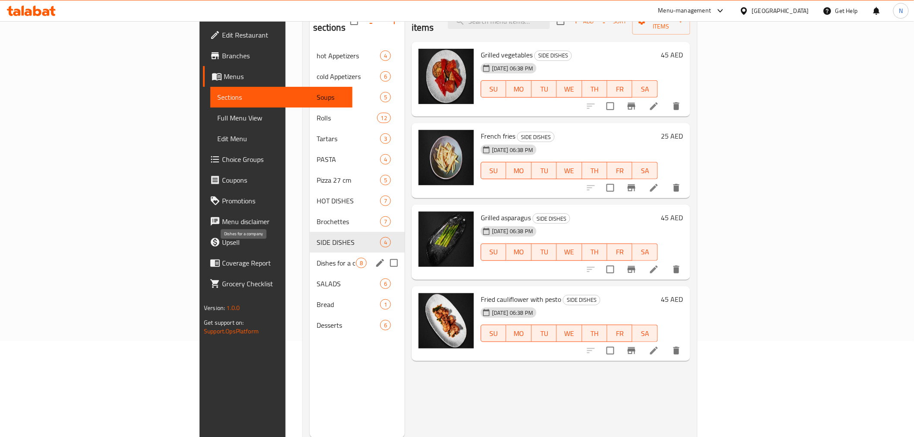
click at [317, 258] on span "Dishes for a company" at bounding box center [336, 263] width 39 height 10
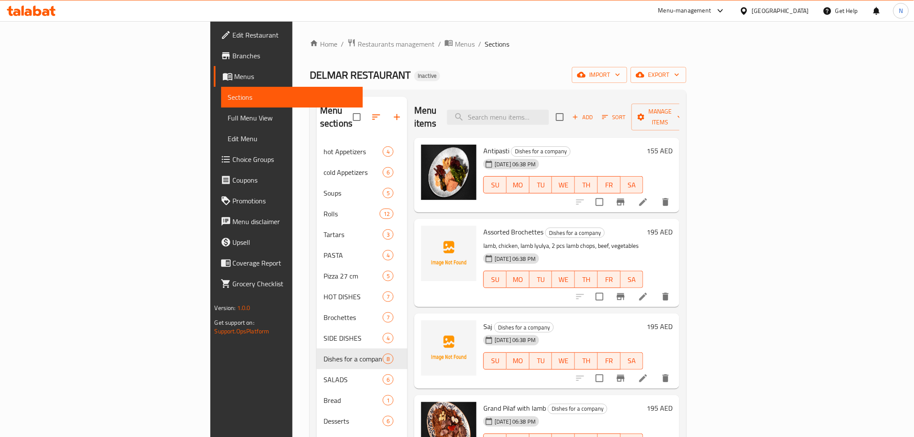
click at [484, 320] on span "Saj" at bounding box center [488, 326] width 9 height 13
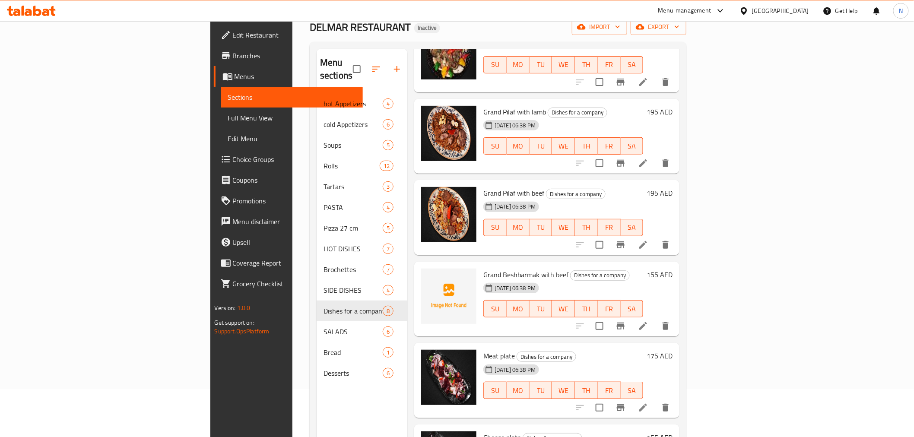
scroll to position [121, 0]
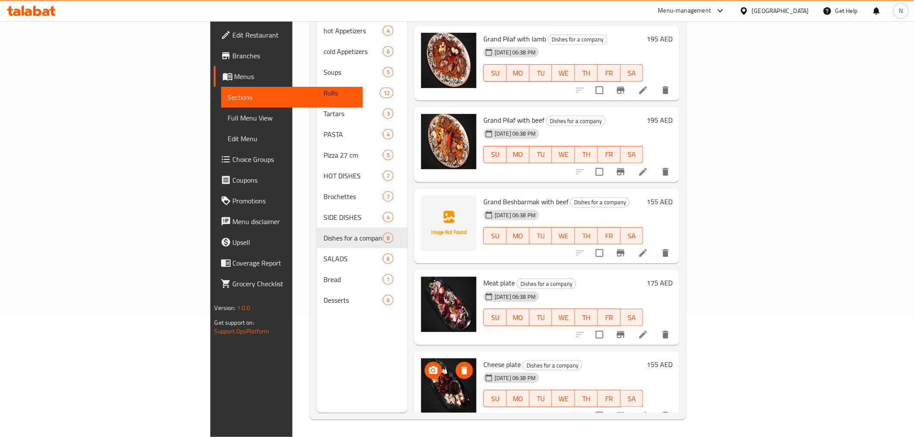
drag, startPoint x: 405, startPoint y: 377, endPoint x: 434, endPoint y: 245, distance: 135.8
click at [480, 245] on div "Grand Beshbarmak with beef Dishes for a company 11-09-2025 06:38 PM SU MO TU WE…" at bounding box center [563, 226] width 167 height 68
click at [484, 277] on span "Meat plate" at bounding box center [500, 283] width 32 height 13
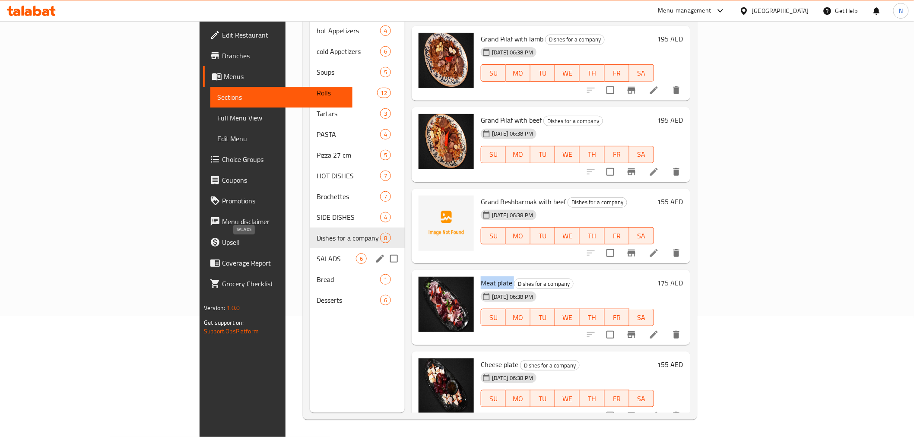
click at [317, 254] on span "SALADS" at bounding box center [336, 259] width 39 height 10
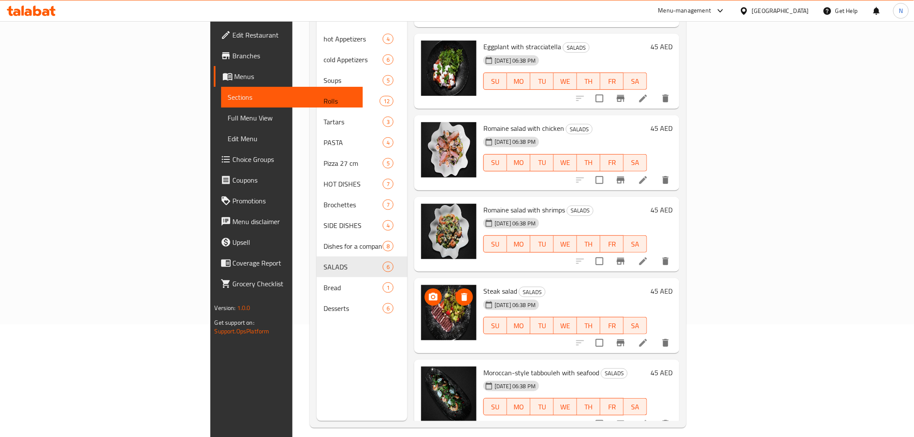
scroll to position [121, 0]
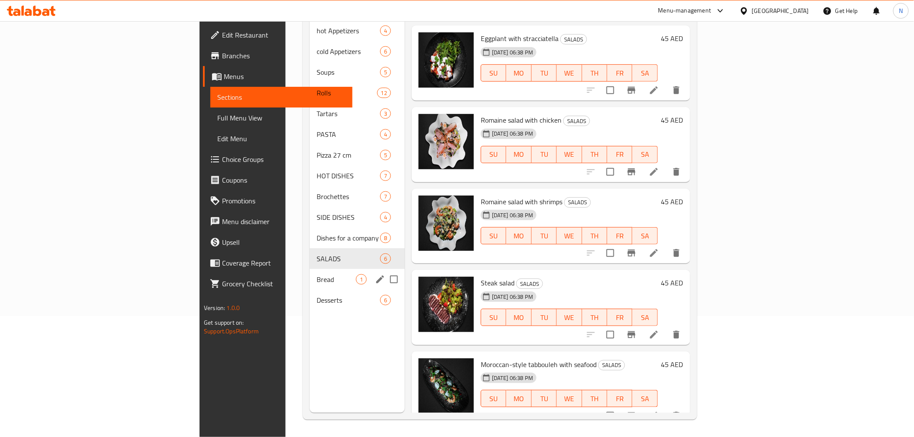
click at [317, 274] on span "Bread" at bounding box center [336, 279] width 39 height 10
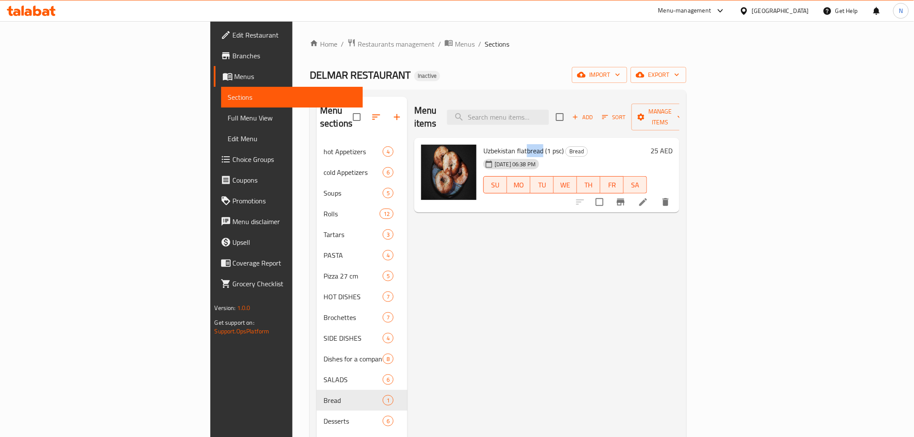
drag, startPoint x: 474, startPoint y: 137, endPoint x: 491, endPoint y: 140, distance: 17.6
click at [491, 144] on span "Uzbekistan flatbread (1 psc)" at bounding box center [524, 150] width 80 height 13
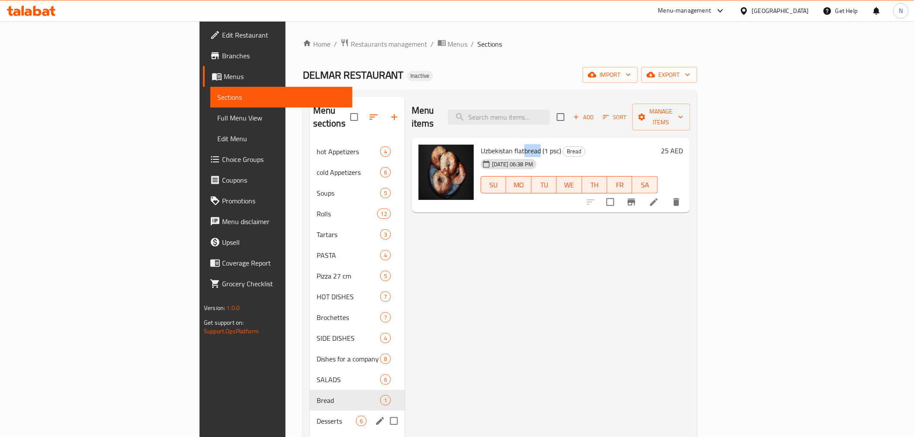
click at [317, 416] on span "Desserts" at bounding box center [336, 421] width 39 height 10
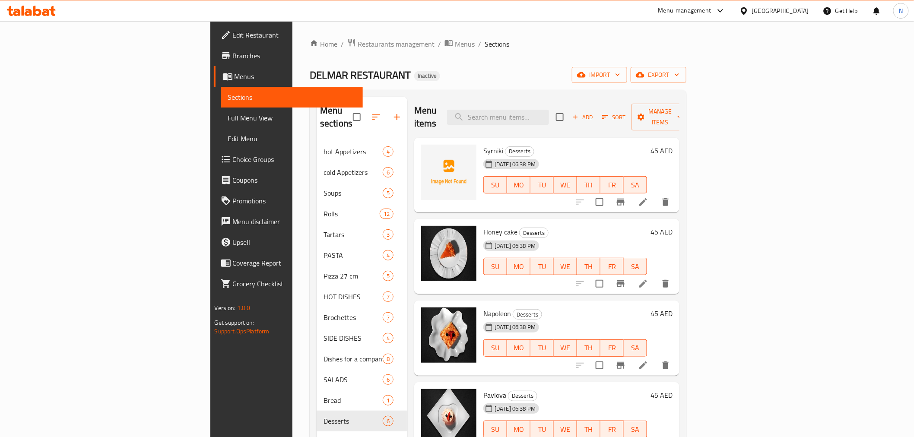
click at [484, 144] on span "Syrniki" at bounding box center [494, 150] width 20 height 13
click at [484, 226] on span "Honey cake" at bounding box center [501, 232] width 34 height 13
click at [588, 72] on button "export" at bounding box center [659, 75] width 56 height 16
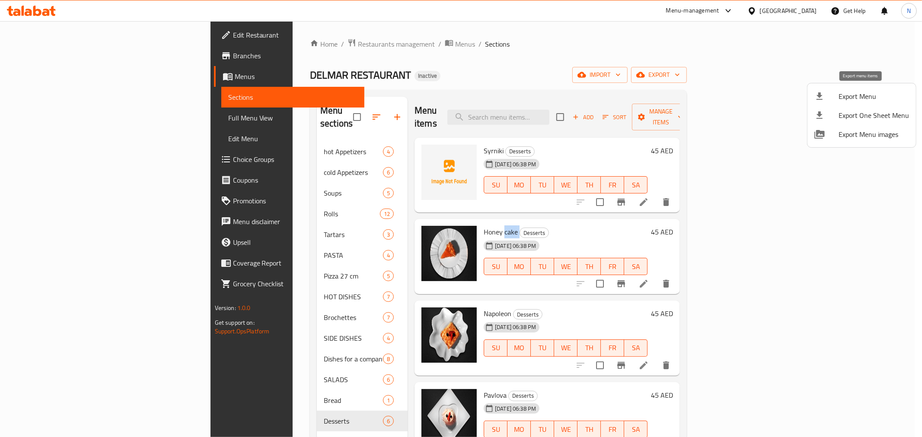
click at [588, 93] on span "Export Menu" at bounding box center [873, 96] width 70 height 10
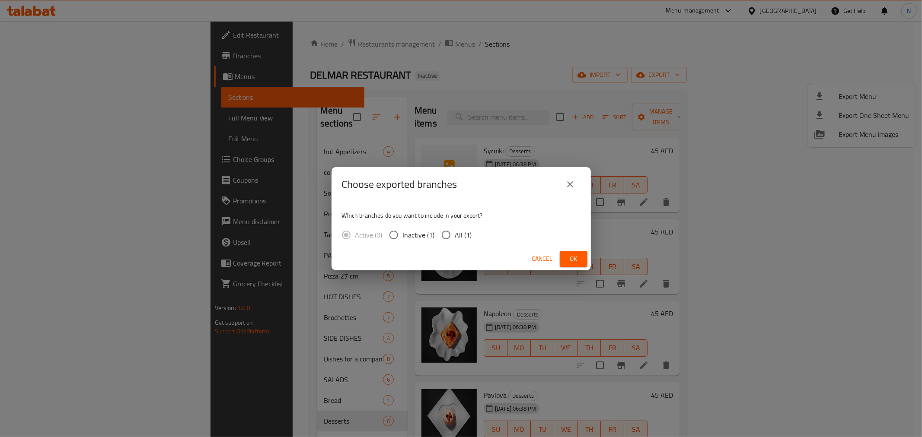
click at [456, 233] on span "All (1)" at bounding box center [463, 235] width 17 height 10
click at [455, 233] on input "All (1)" at bounding box center [446, 235] width 18 height 18
radio input "true"
drag, startPoint x: 595, startPoint y: 265, endPoint x: 581, endPoint y: 262, distance: 14.2
click at [588, 262] on div "Choose exported branches Which branches do you want to include in your export? …" at bounding box center [461, 218] width 922 height 437
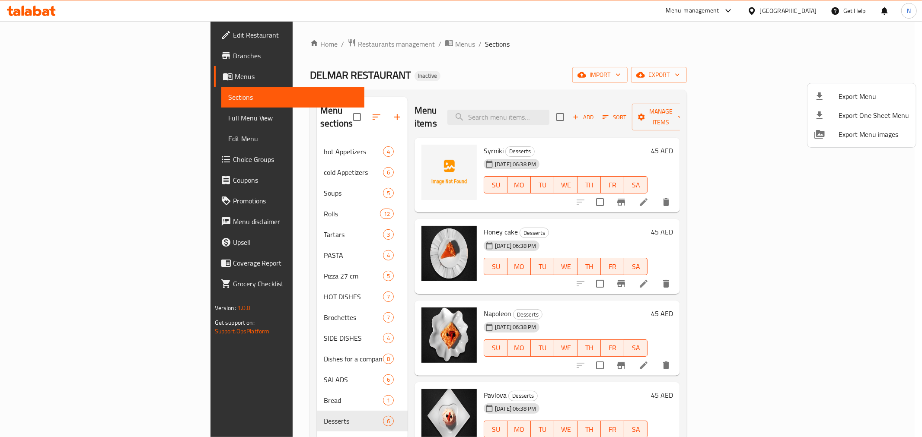
click at [588, 94] on div at bounding box center [826, 96] width 24 height 10
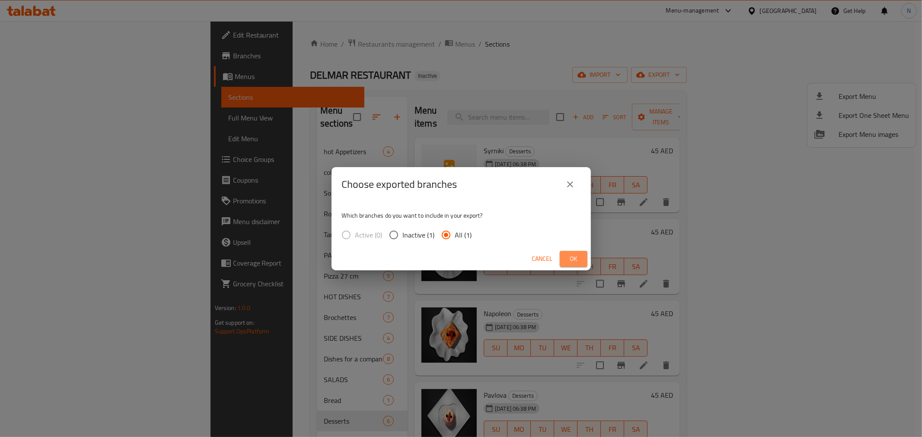
click at [585, 258] on button "Ok" at bounding box center [574, 259] width 28 height 16
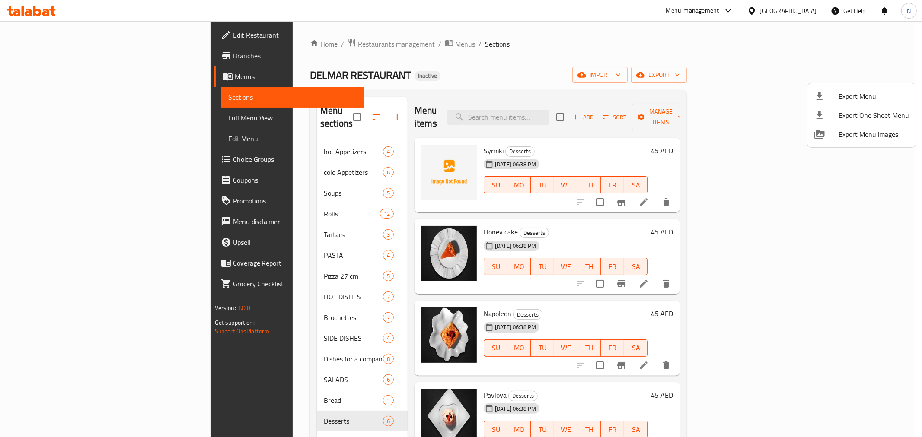
click at [242, 327] on div at bounding box center [461, 218] width 922 height 437
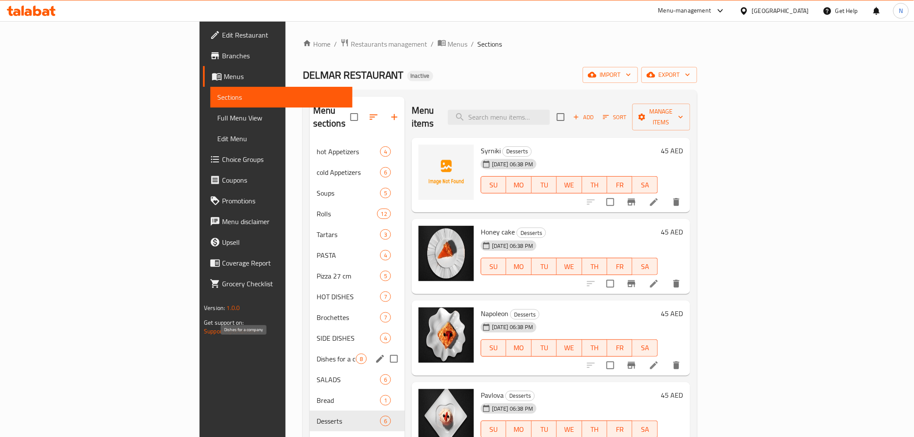
drag, startPoint x: 223, startPoint y: 342, endPoint x: 227, endPoint y: 352, distance: 10.8
click at [317, 354] on span "Dishes for a company" at bounding box center [336, 359] width 39 height 10
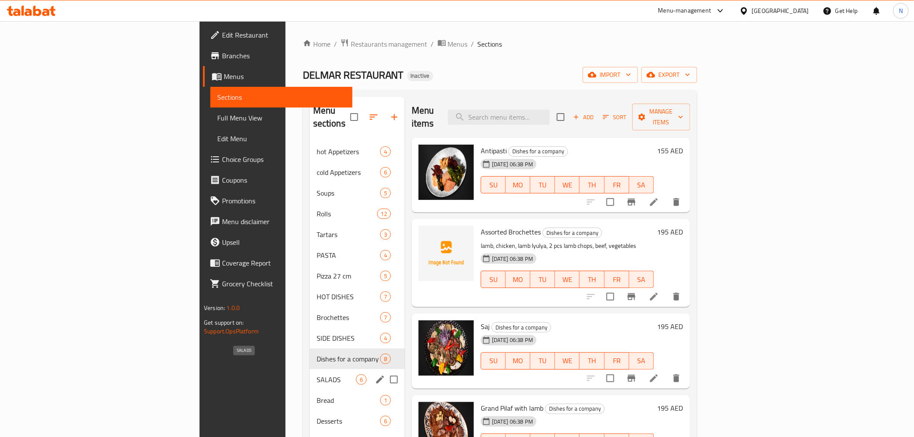
click at [317, 375] on span "SALADS" at bounding box center [336, 380] width 39 height 10
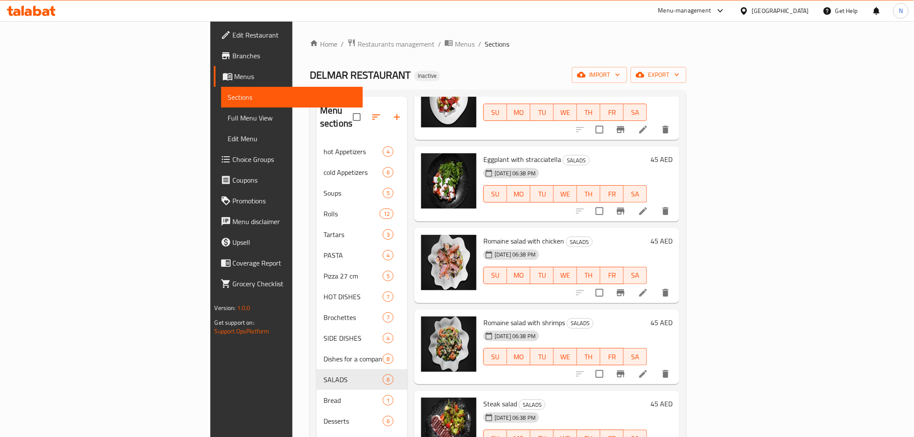
scroll to position [121, 0]
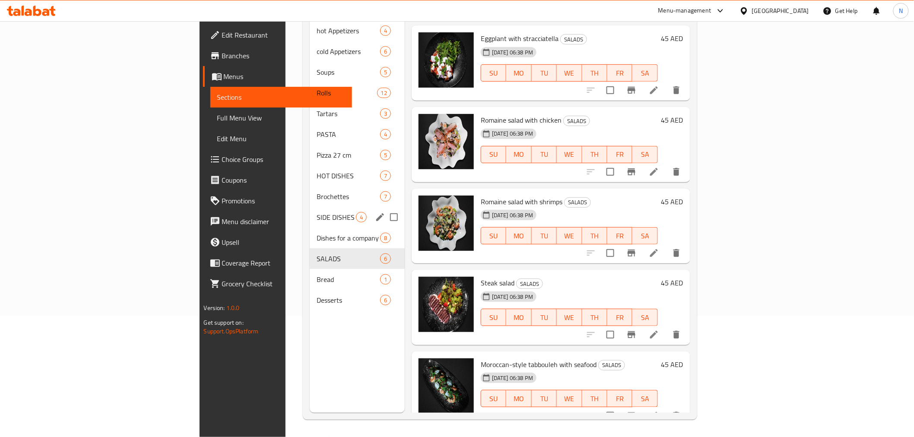
click at [310, 207] on div "SIDE DISHES 4" at bounding box center [357, 217] width 95 height 21
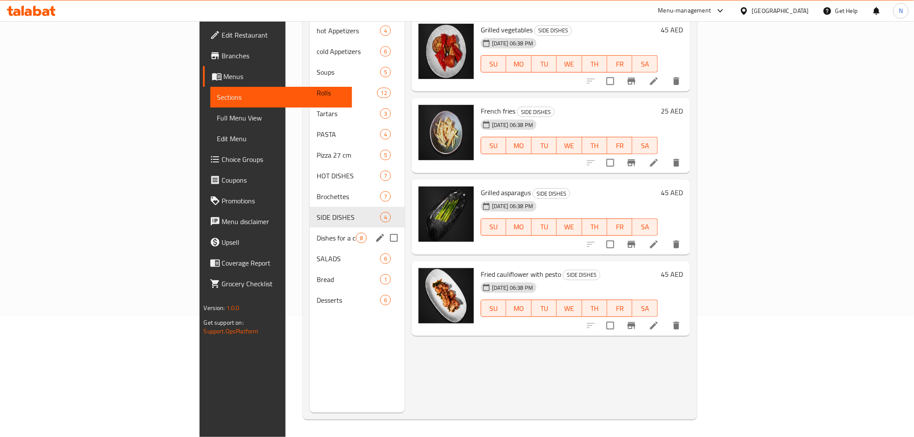
click at [310, 228] on div "Dishes for a company 8" at bounding box center [357, 238] width 95 height 21
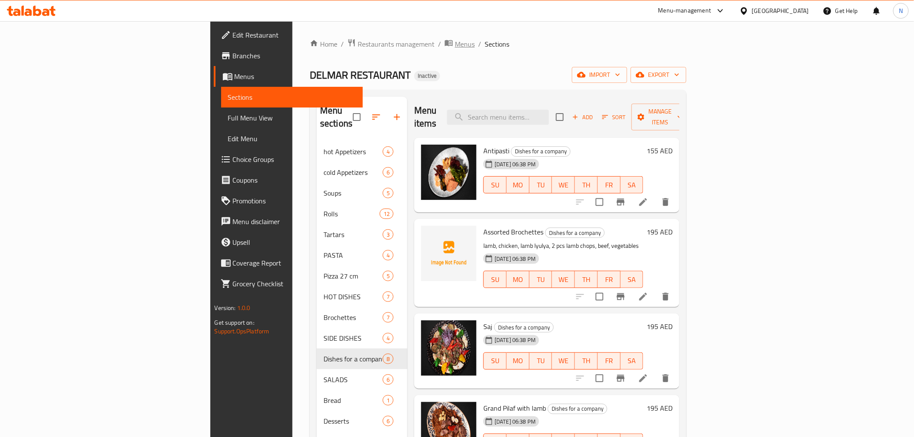
click at [455, 45] on span "Menus" at bounding box center [465, 44] width 20 height 10
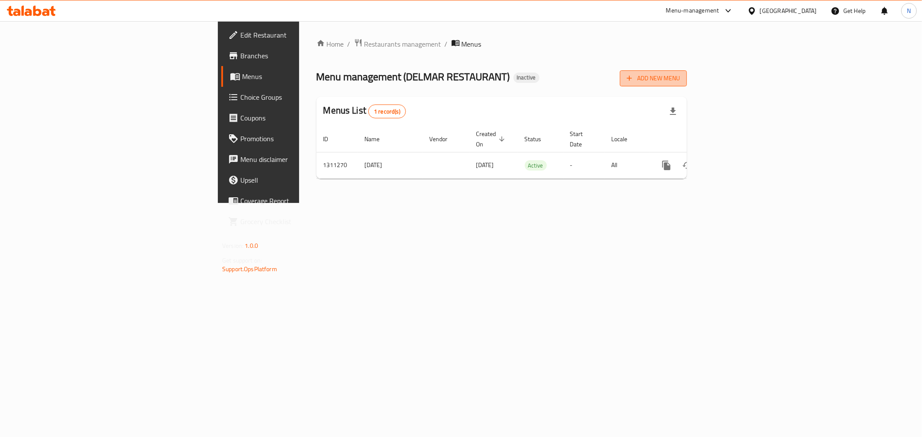
click at [588, 78] on span "Add New Menu" at bounding box center [653, 78] width 53 height 11
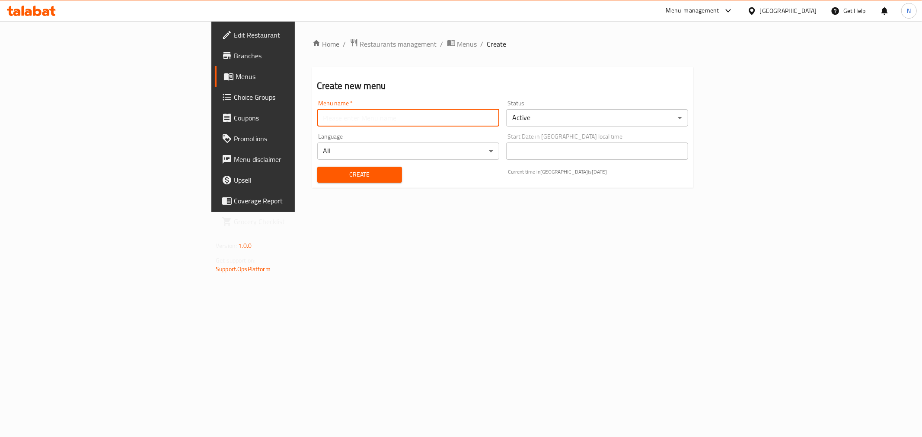
drag, startPoint x: 356, startPoint y: 118, endPoint x: 347, endPoint y: 122, distance: 10.4
click at [356, 118] on input "text" at bounding box center [408, 117] width 182 height 17
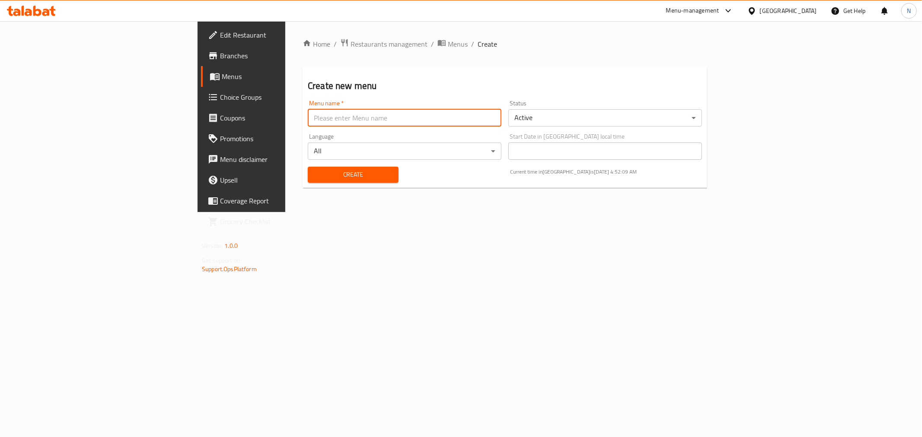
type input "new"
click at [315, 170] on span "Create" at bounding box center [353, 174] width 77 height 11
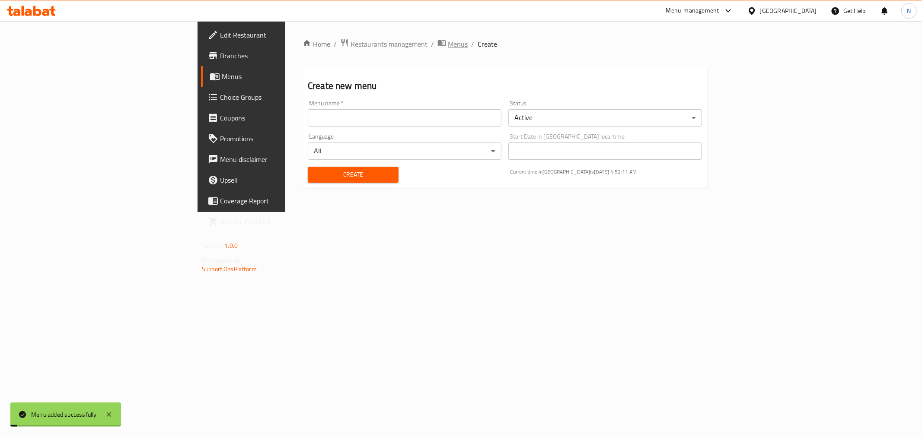
click at [448, 45] on span "Menus" at bounding box center [458, 44] width 20 height 10
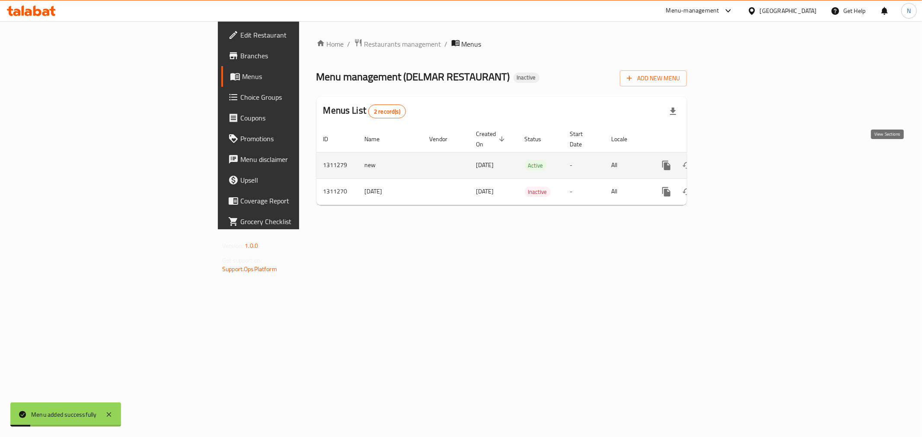
click at [588, 160] on icon "enhanced table" at bounding box center [728, 165] width 10 height 10
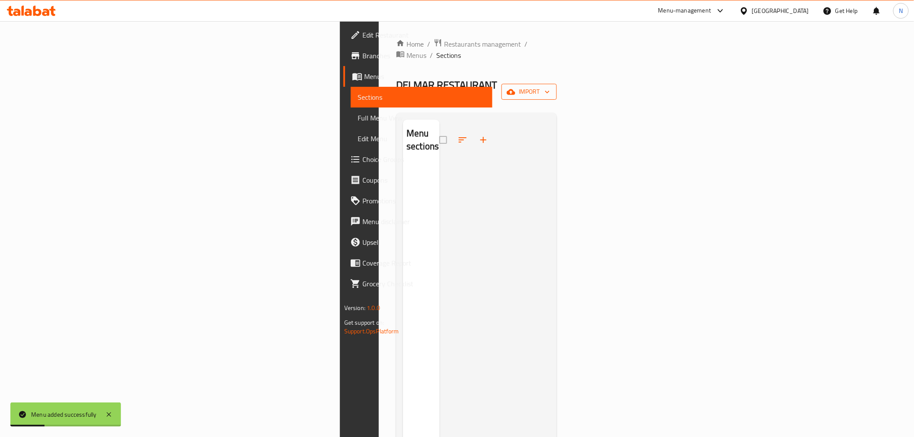
click at [550, 86] on span "import" at bounding box center [529, 91] width 41 height 11
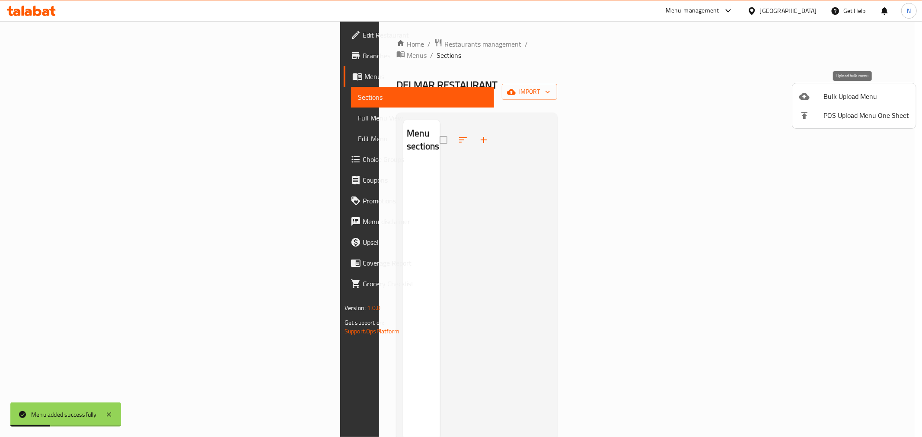
click at [588, 91] on span "Bulk Upload Menu" at bounding box center [866, 96] width 86 height 10
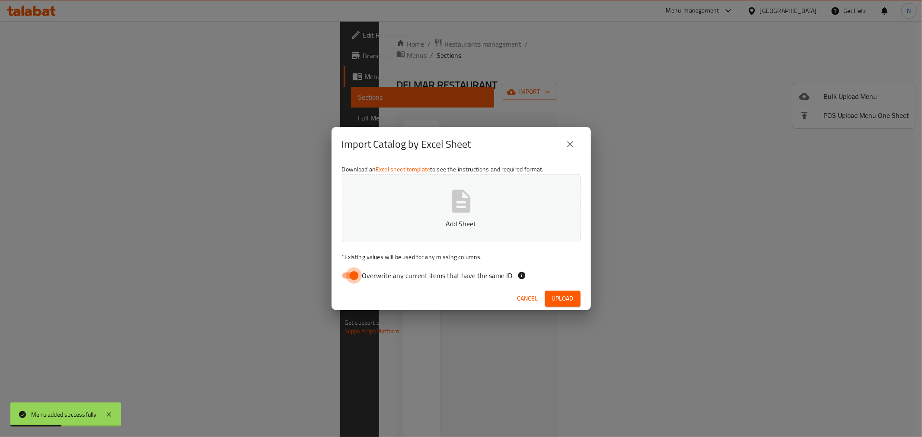
click at [349, 270] on input "Overwrite any current items that have the same ID." at bounding box center [353, 275] width 49 height 16
checkbox input "false"
click at [558, 298] on span "Upload" at bounding box center [563, 298] width 22 height 11
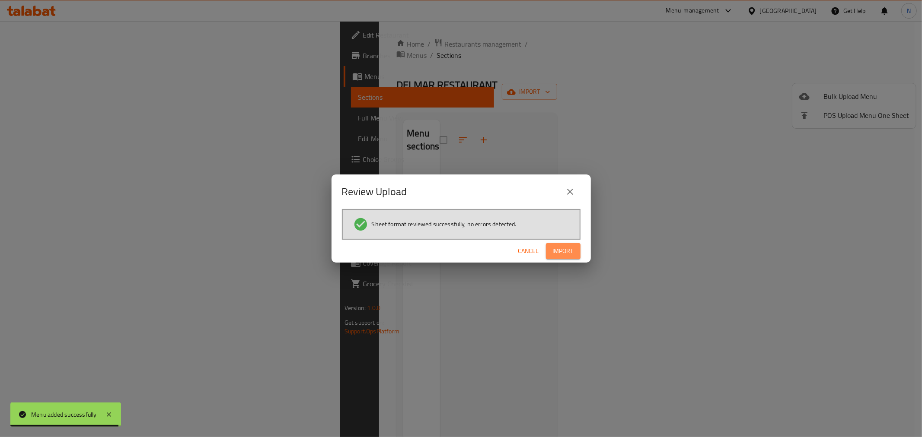
click at [570, 250] on span "Import" at bounding box center [563, 251] width 21 height 11
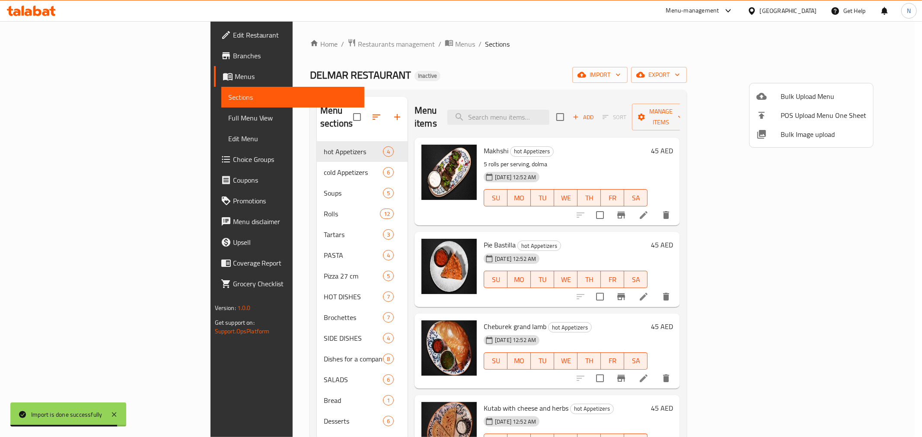
click at [464, 46] on div at bounding box center [461, 218] width 922 height 437
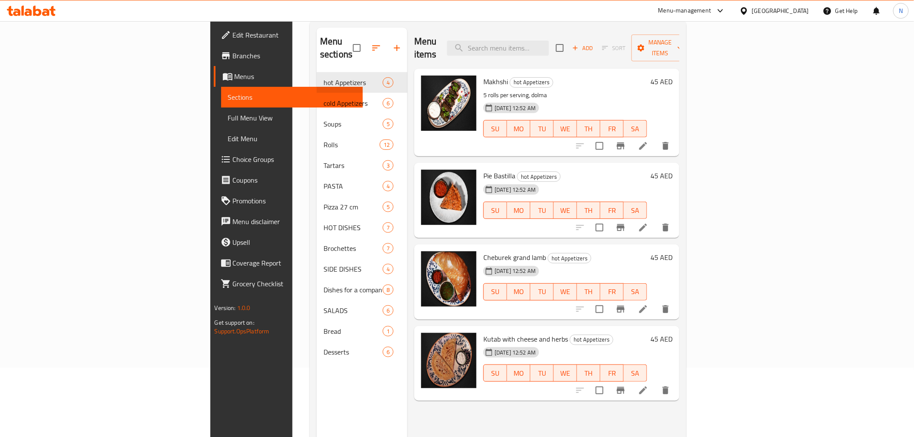
scroll to position [121, 0]
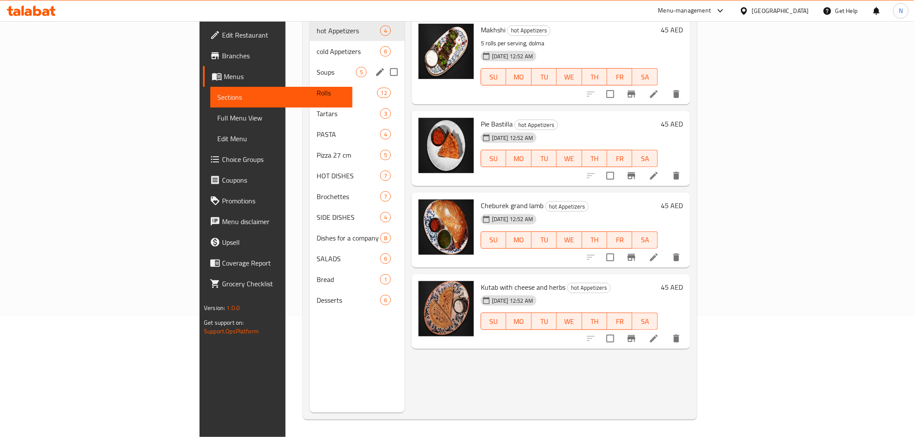
click at [317, 46] on span "cold Appetizers" at bounding box center [349, 51] width 64 height 10
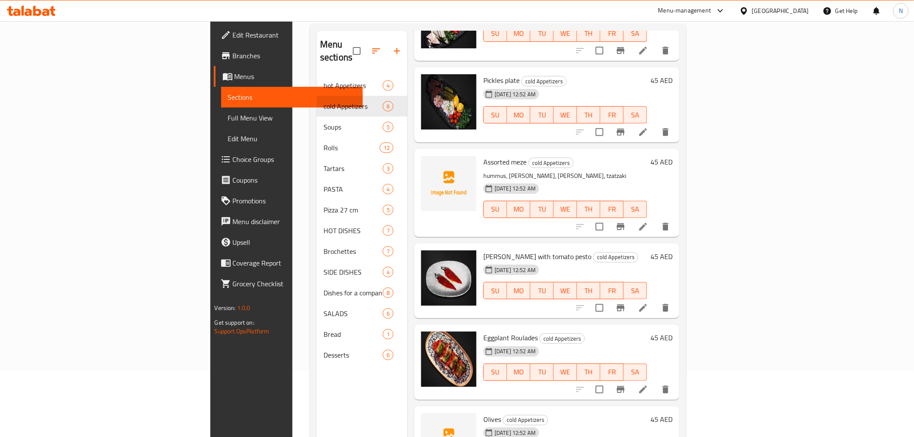
scroll to position [121, 0]
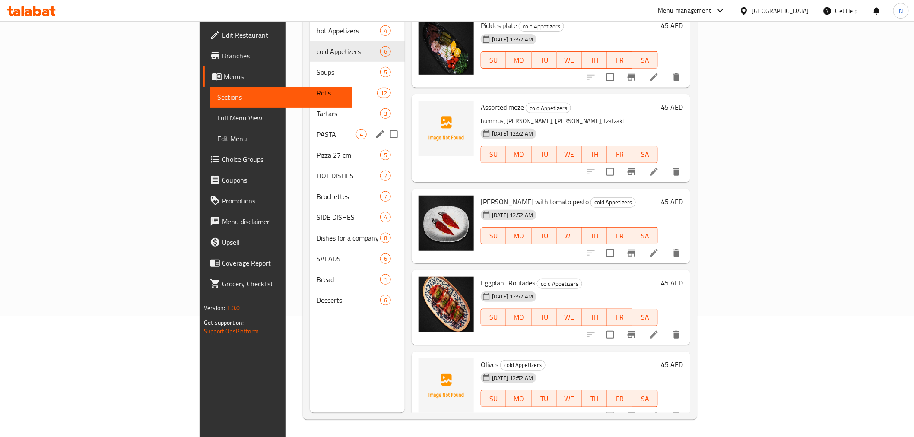
click at [317, 67] on span "Soups" at bounding box center [349, 72] width 64 height 10
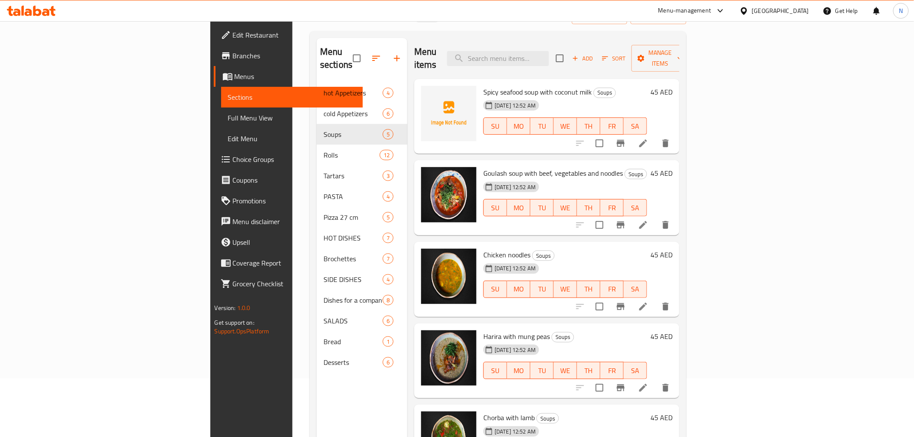
scroll to position [121, 0]
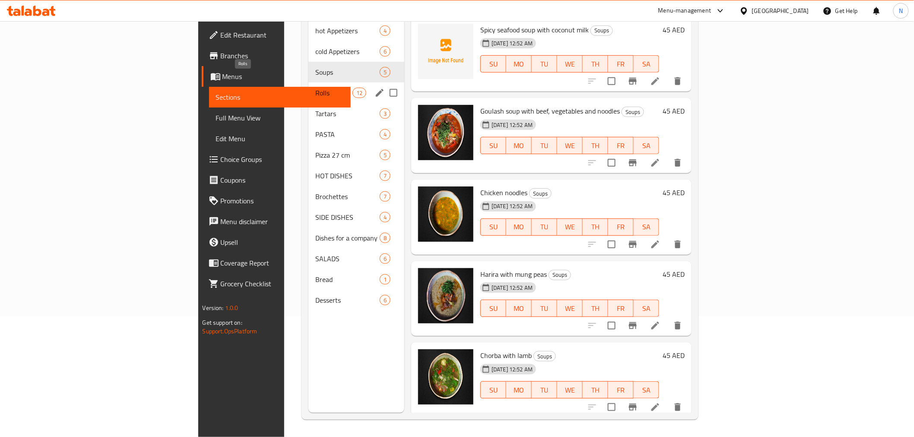
click at [315, 88] on span "Rolls" at bounding box center [333, 93] width 37 height 10
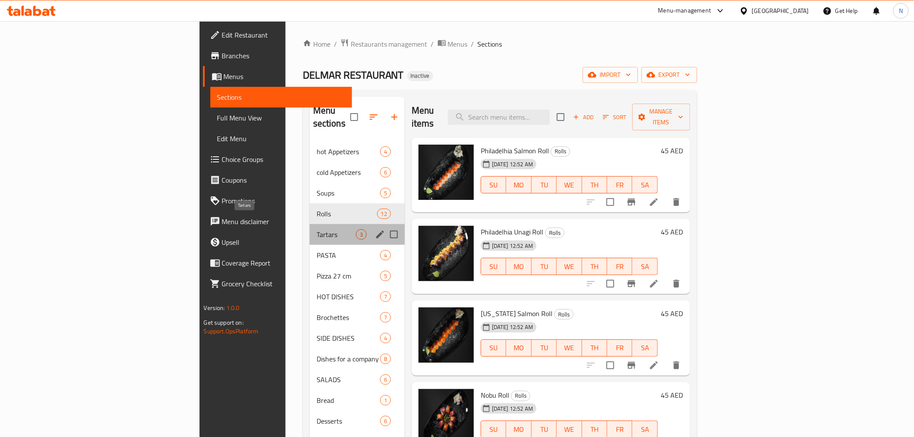
click at [317, 229] on span "Tartars" at bounding box center [336, 234] width 39 height 10
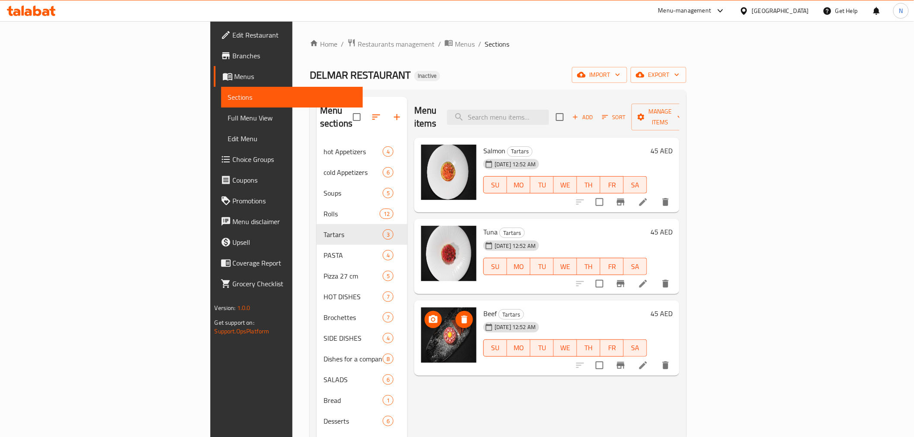
scroll to position [121, 0]
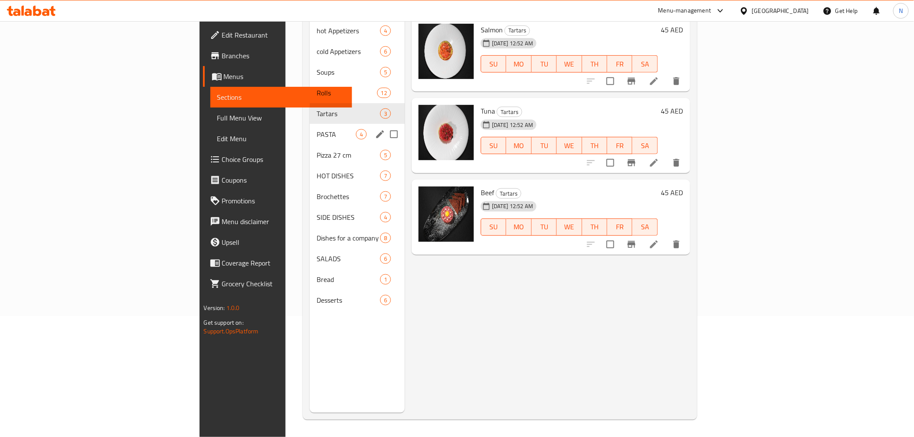
click at [317, 129] on span "PASTA" at bounding box center [336, 134] width 39 height 10
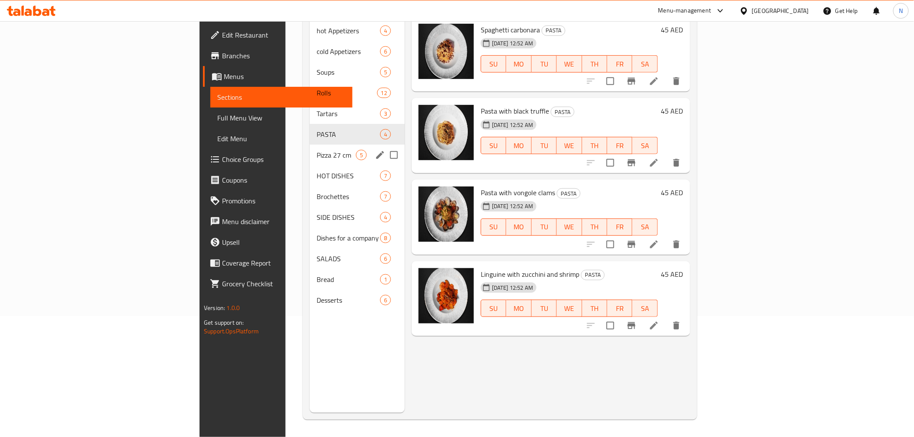
click at [317, 150] on span "Pizza 27 cm" at bounding box center [336, 155] width 39 height 10
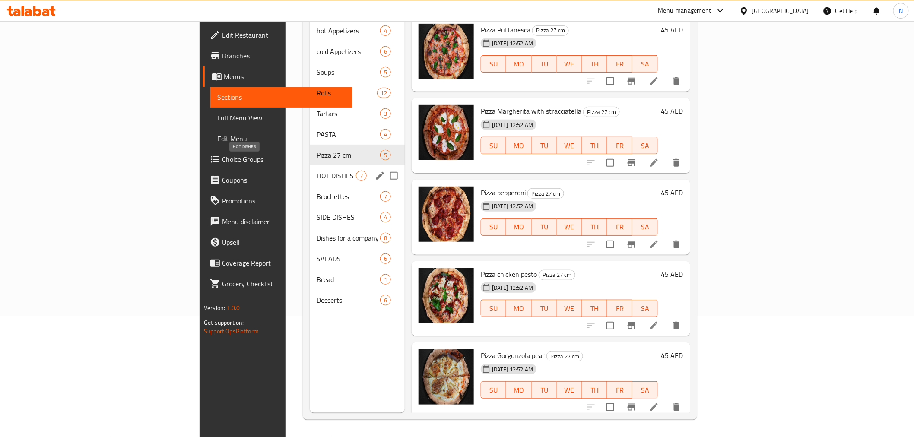
click at [317, 171] on span "HOT DISHES" at bounding box center [336, 176] width 39 height 10
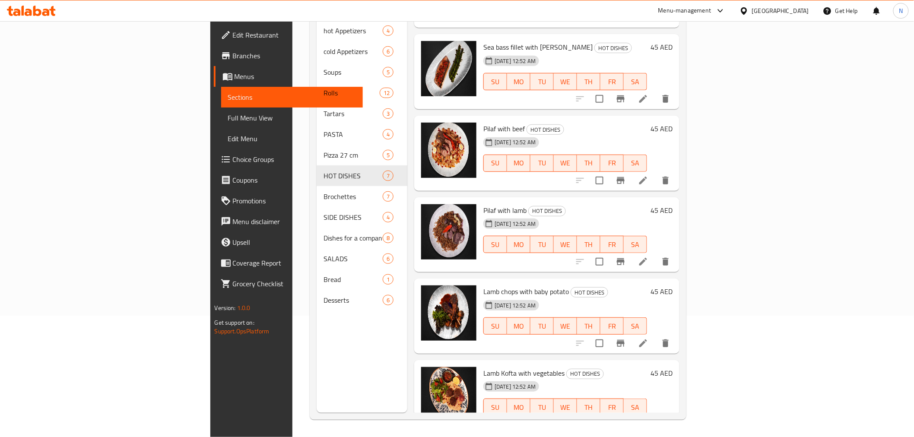
scroll to position [154, 0]
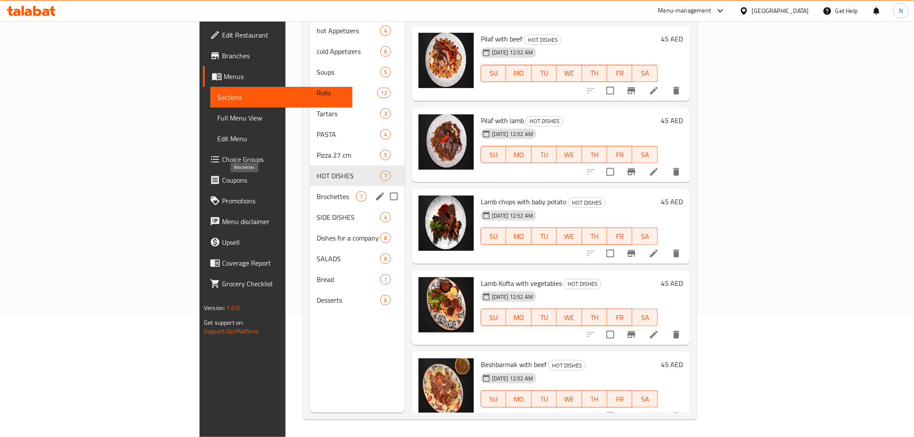
click at [317, 191] on span "Brochettes" at bounding box center [336, 196] width 39 height 10
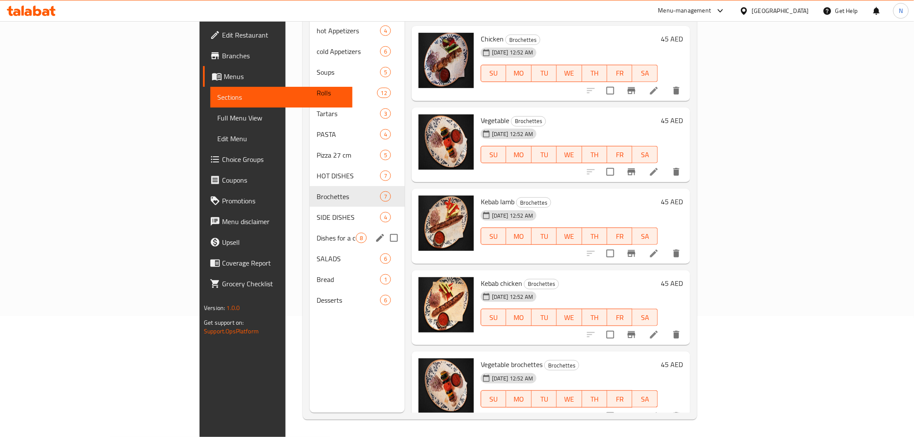
click at [310, 228] on div "Dishes for a company 8" at bounding box center [357, 238] width 95 height 21
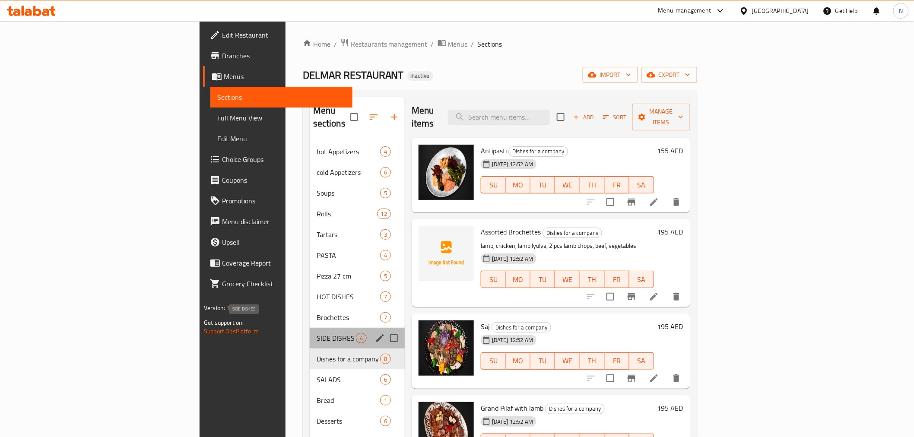
click at [317, 333] on span "SIDE DISHES" at bounding box center [336, 338] width 39 height 10
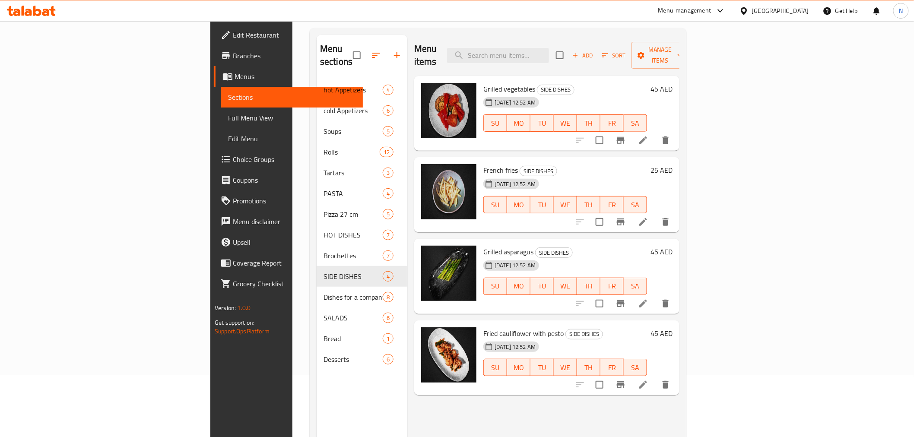
scroll to position [121, 0]
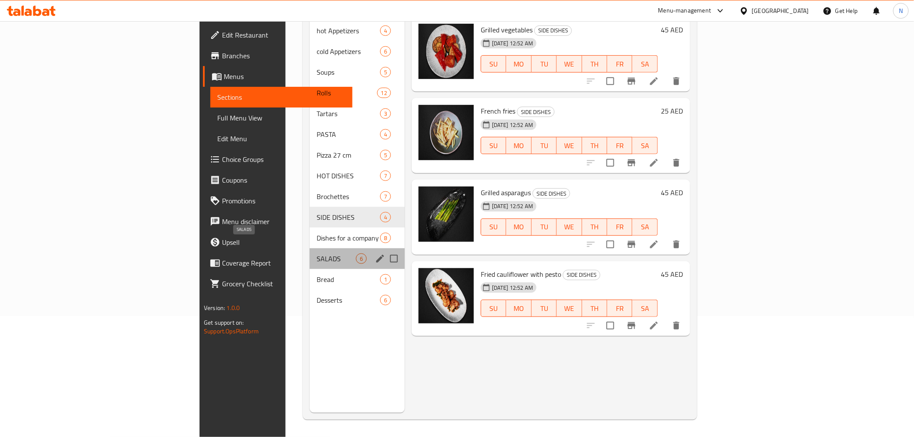
click at [317, 254] on span "SALADS" at bounding box center [336, 259] width 39 height 10
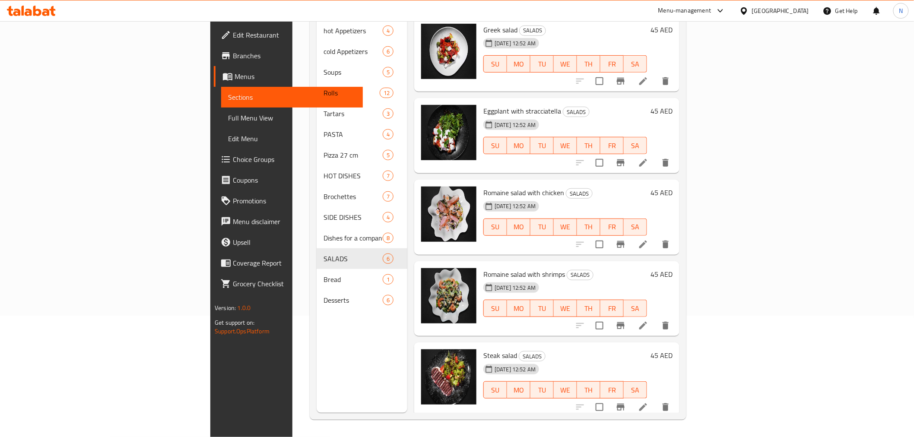
scroll to position [73, 0]
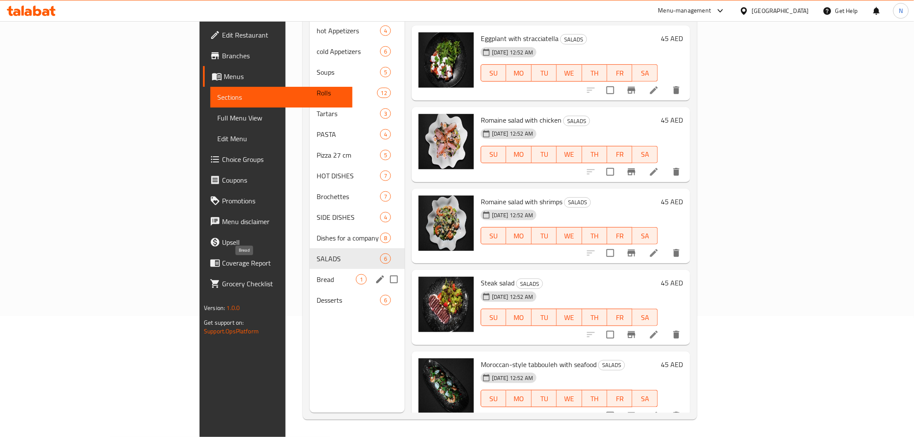
click at [317, 274] on span "Bread" at bounding box center [336, 279] width 39 height 10
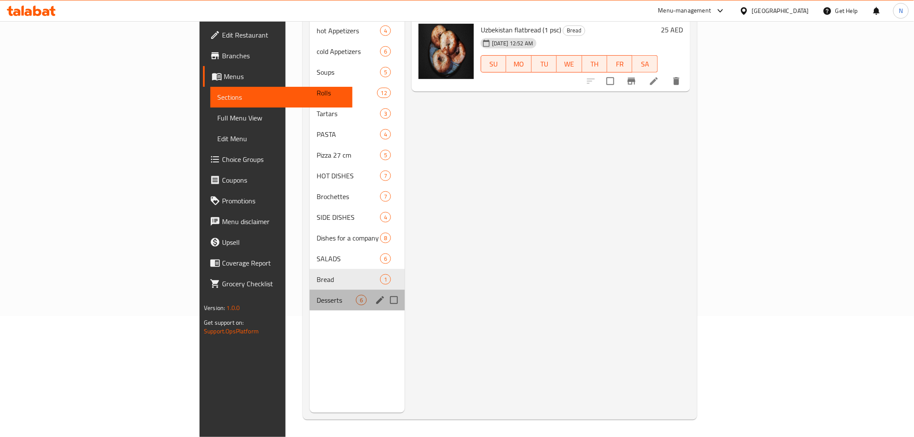
click at [310, 290] on div "Desserts 6" at bounding box center [357, 300] width 95 height 21
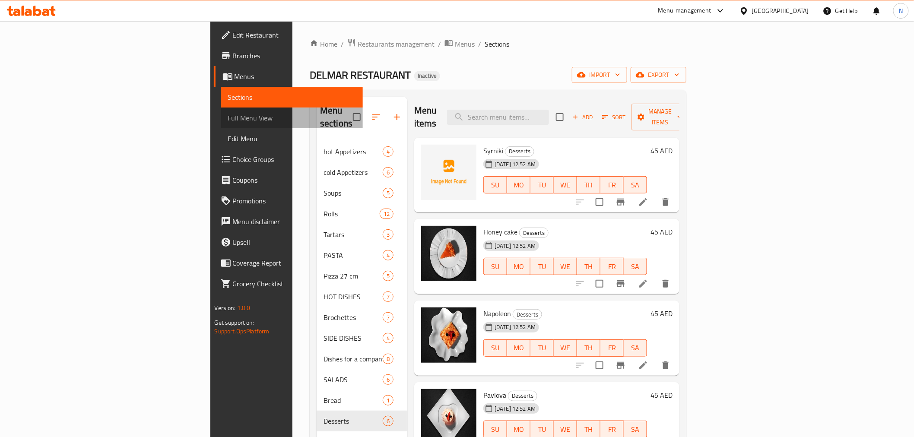
click at [228, 120] on span "Full Menu View" at bounding box center [292, 118] width 128 height 10
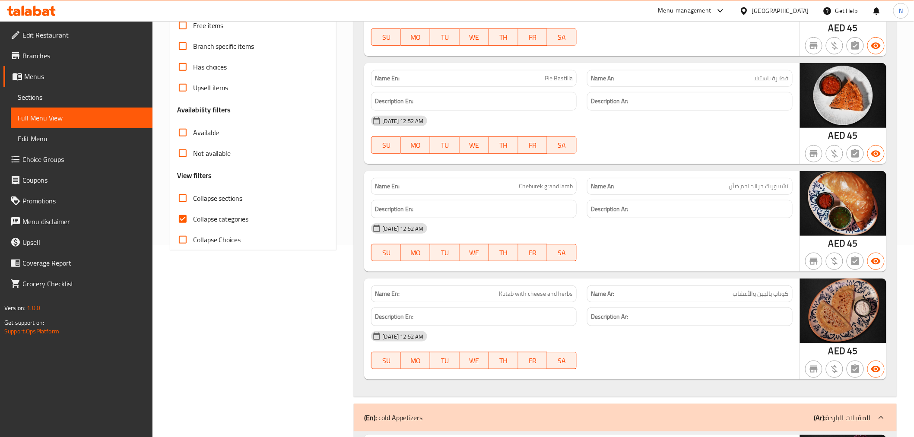
click at [185, 218] on input "Collapse categories" at bounding box center [182, 219] width 21 height 21
checkbox input "false"
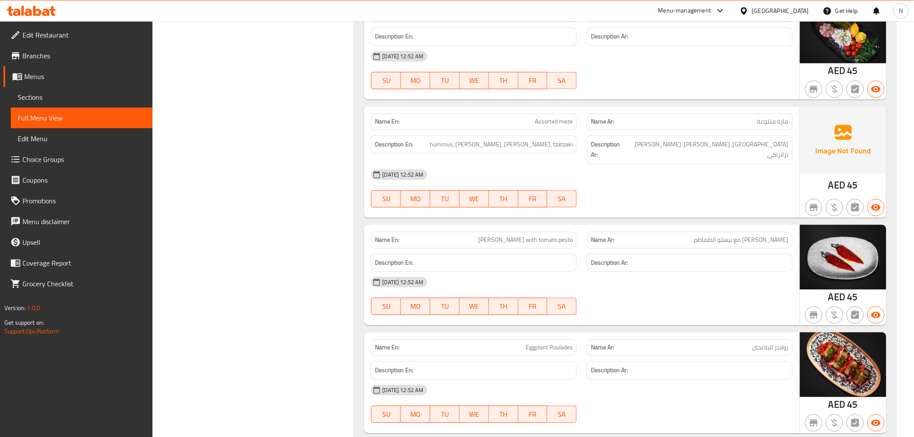
scroll to position [928, 0]
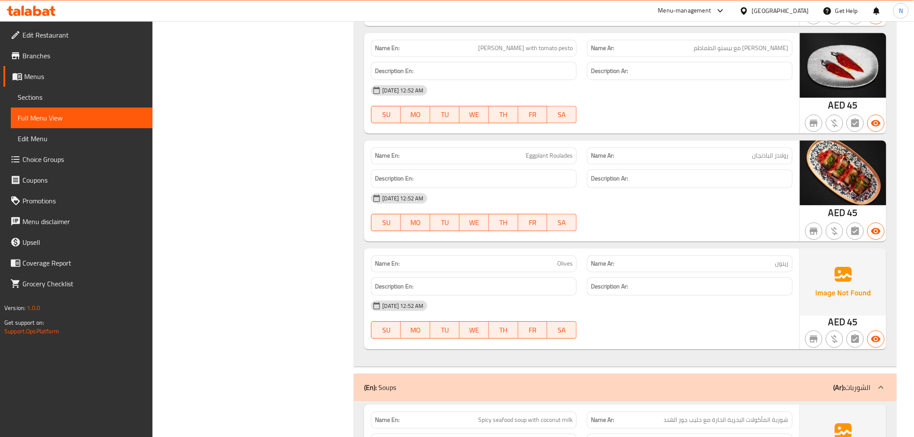
click at [560, 259] on span "Olives" at bounding box center [565, 263] width 16 height 9
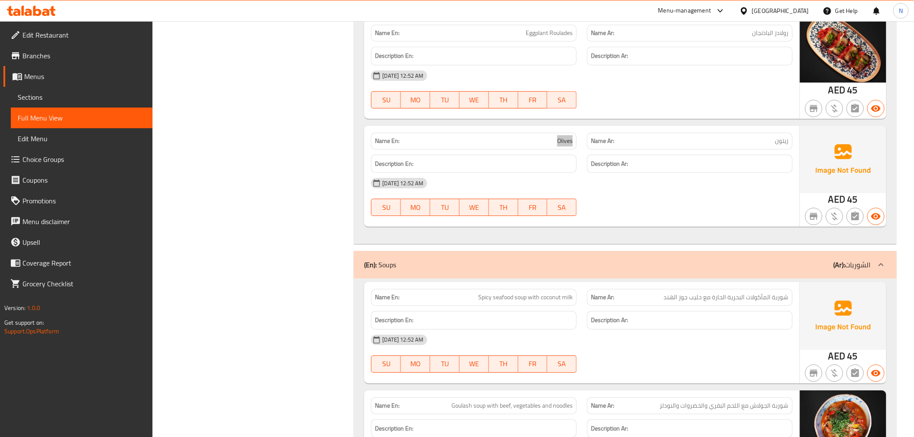
scroll to position [1056, 0]
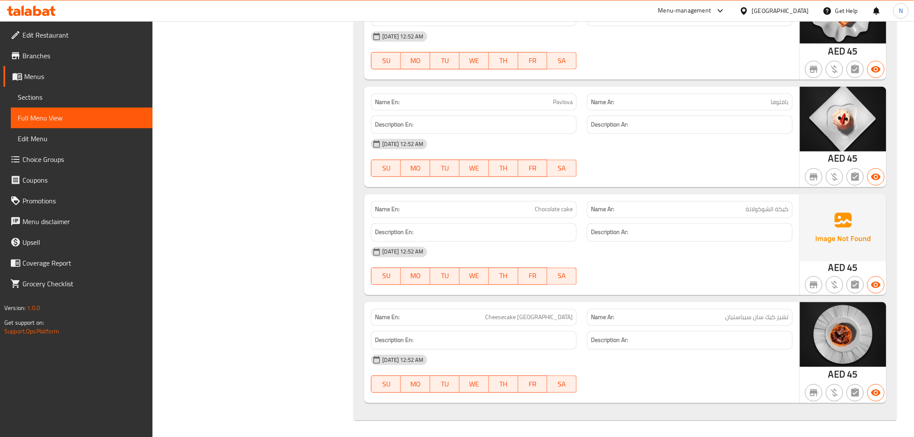
scroll to position [8462, 0]
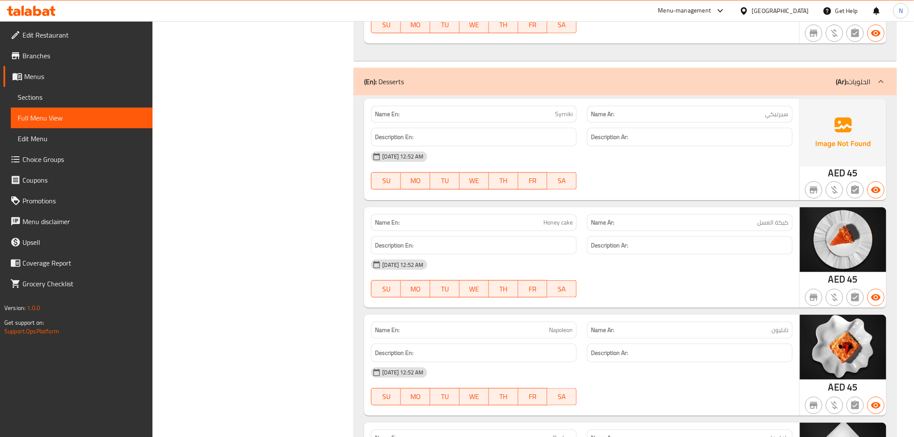
click at [114, 37] on span "Edit Restaurant" at bounding box center [83, 35] width 123 height 10
